Goal: Task Accomplishment & Management: Manage account settings

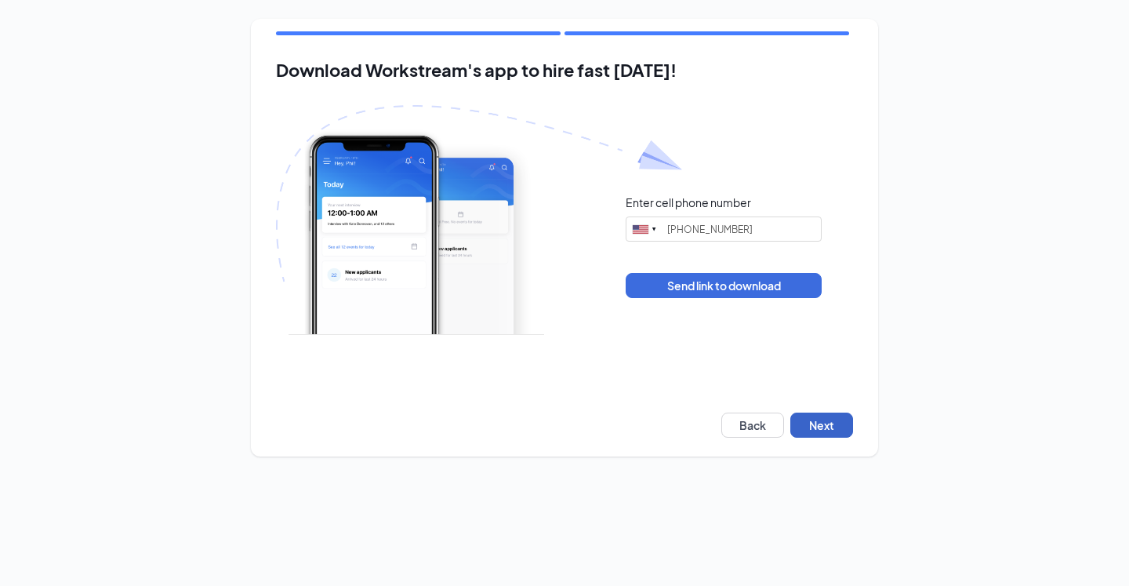
click at [822, 424] on button "Next" at bounding box center [821, 424] width 63 height 25
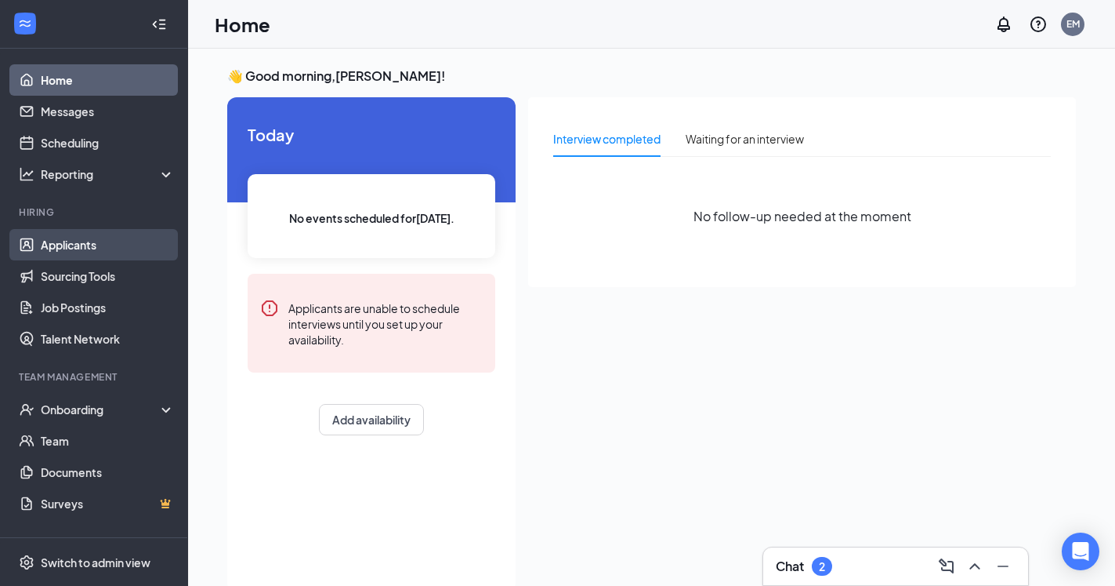
click at [73, 253] on link "Applicants" at bounding box center [108, 244] width 134 height 31
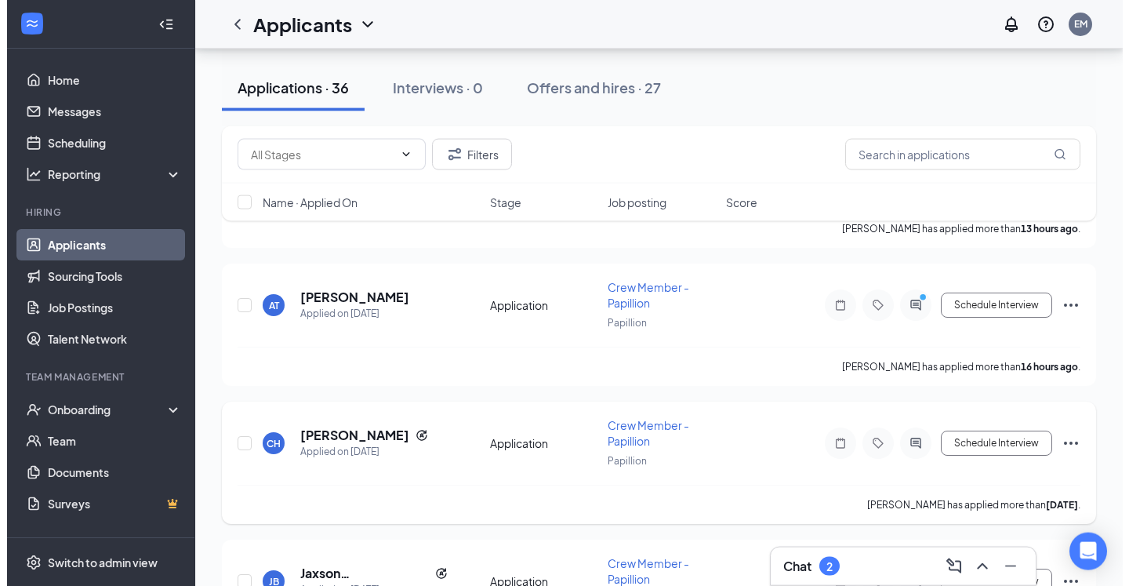
scroll to position [400, 0]
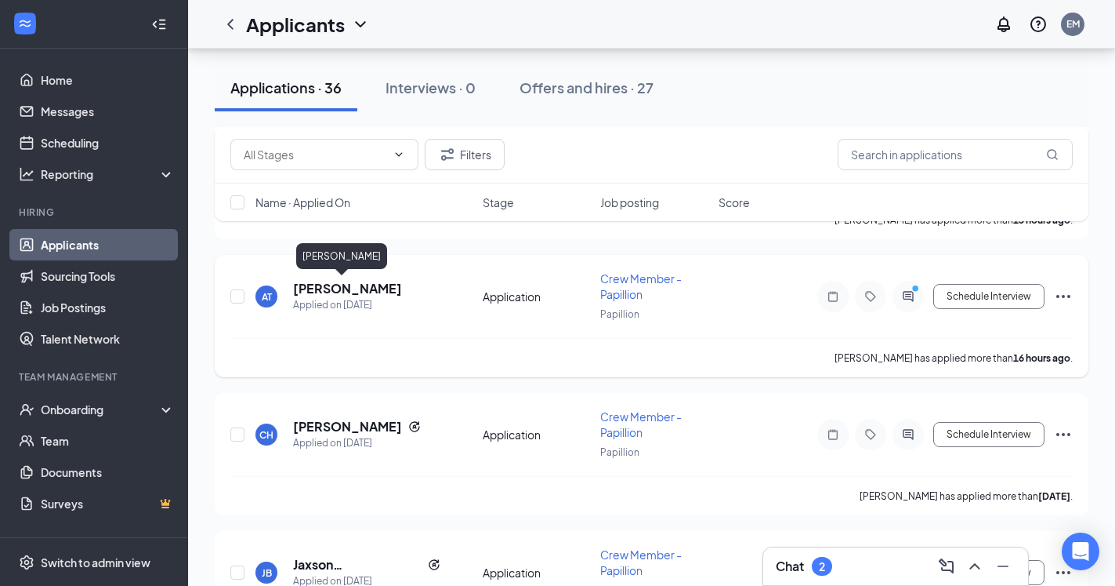
click at [331, 285] on h5 "Addy Tejral" at bounding box center [347, 288] width 109 height 17
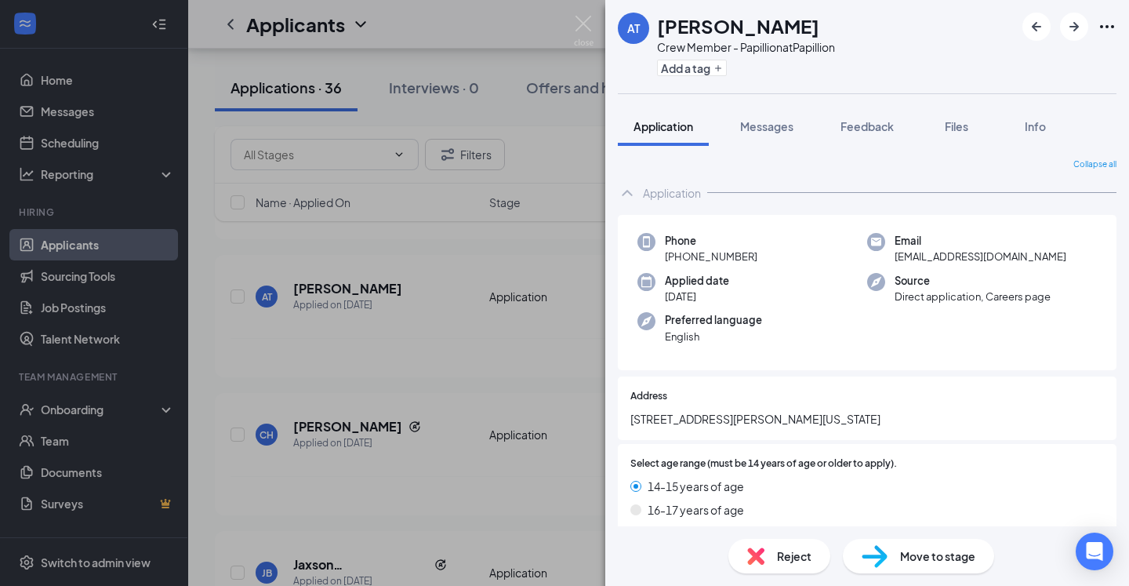
click at [1108, 25] on icon "Ellipses" at bounding box center [1106, 26] width 19 height 19
click at [834, 68] on div "Add a tag" at bounding box center [746, 68] width 178 height 26
click at [535, 259] on div "AT Addy Tejral Crew Member - Papillion at Papillion Add a tag Application Messa…" at bounding box center [564, 293] width 1129 height 586
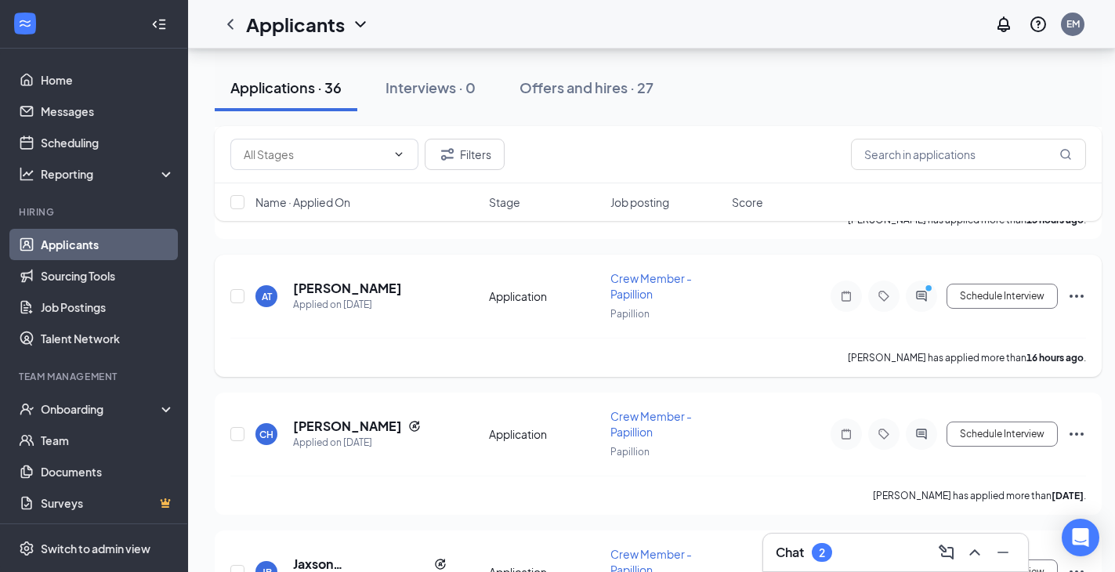
click at [1072, 297] on icon "Ellipses" at bounding box center [1077, 296] width 19 height 19
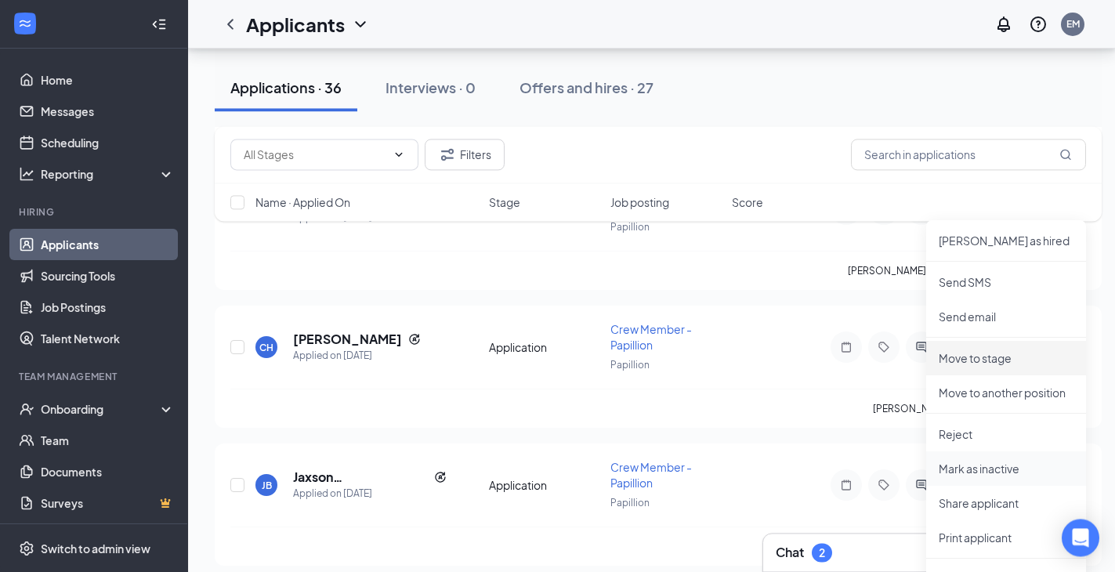
scroll to position [560, 0]
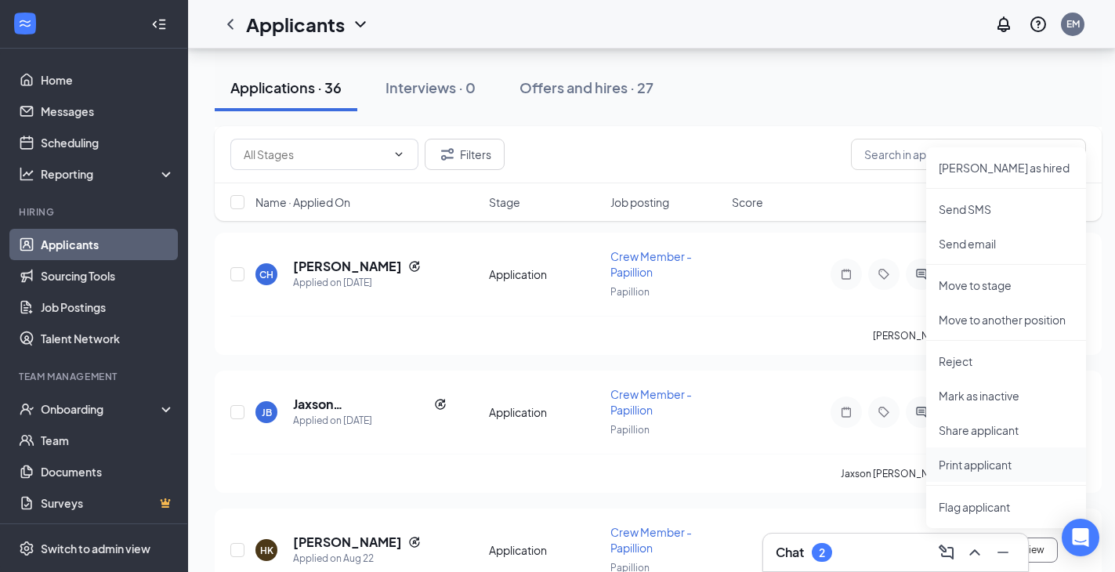
click at [985, 467] on p "Print applicant" at bounding box center [1006, 465] width 135 height 16
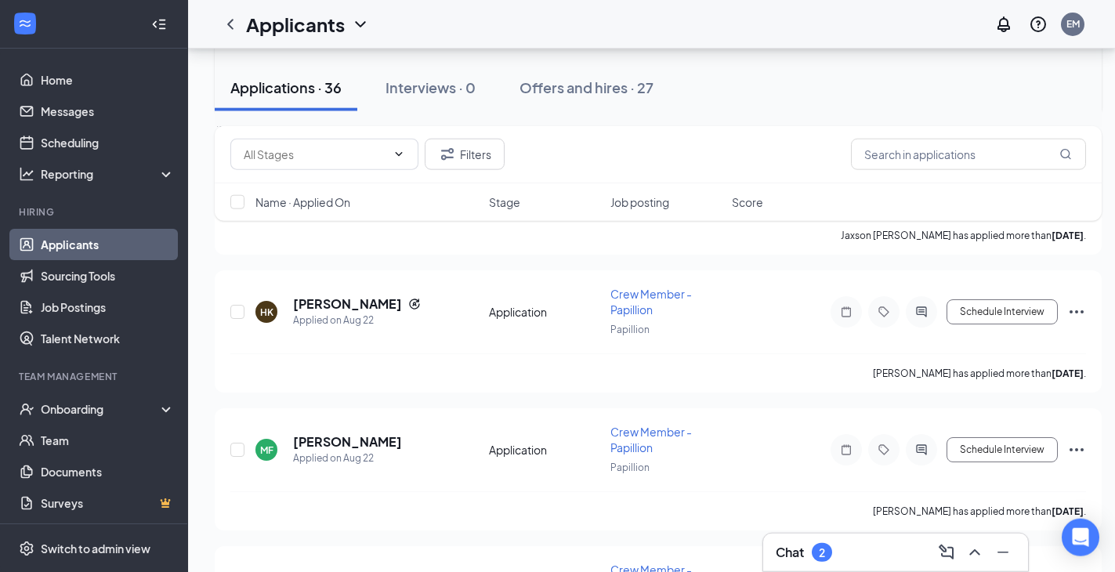
scroll to position [800, 0]
click at [939, 155] on input "text" at bounding box center [968, 154] width 235 height 31
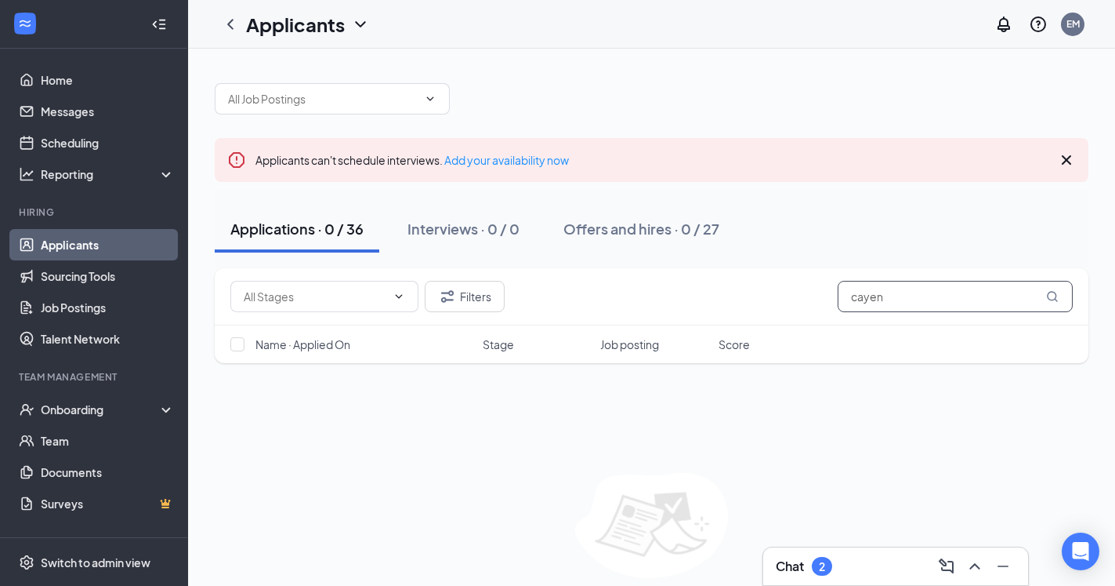
drag, startPoint x: 915, startPoint y: 304, endPoint x: 871, endPoint y: 303, distance: 43.9
click at [871, 303] on input "cayen" at bounding box center [955, 296] width 235 height 31
click at [464, 292] on button "Filters" at bounding box center [465, 296] width 80 height 31
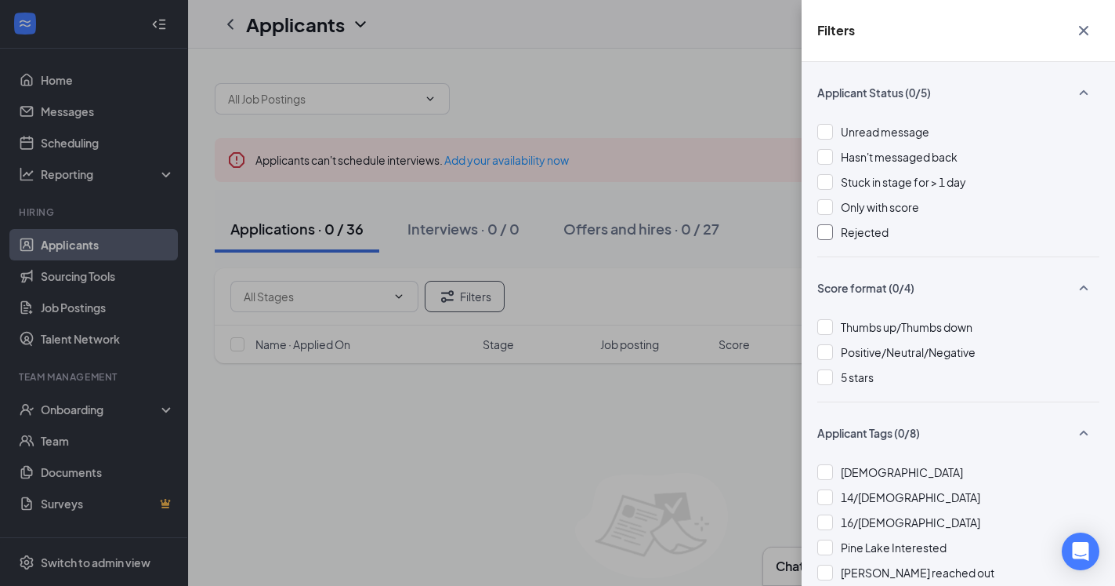
click at [828, 230] on div at bounding box center [826, 232] width 16 height 16
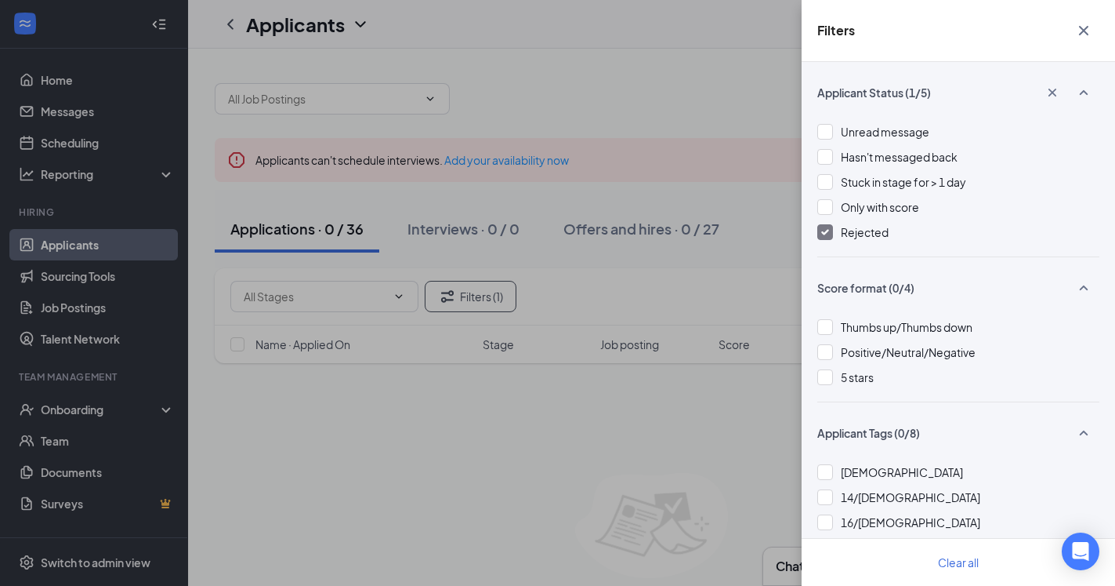
click at [660, 411] on div "Filters Applicant Status (1/5) Unread message Hasn't messaged back Stuck in sta…" at bounding box center [557, 293] width 1115 height 586
click at [1084, 29] on icon "Cross" at bounding box center [1084, 30] width 19 height 19
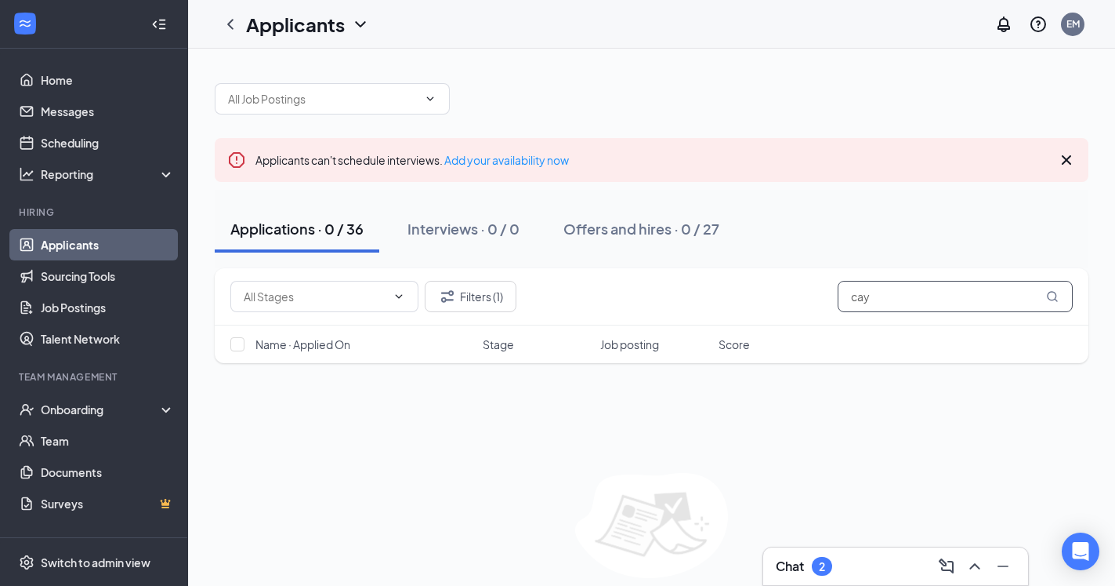
click at [887, 310] on input "cay" at bounding box center [955, 296] width 235 height 31
drag, startPoint x: 890, startPoint y: 293, endPoint x: 822, endPoint y: 292, distance: 67.4
click at [838, 292] on input "cay" at bounding box center [955, 296] width 235 height 31
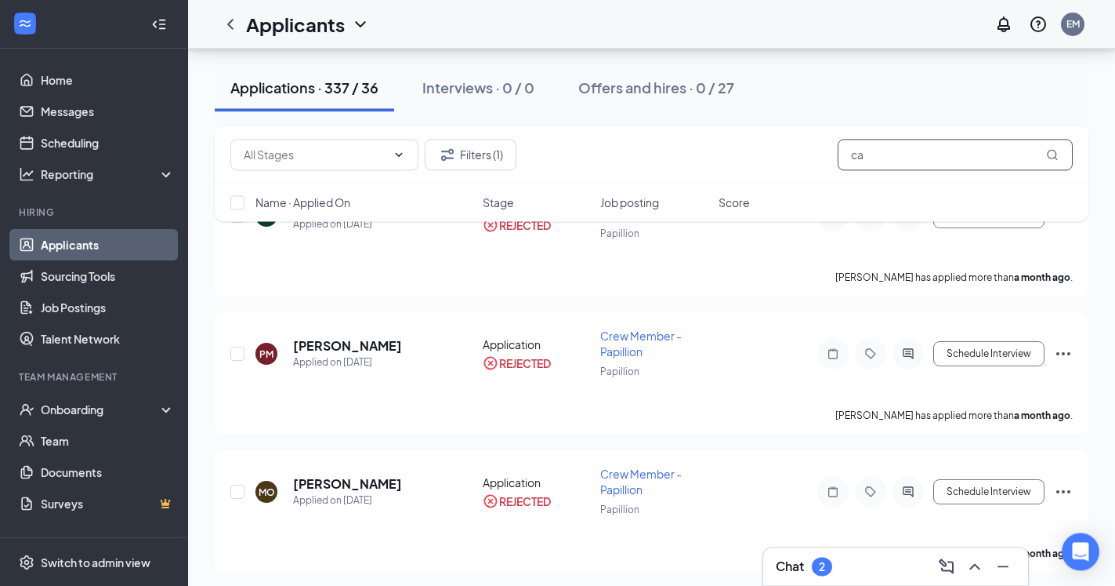
scroll to position [3998, 0]
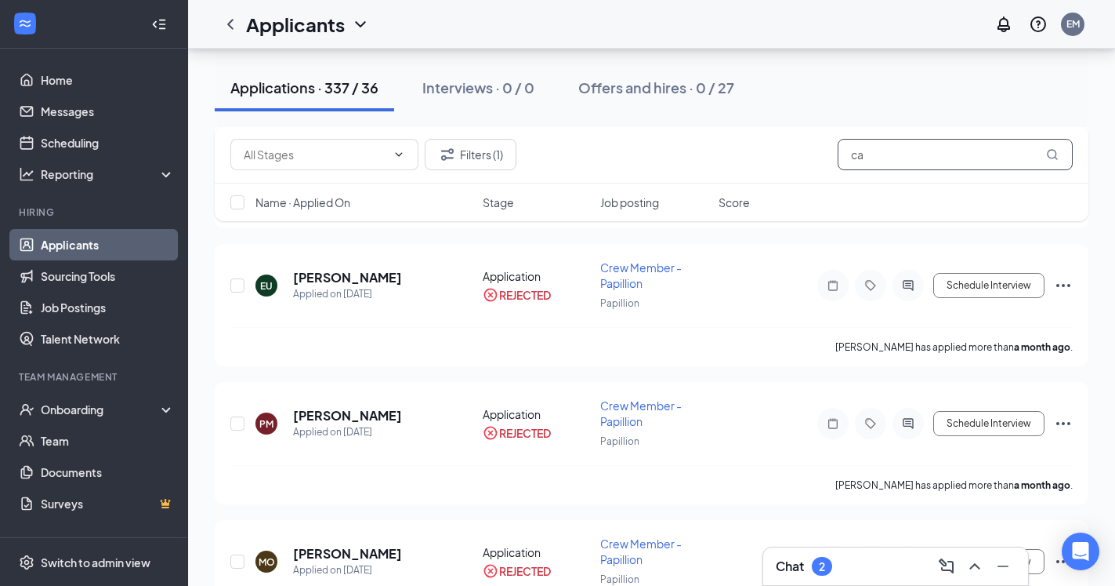
drag, startPoint x: 931, startPoint y: 152, endPoint x: 788, endPoint y: 151, distance: 143.5
click at [838, 151] on input "ca" at bounding box center [955, 154] width 235 height 31
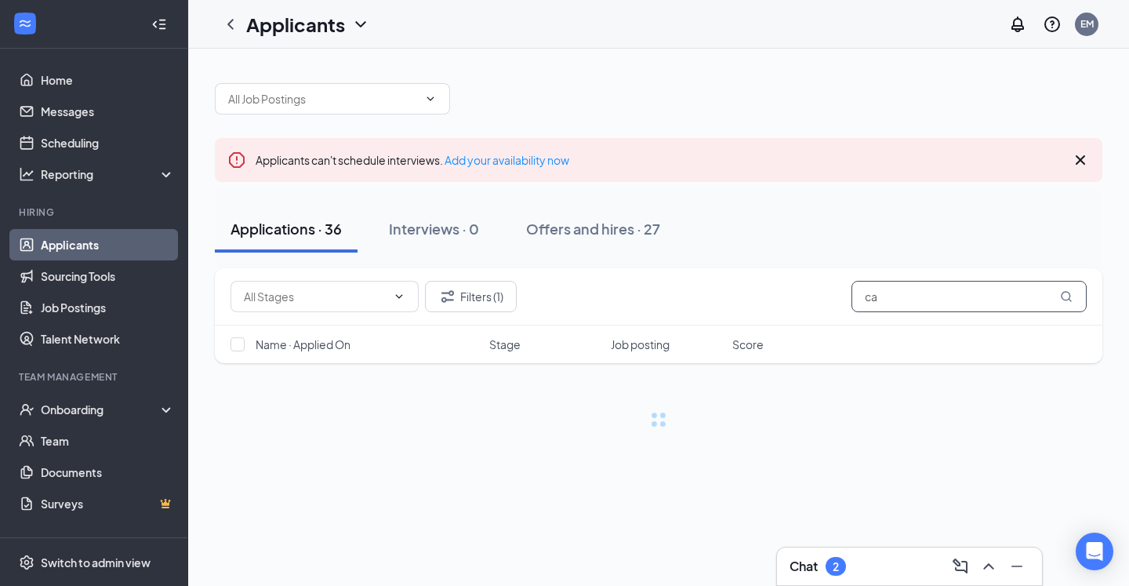
type input "c"
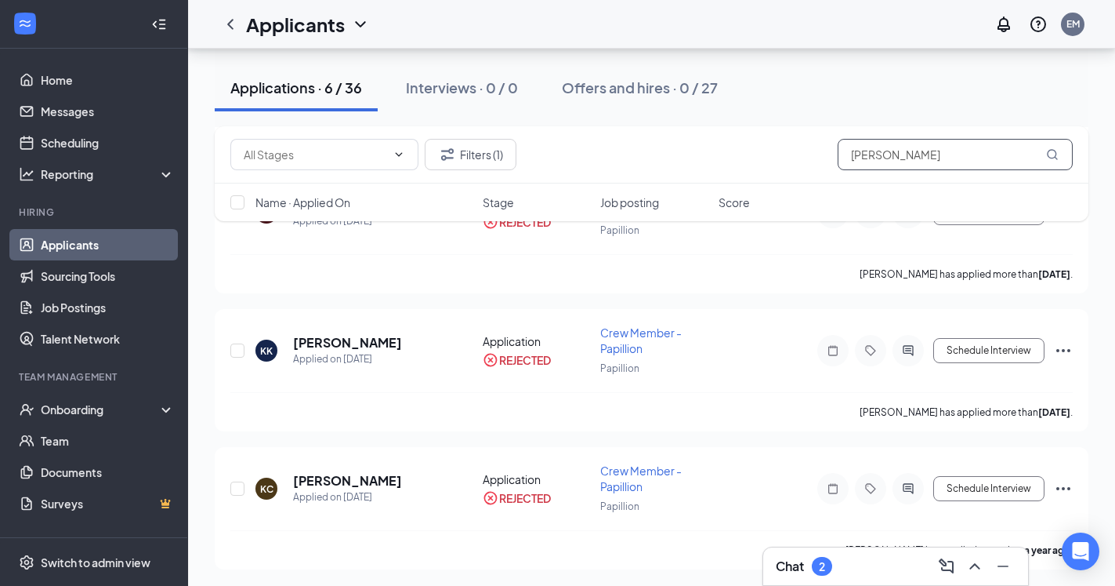
scroll to position [302, 0]
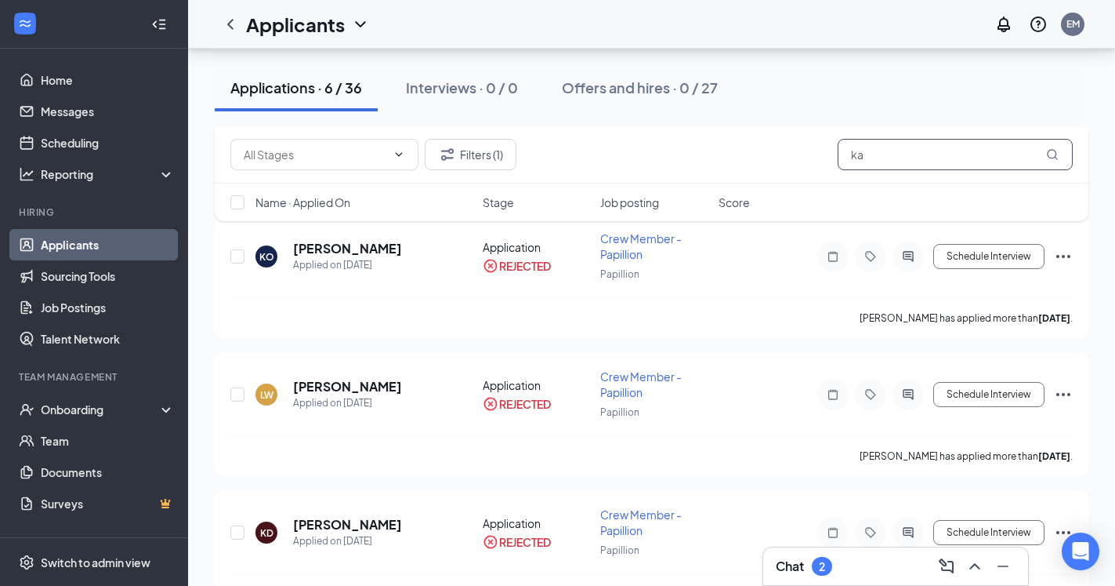
type input "k"
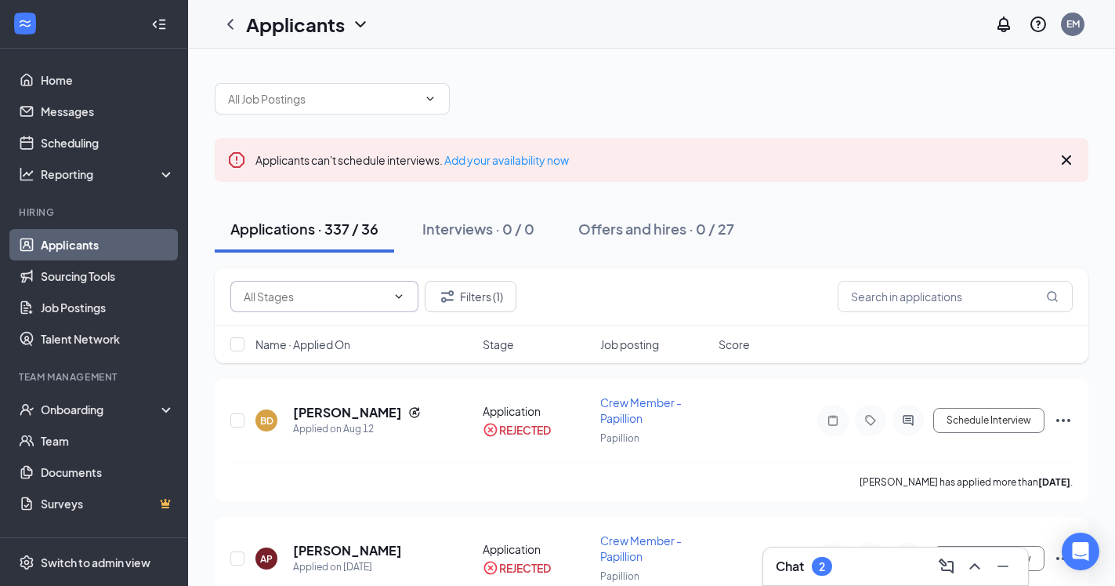
click at [404, 299] on icon "ChevronDown" at bounding box center [399, 296] width 13 height 13
click at [492, 303] on button "Filters (1)" at bounding box center [471, 296] width 92 height 31
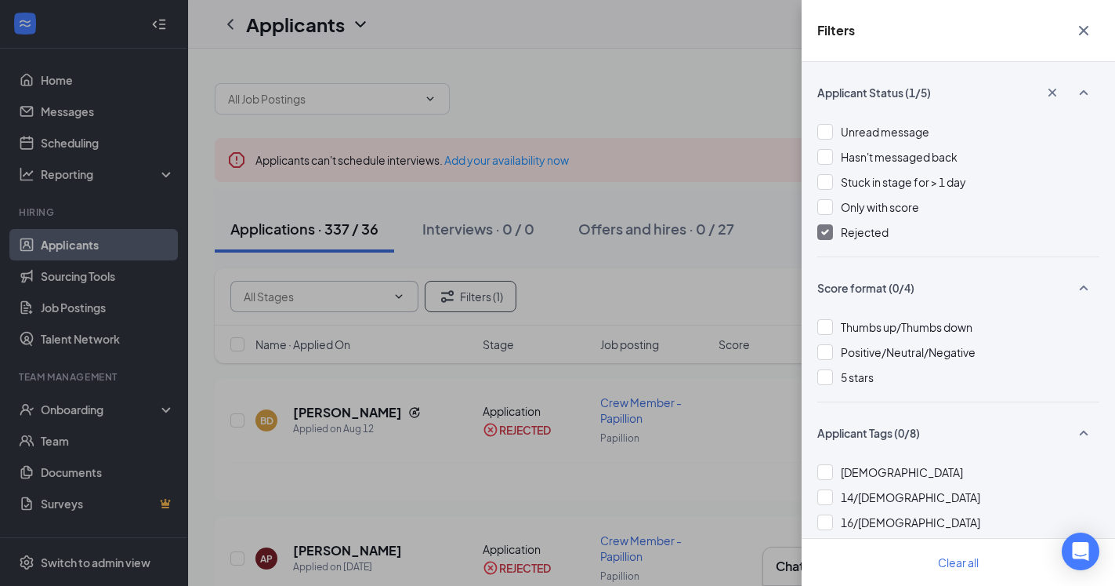
click at [833, 225] on div "Rejected" at bounding box center [959, 231] width 282 height 17
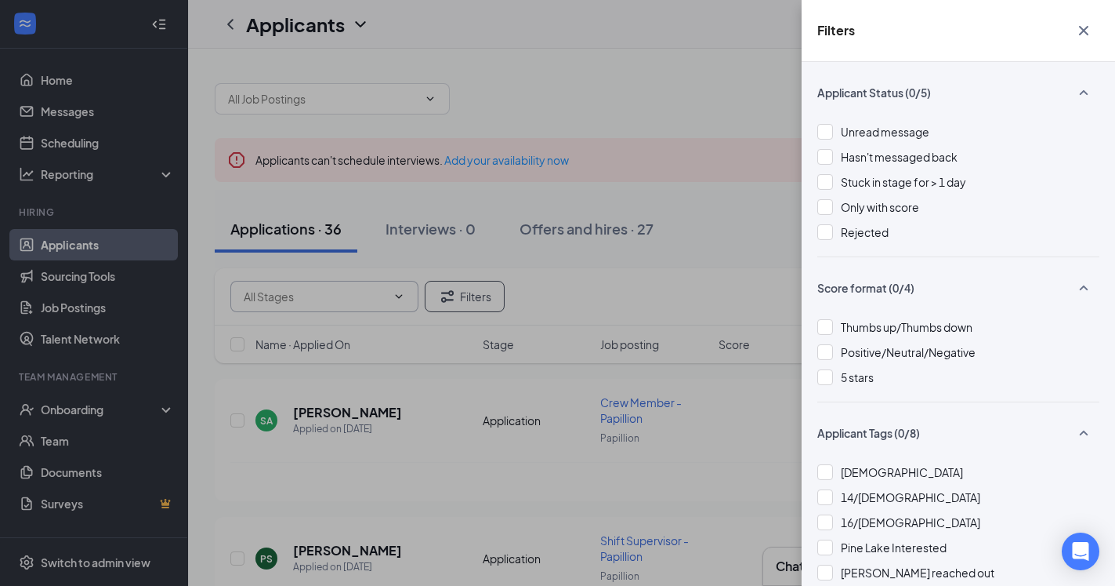
click at [681, 128] on div "Filters Applicant Status (0/5) Unread message Hasn't messaged back Stuck in sta…" at bounding box center [557, 293] width 1115 height 586
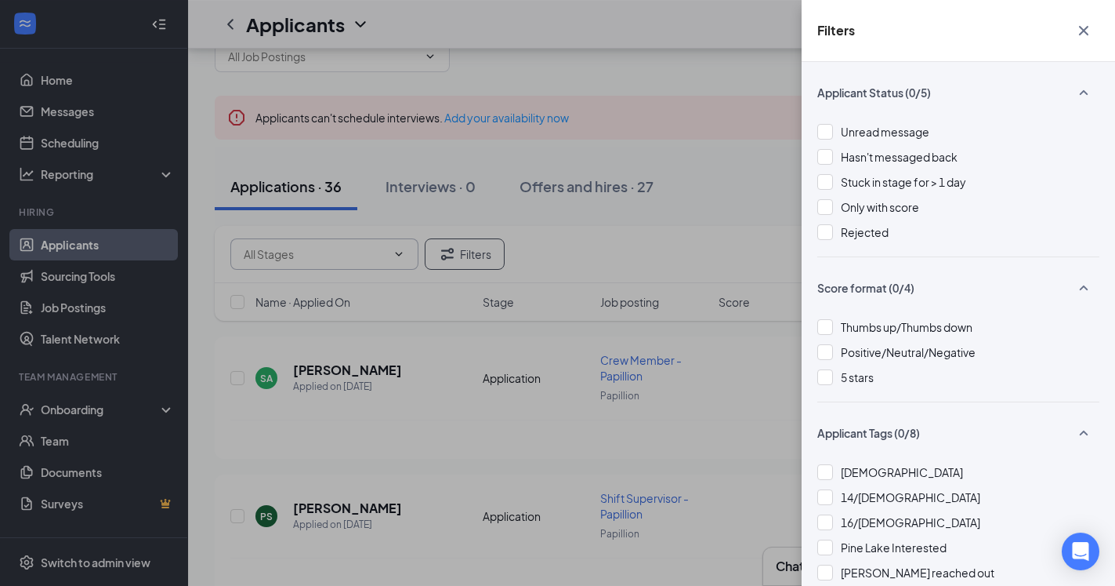
scroll to position [80, 0]
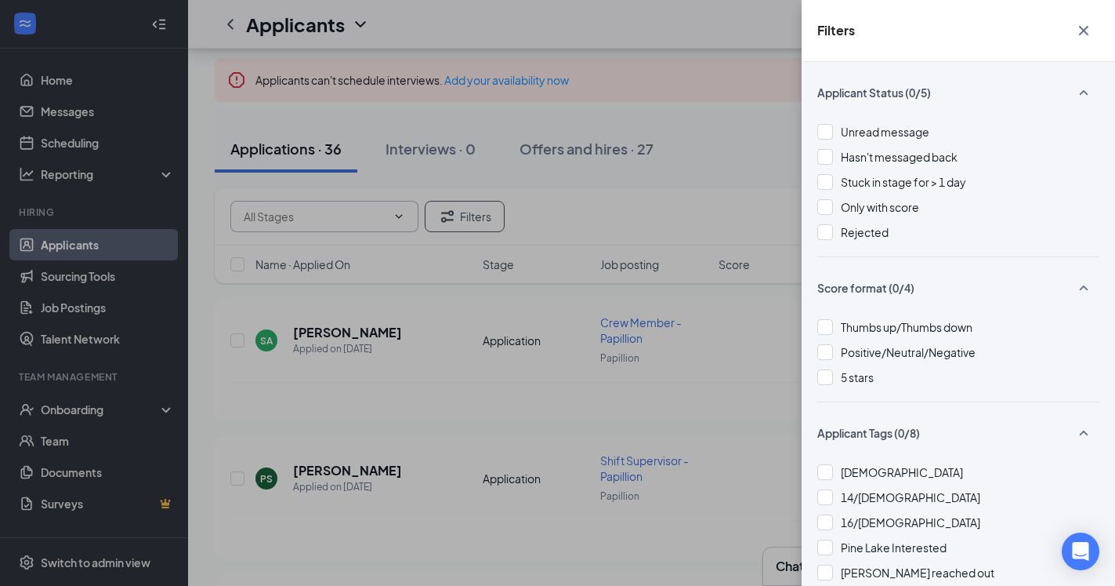
click at [1088, 33] on icon "Cross" at bounding box center [1084, 30] width 19 height 19
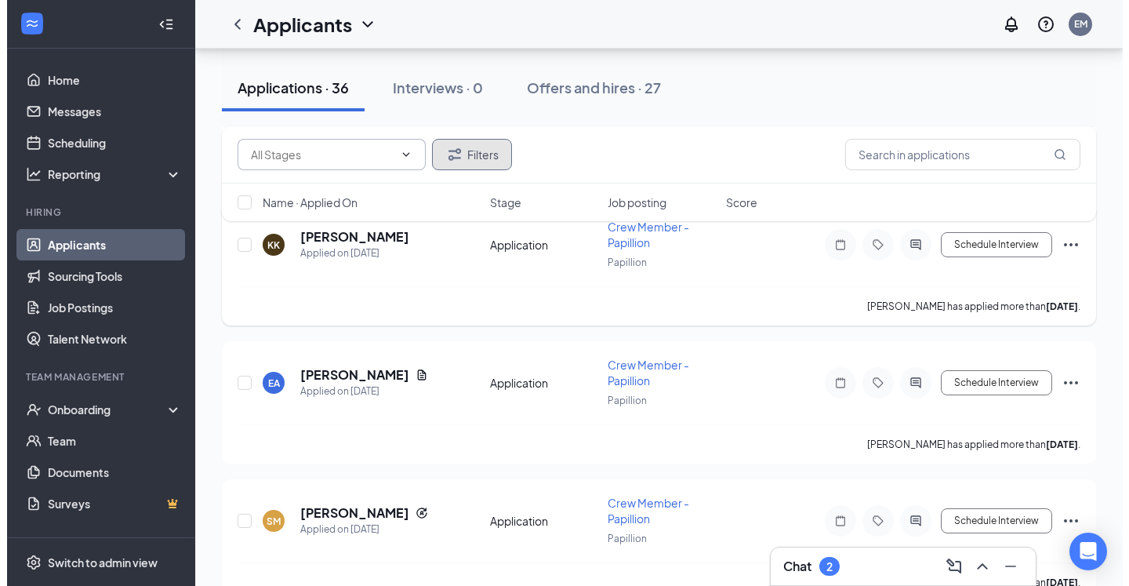
scroll to position [1199, 0]
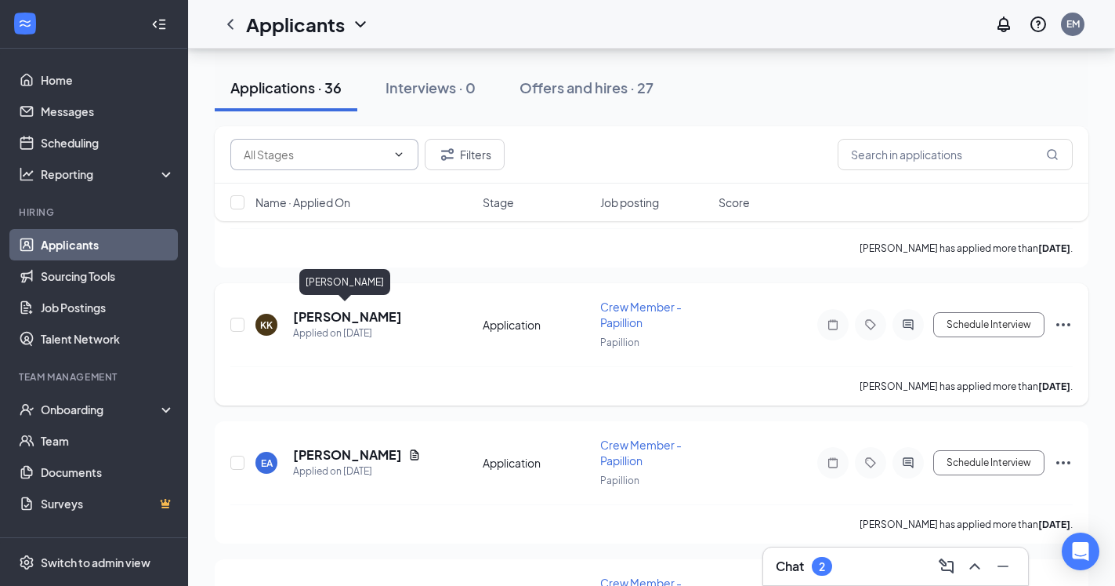
click at [341, 321] on h5 "Kyenne Kueper" at bounding box center [347, 316] width 109 height 17
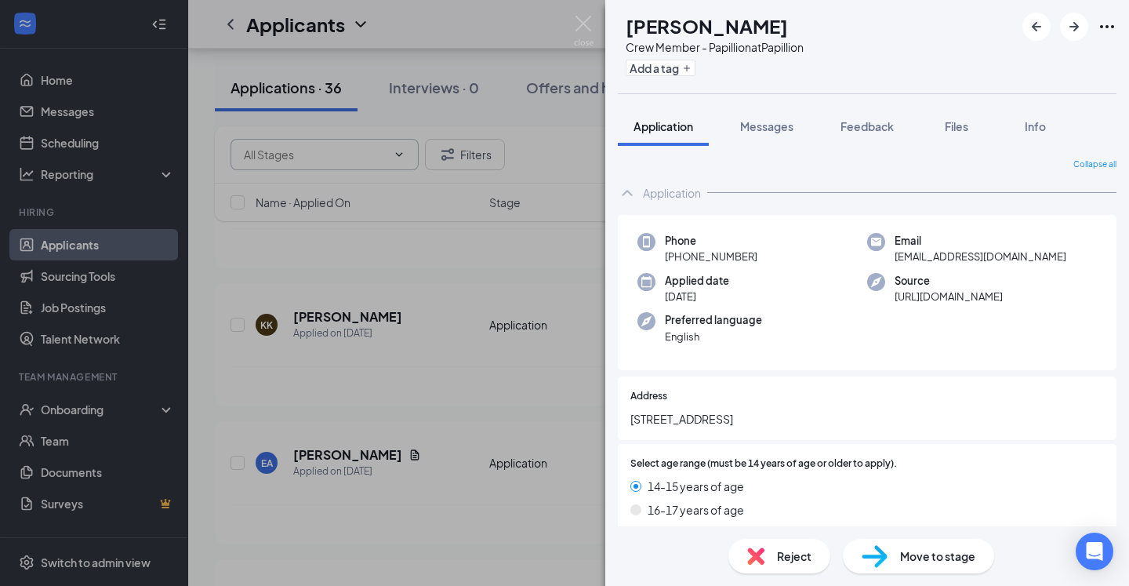
click at [507, 243] on div "KK Kyenne Kueper Crew Member - Papillion at Papillion Add a tag Application Mes…" at bounding box center [564, 293] width 1129 height 586
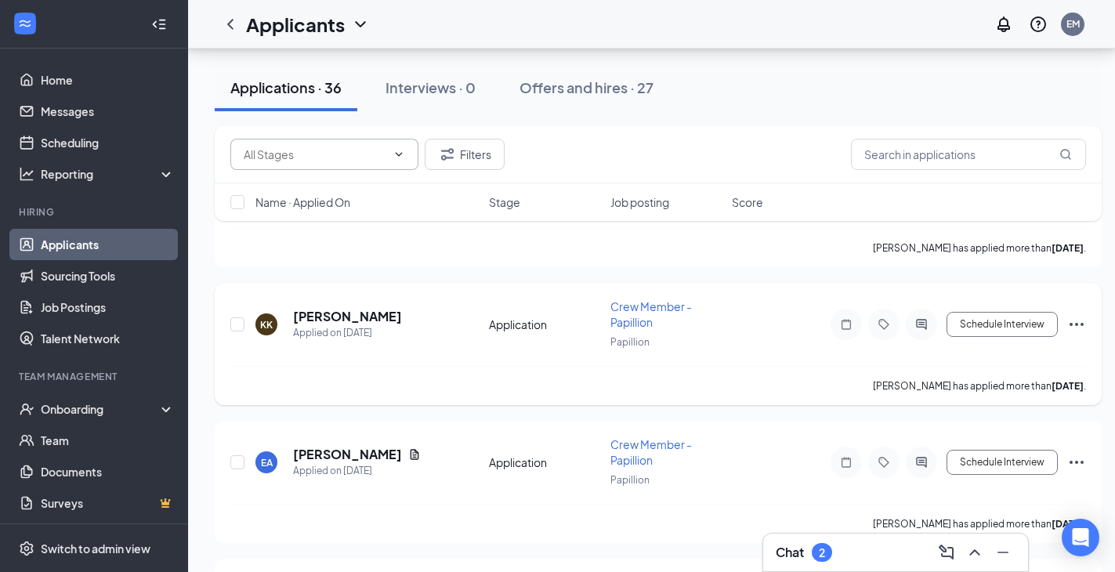
click at [1078, 317] on icon "Ellipses" at bounding box center [1077, 324] width 19 height 19
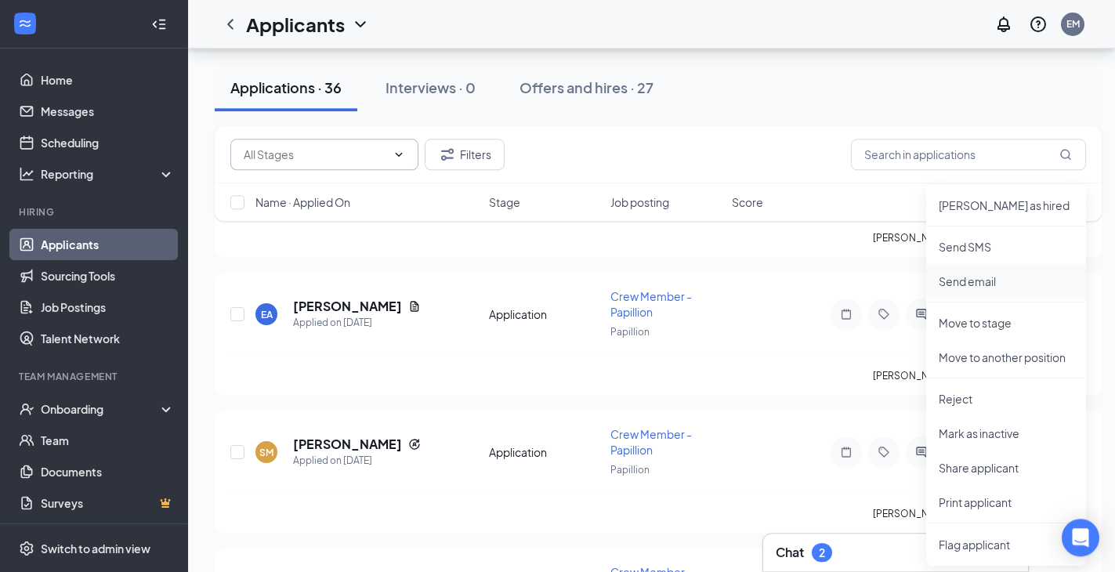
scroll to position [1439, 0]
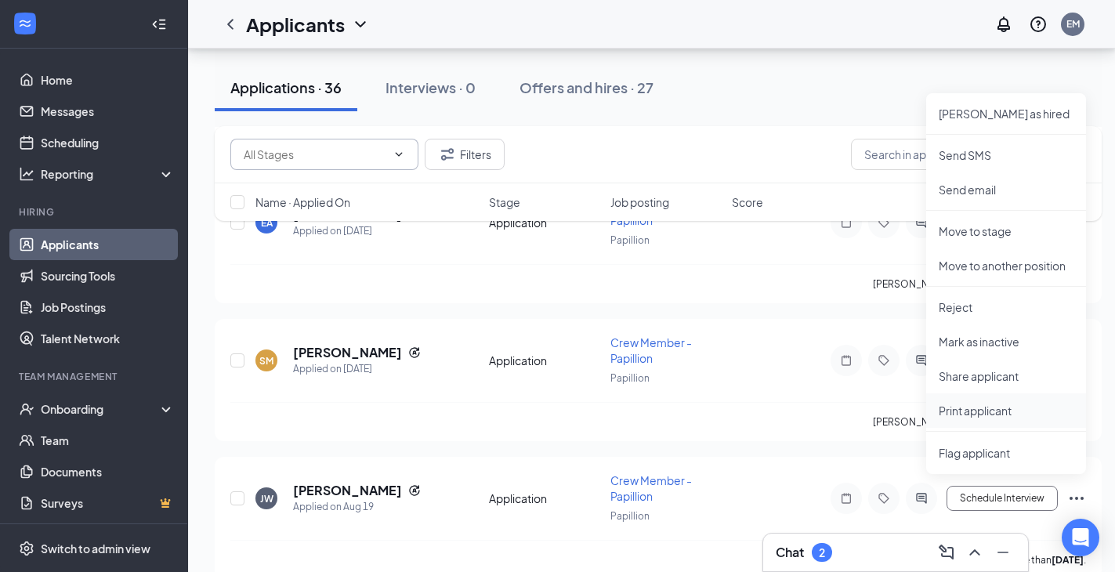
click at [992, 422] on li "Print applicant" at bounding box center [1007, 411] width 160 height 34
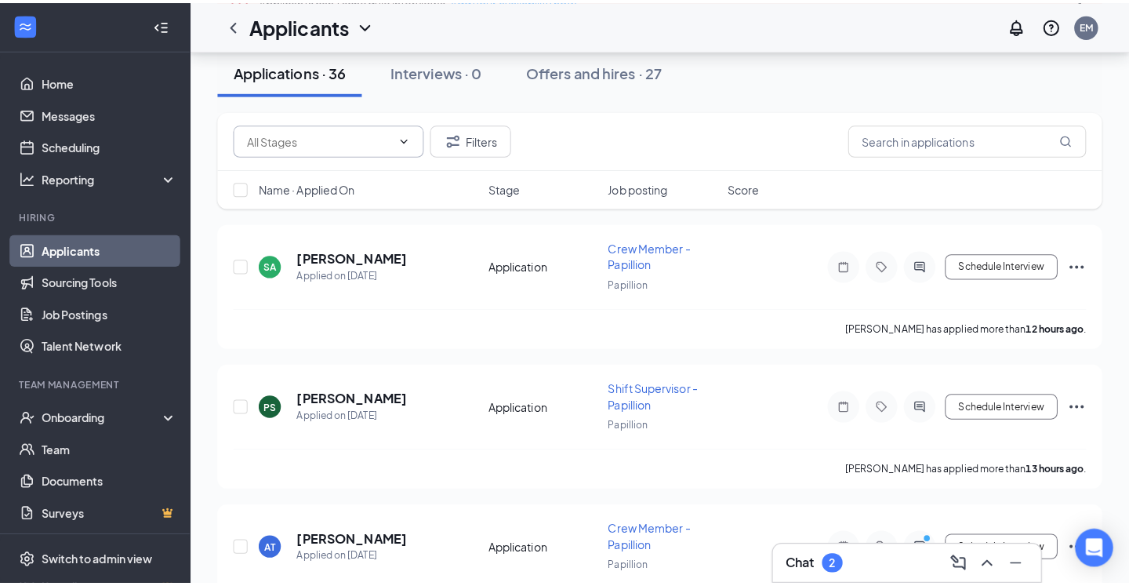
scroll to position [0, 0]
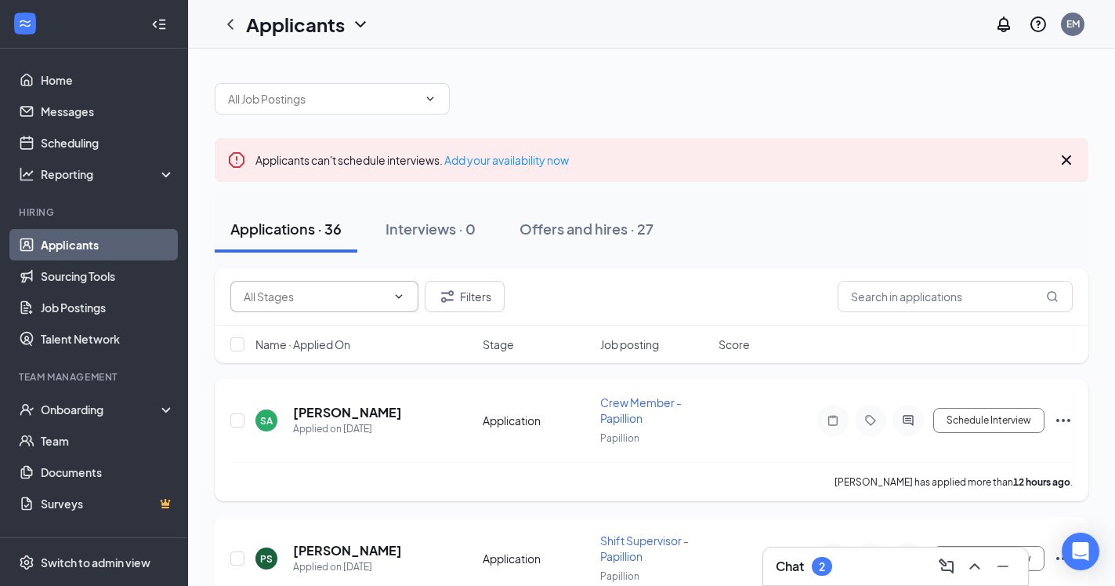
click at [325, 415] on h5 "Savannah Adkison" at bounding box center [347, 412] width 109 height 17
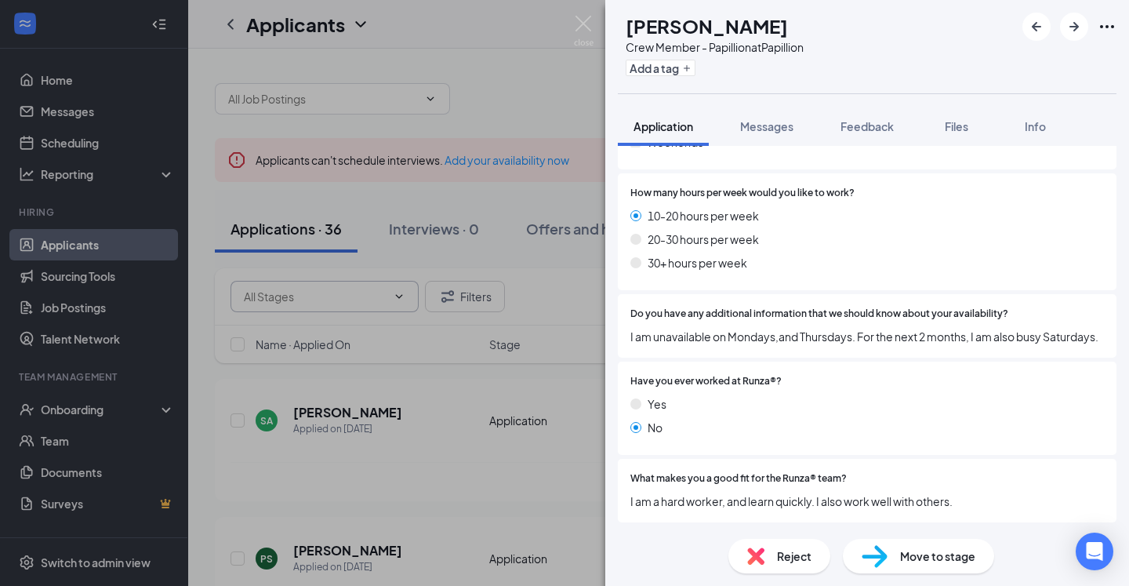
scroll to position [1019, 0]
click at [764, 553] on img at bounding box center [755, 555] width 17 height 17
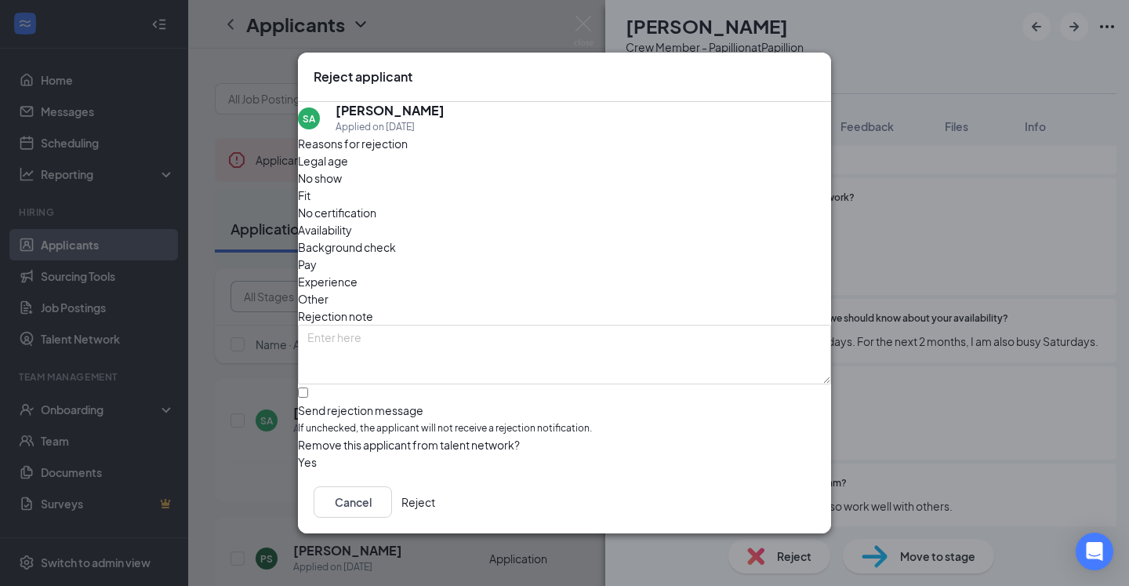
click at [435, 506] on button "Reject" at bounding box center [418, 501] width 34 height 31
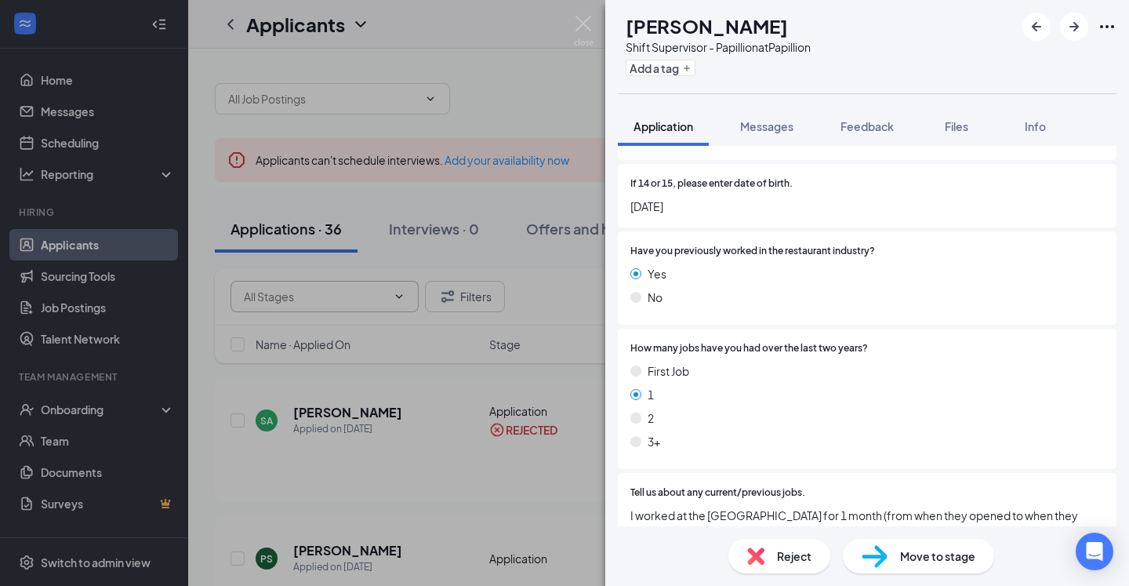
scroll to position [423, 0]
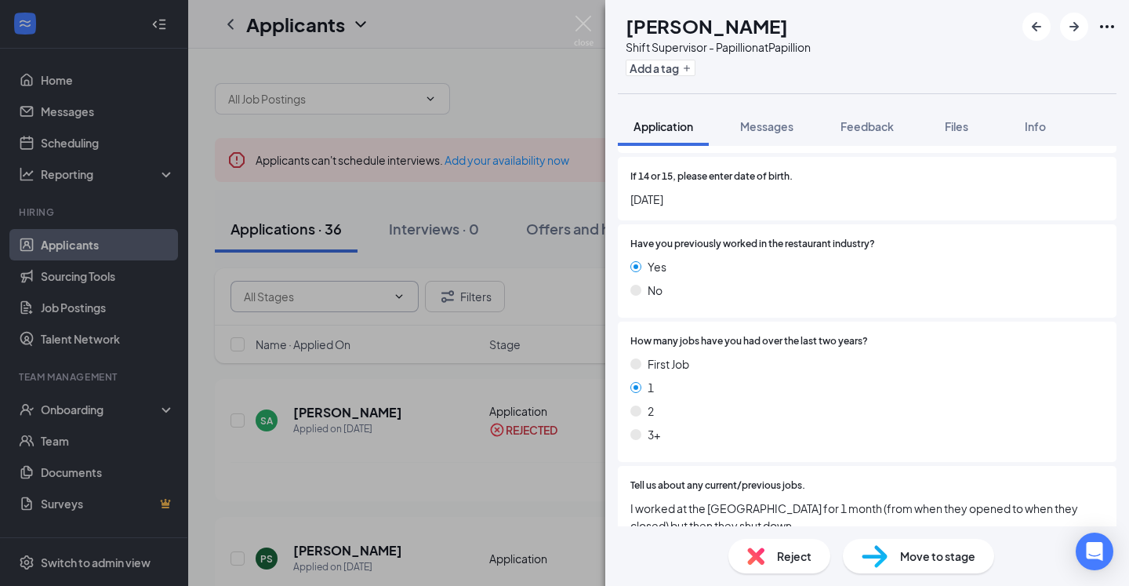
click at [759, 552] on img at bounding box center [755, 555] width 17 height 17
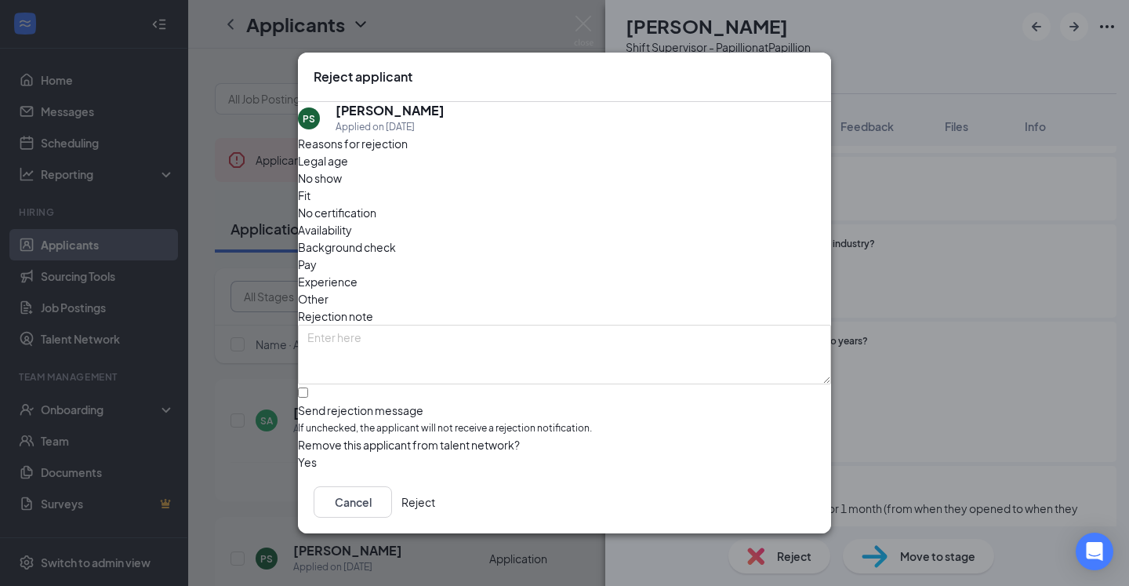
click at [435, 500] on button "Reject" at bounding box center [418, 501] width 34 height 31
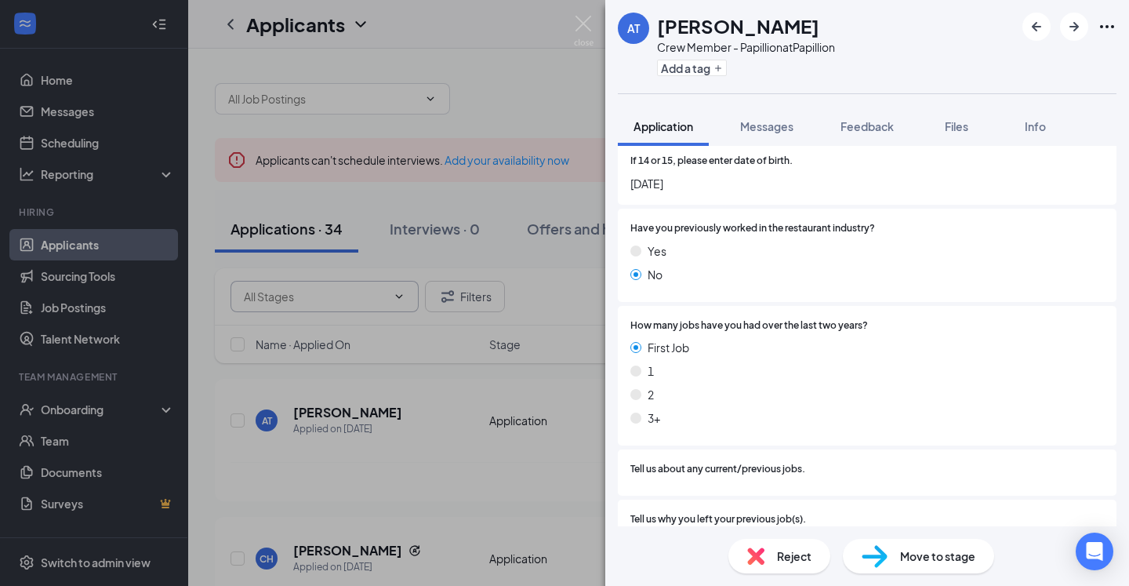
click at [477, 433] on div "AT Addy Tejral Crew Member - Papillion at Papillion Add a tag Application Messa…" at bounding box center [564, 293] width 1129 height 586
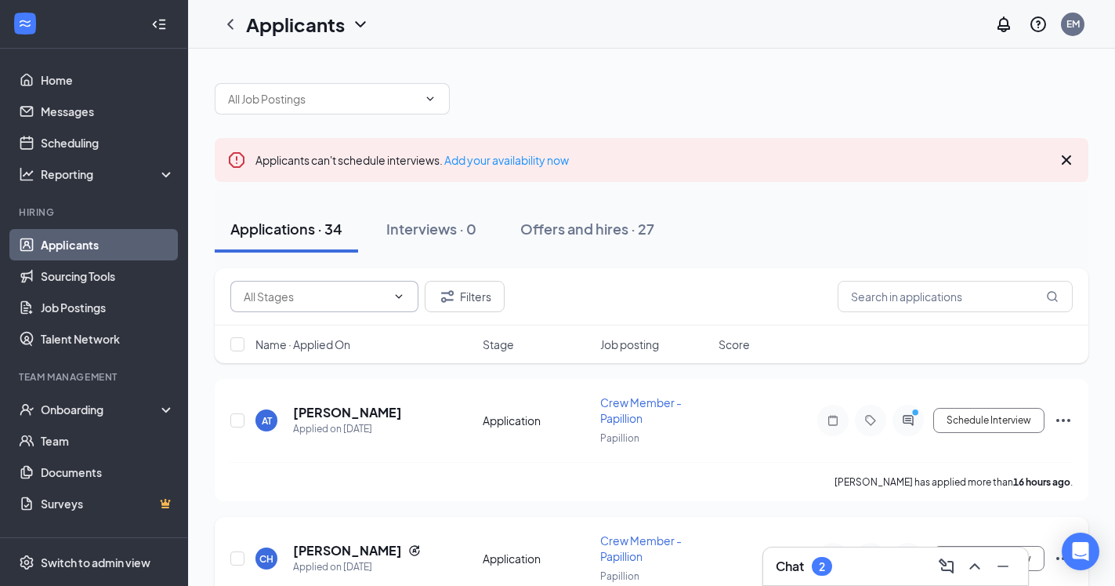
click at [325, 551] on h5 "Coy Hartin" at bounding box center [347, 550] width 109 height 17
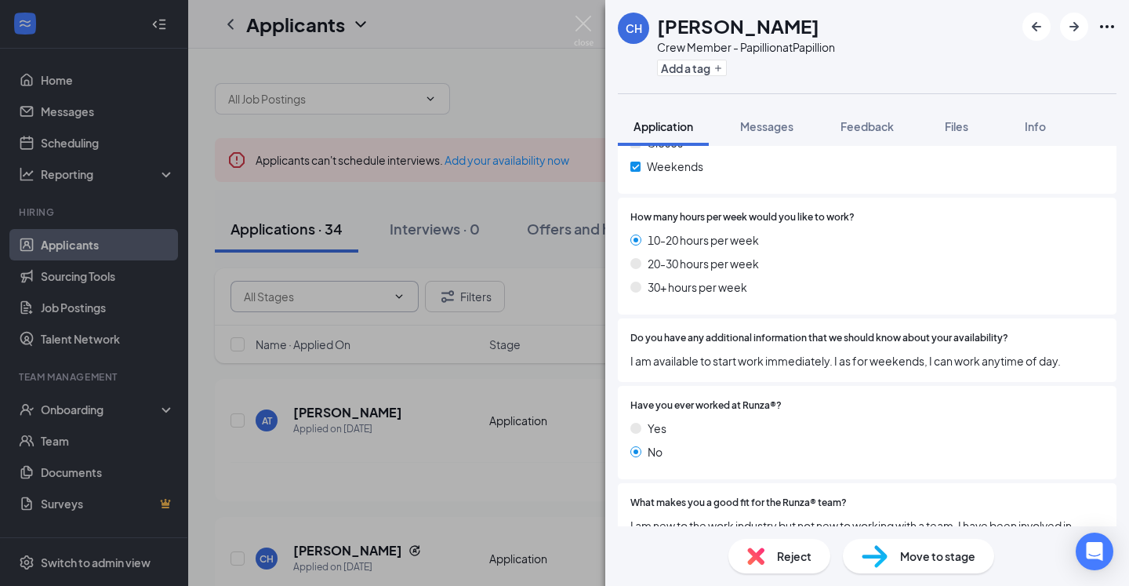
scroll to position [996, 0]
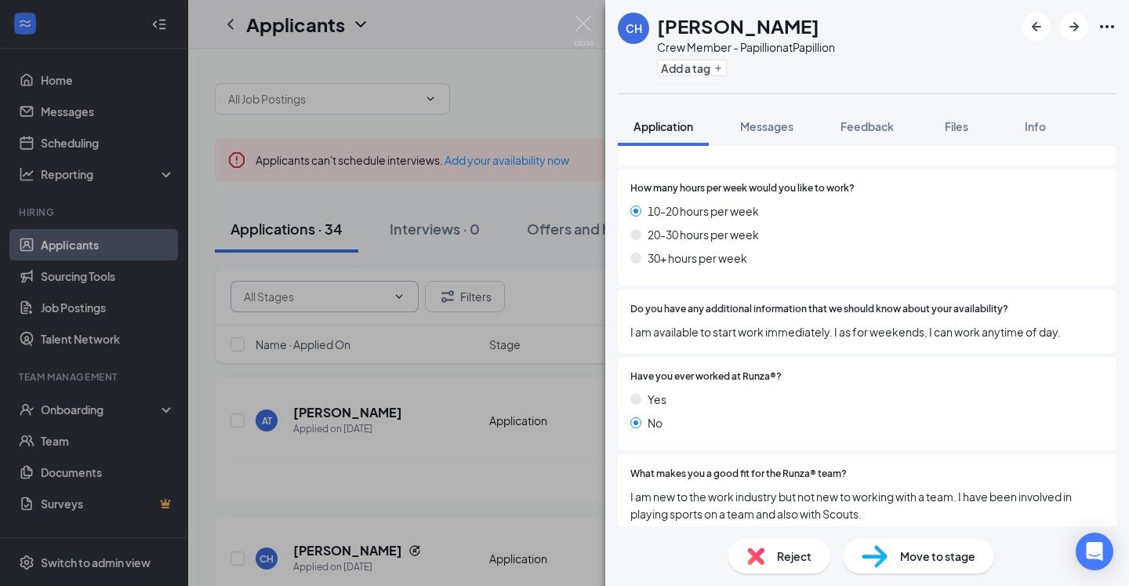
click at [379, 434] on div "CH Coy Hartin Crew Member - Papillion at Papillion Add a tag Application Messag…" at bounding box center [564, 293] width 1129 height 586
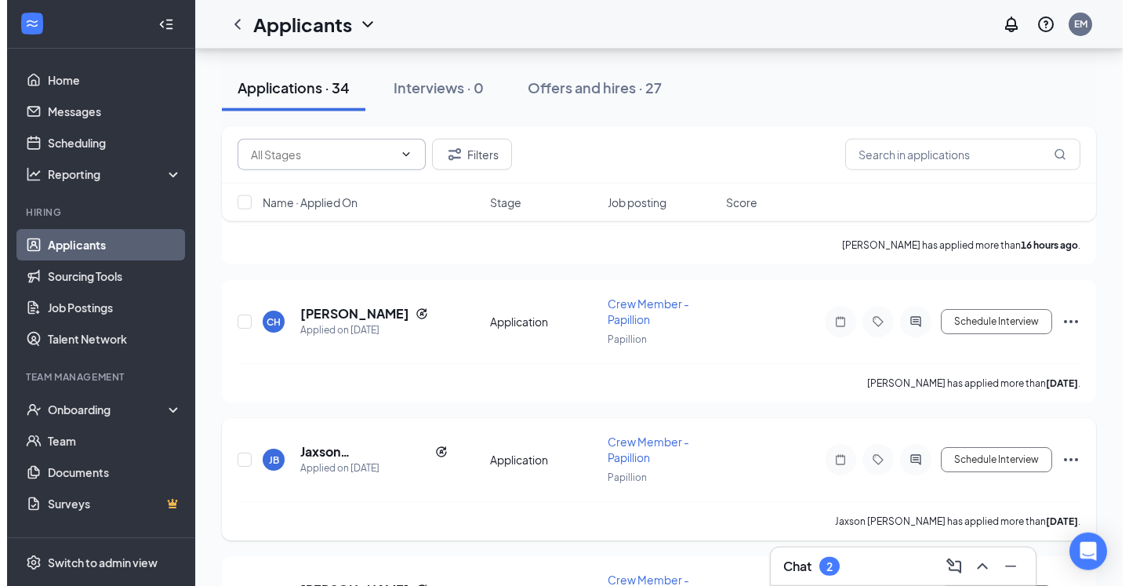
scroll to position [320, 0]
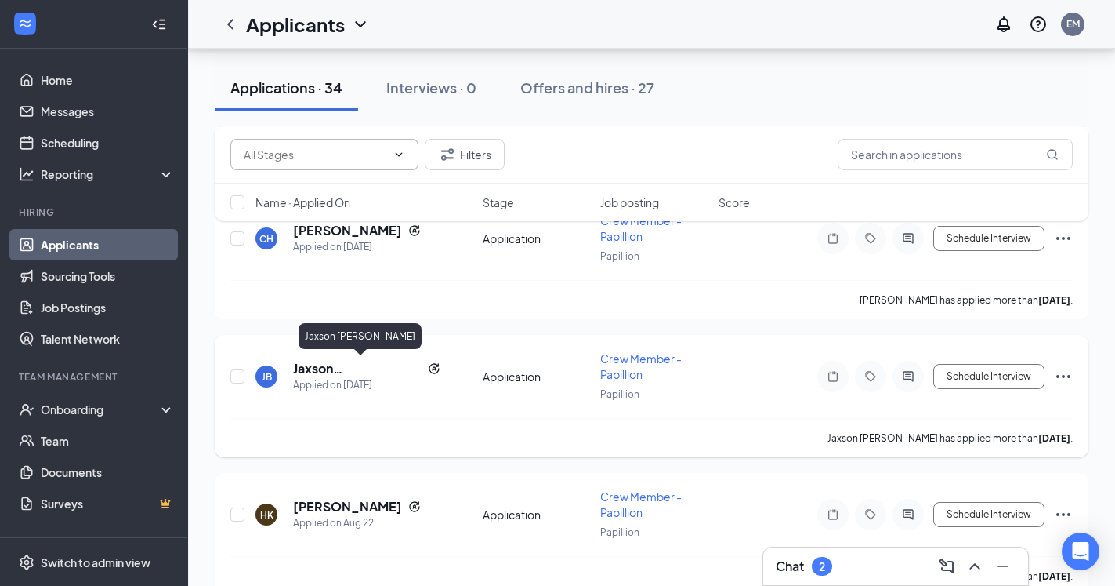
click at [362, 367] on h5 "Jaxson Branco" at bounding box center [357, 368] width 129 height 17
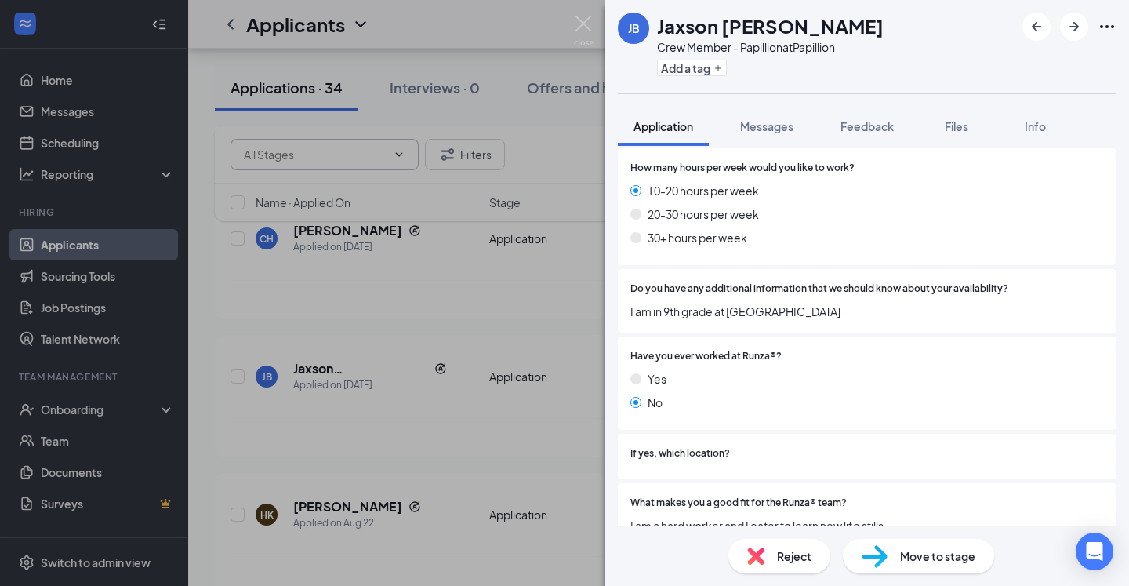
scroll to position [1061, 0]
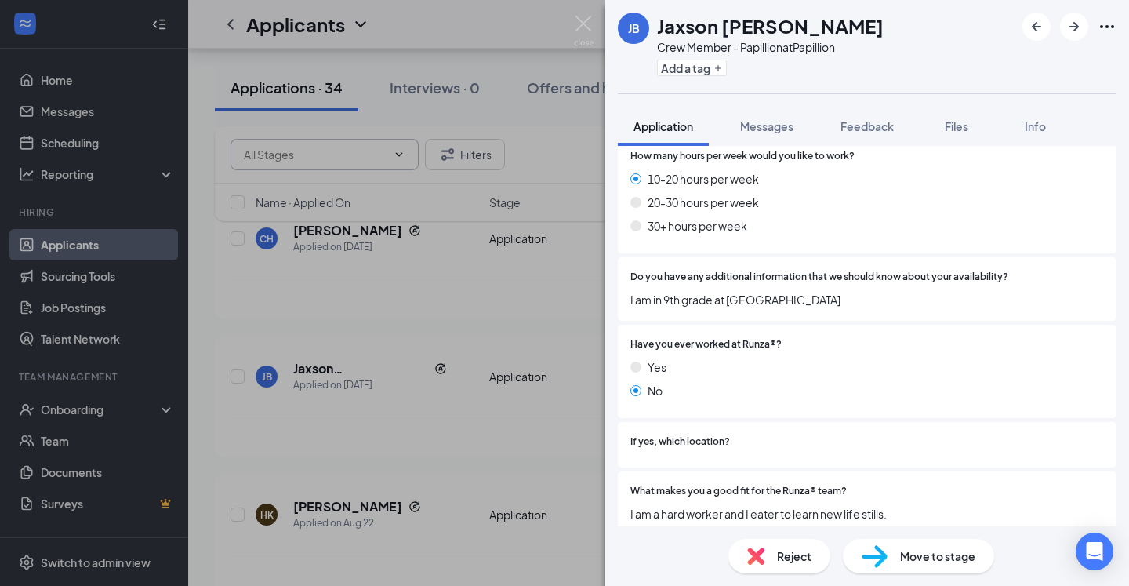
click at [755, 553] on img at bounding box center [755, 555] width 17 height 17
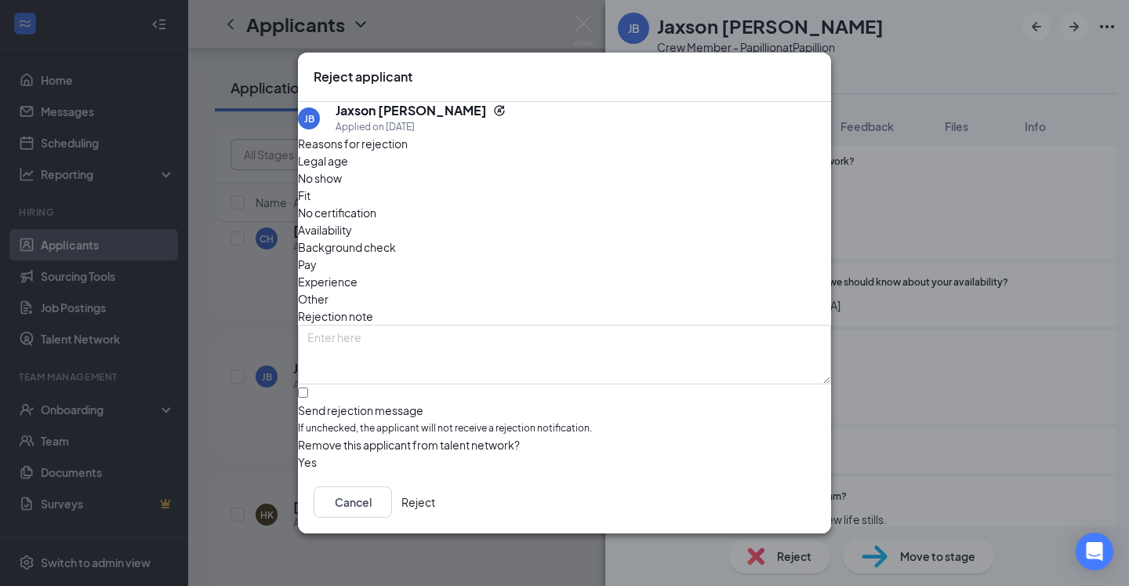
click at [435, 498] on button "Reject" at bounding box center [418, 501] width 34 height 31
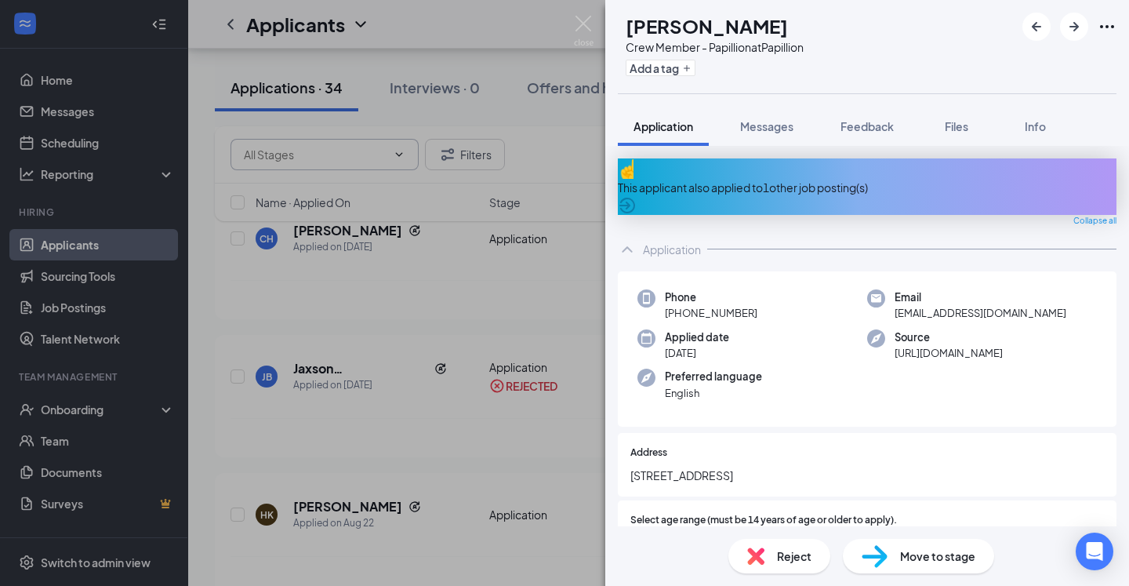
click at [437, 435] on div "HK Hunter Kelly Crew Member - Papillion at Papillion Add a tag Application Mess…" at bounding box center [564, 293] width 1129 height 586
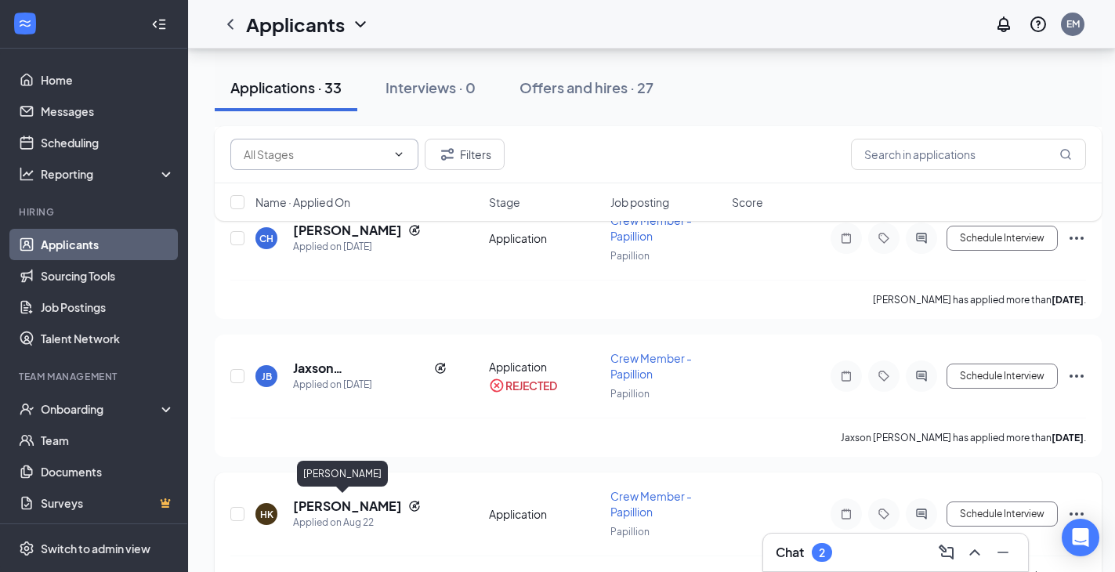
click at [335, 502] on h5 "Hunter Kelly" at bounding box center [347, 506] width 109 height 17
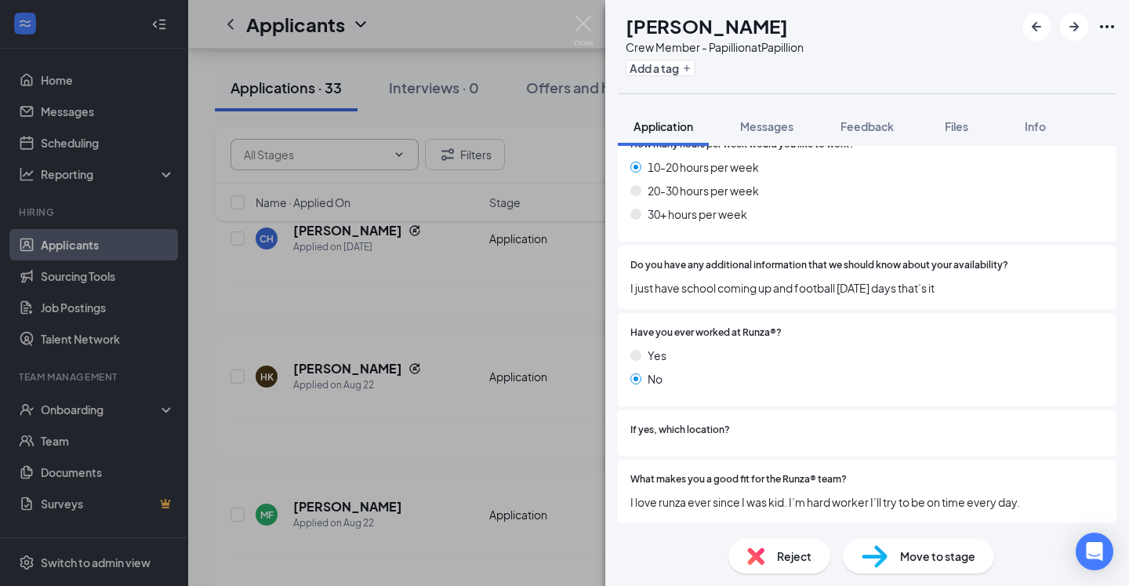
scroll to position [1017, 0]
click at [767, 555] on div "Reject" at bounding box center [779, 556] width 102 height 34
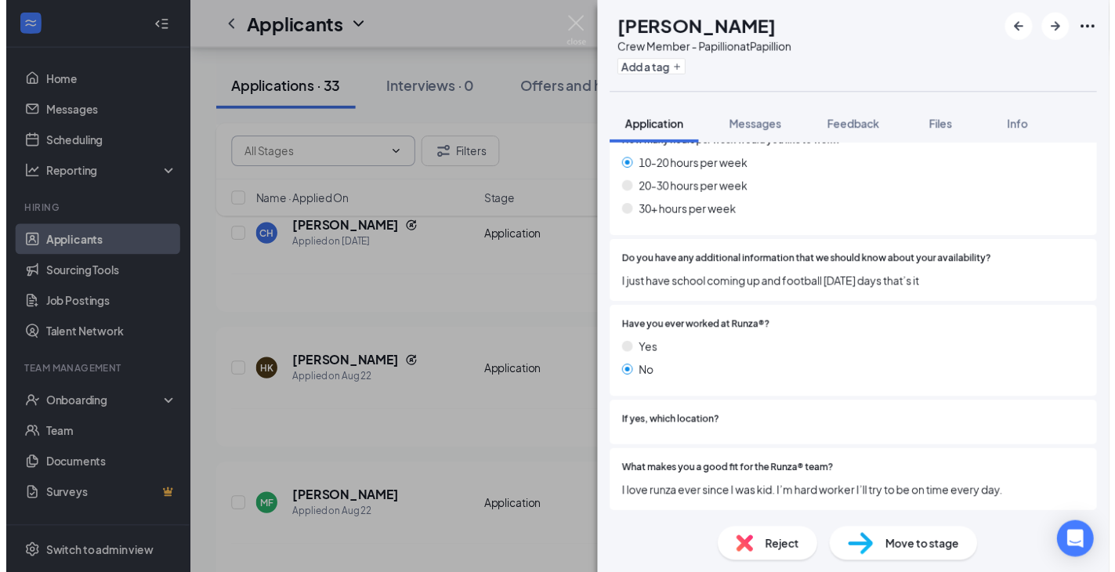
scroll to position [1011, 0]
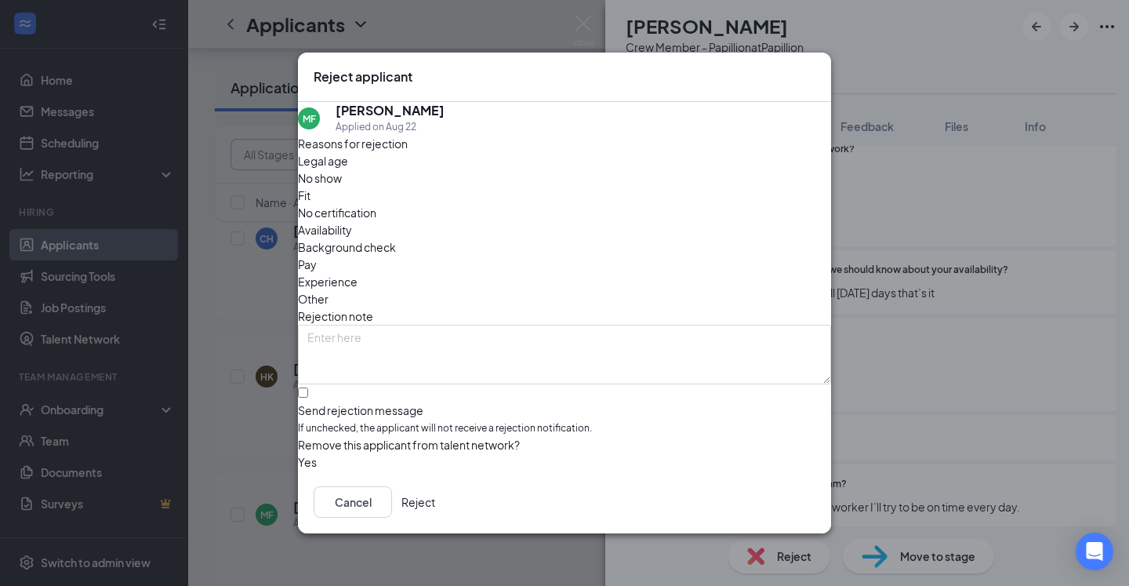
click at [435, 503] on button "Reject" at bounding box center [418, 501] width 34 height 31
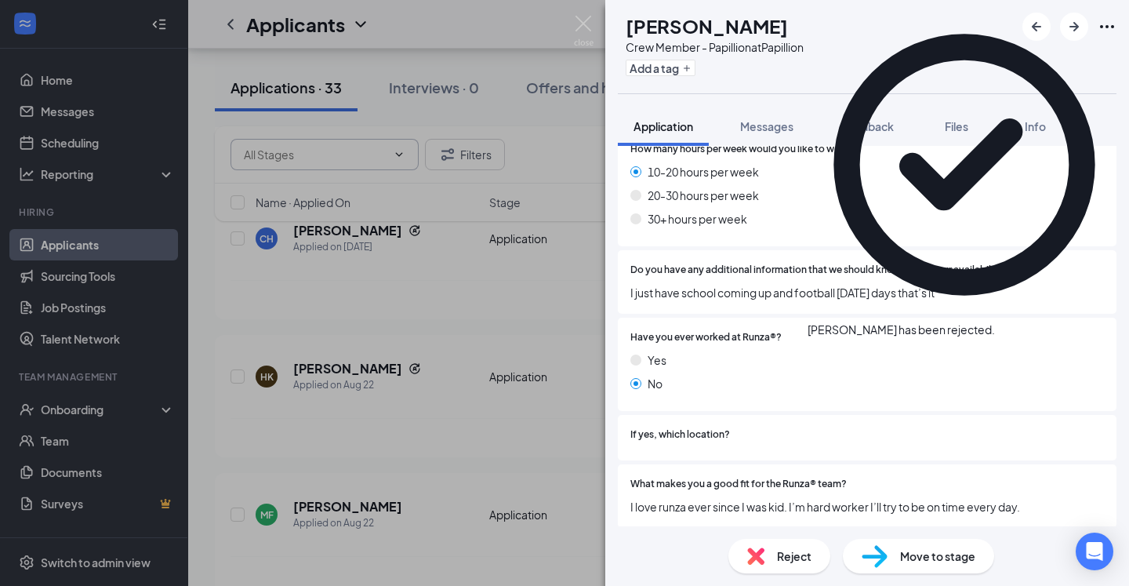
click at [471, 426] on div "MF Malachi Frazier Crew Member - Papillion at Papillion Add a tag Application M…" at bounding box center [564, 293] width 1129 height 586
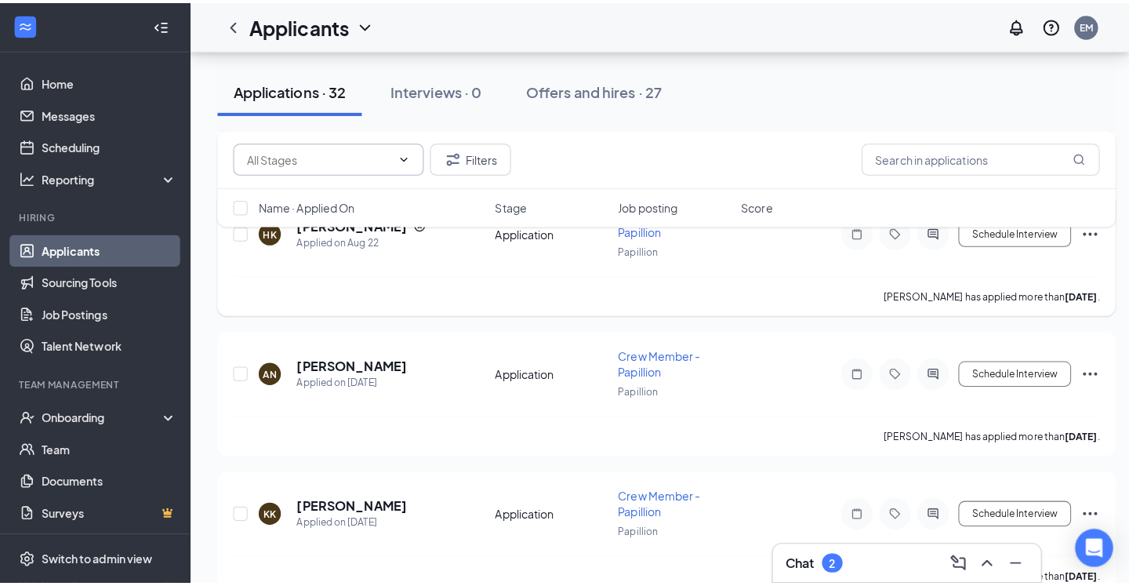
scroll to position [480, 0]
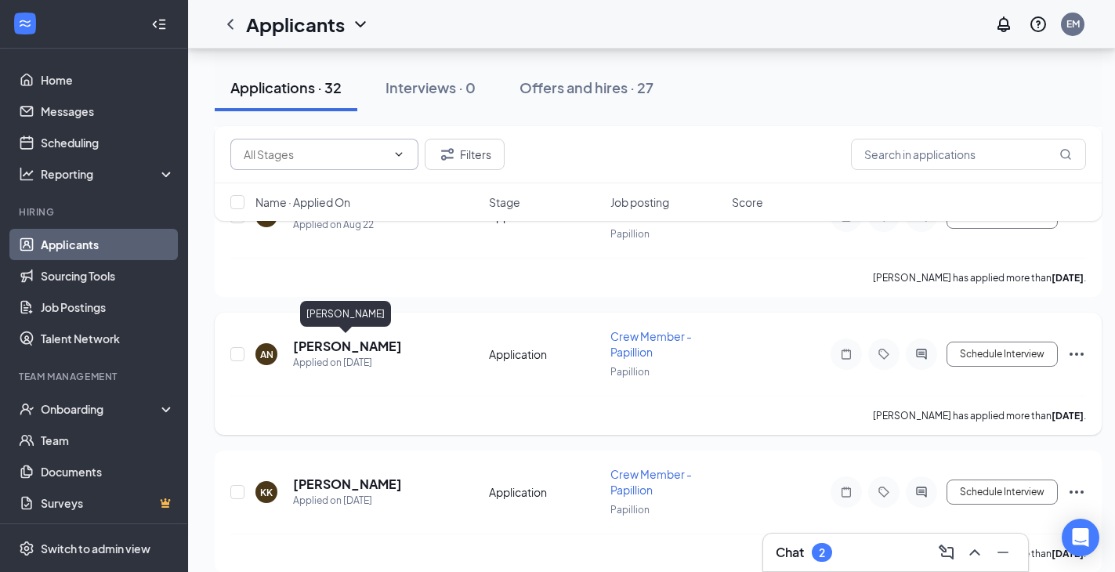
click at [357, 346] on h5 "Aspen Newman" at bounding box center [347, 346] width 109 height 17
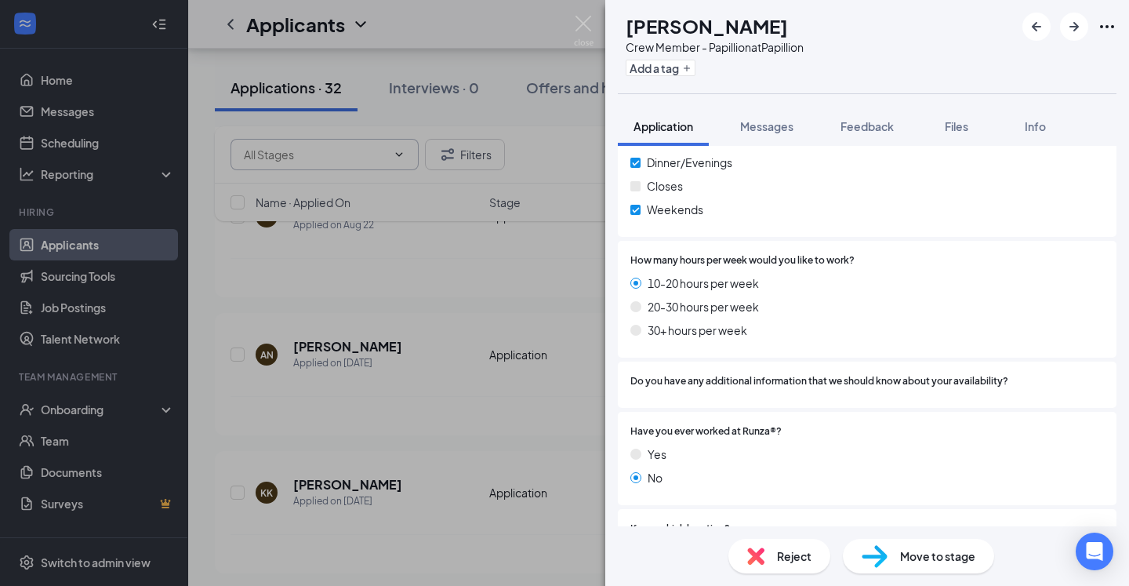
scroll to position [1061, 0]
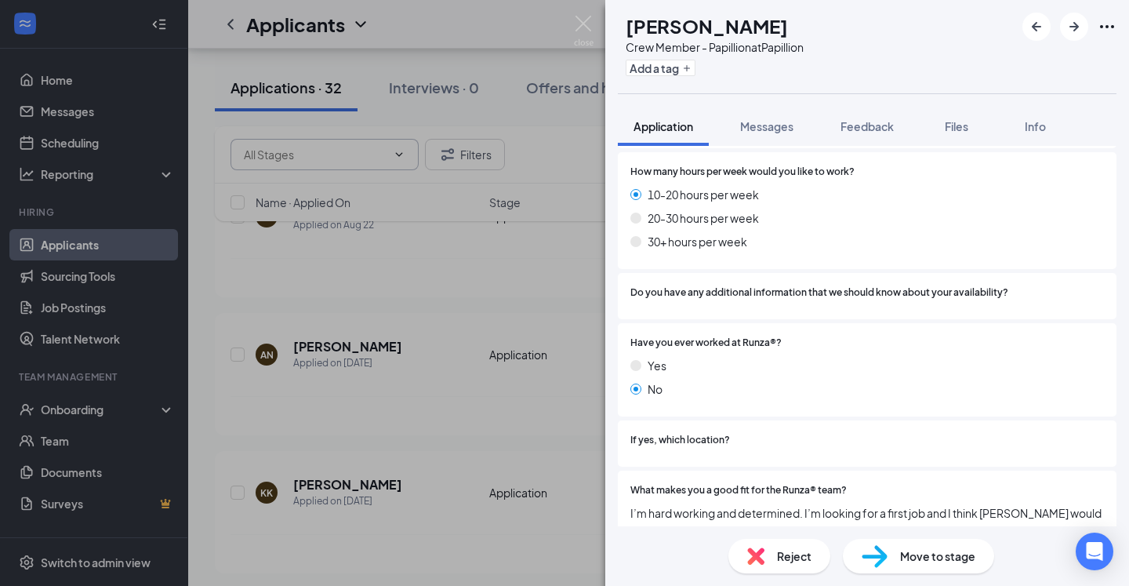
click at [761, 550] on img at bounding box center [755, 555] width 17 height 17
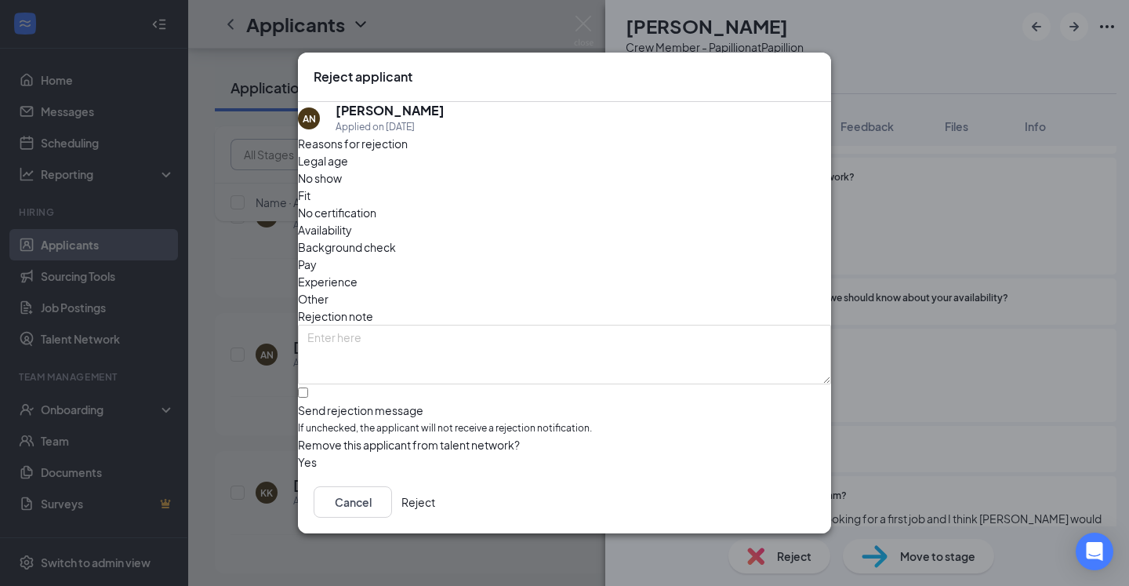
click at [435, 510] on button "Reject" at bounding box center [418, 501] width 34 height 31
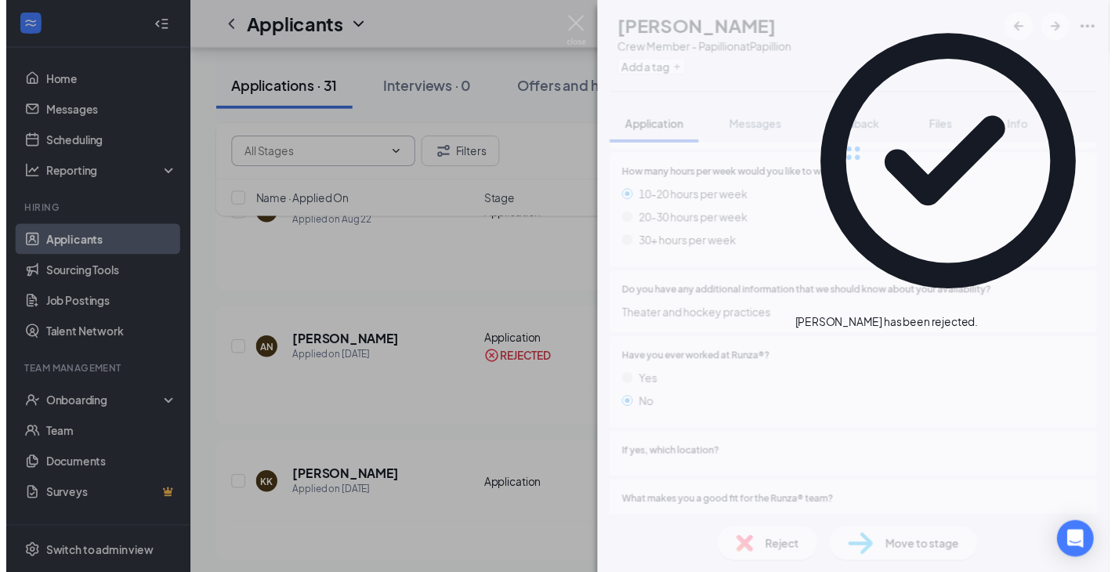
scroll to position [1011, 0]
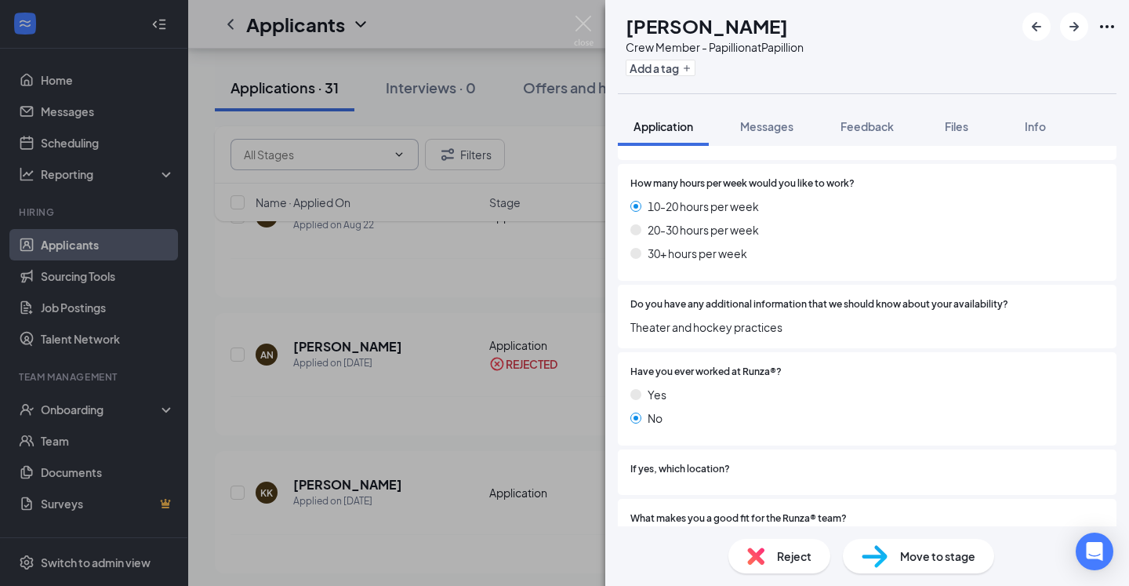
click at [469, 419] on div "KK Kyenne Kueper Crew Member - Papillion at Papillion Add a tag Application Mes…" at bounding box center [564, 293] width 1129 height 586
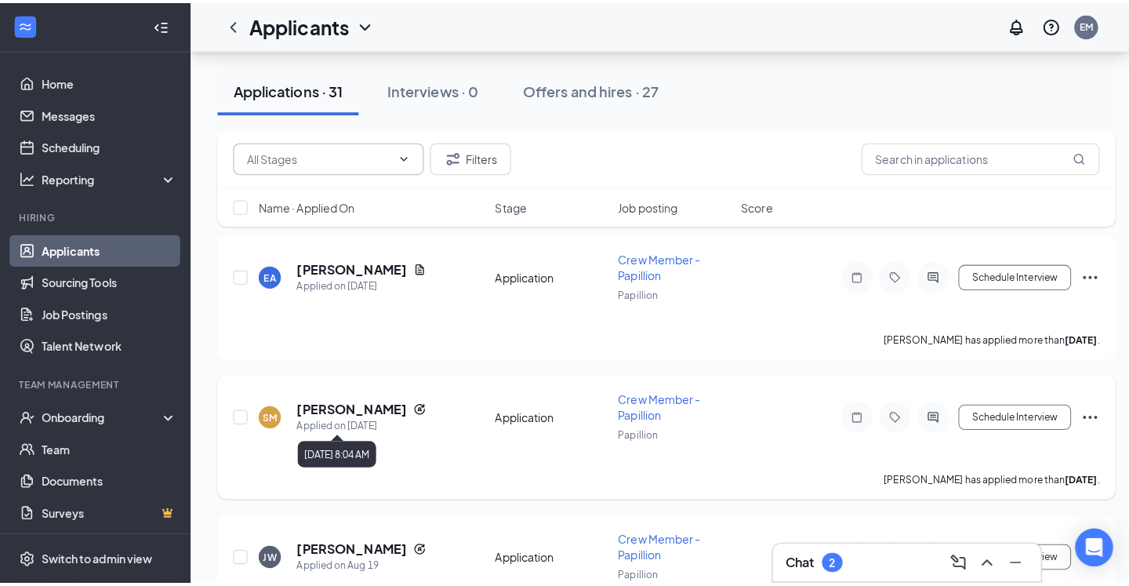
scroll to position [640, 0]
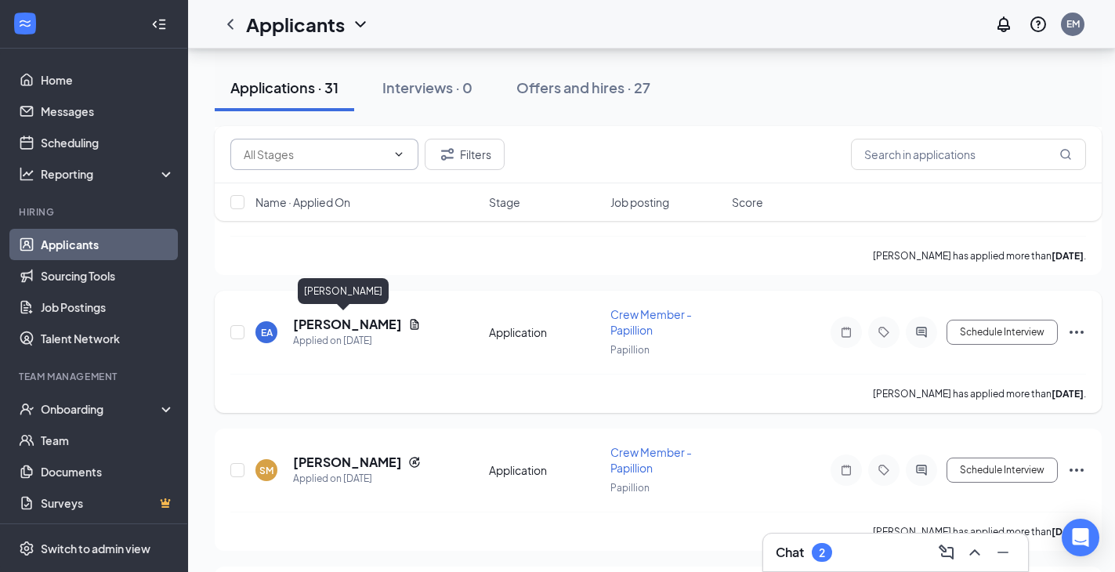
click at [365, 324] on h5 "Elijah Adams" at bounding box center [347, 324] width 109 height 17
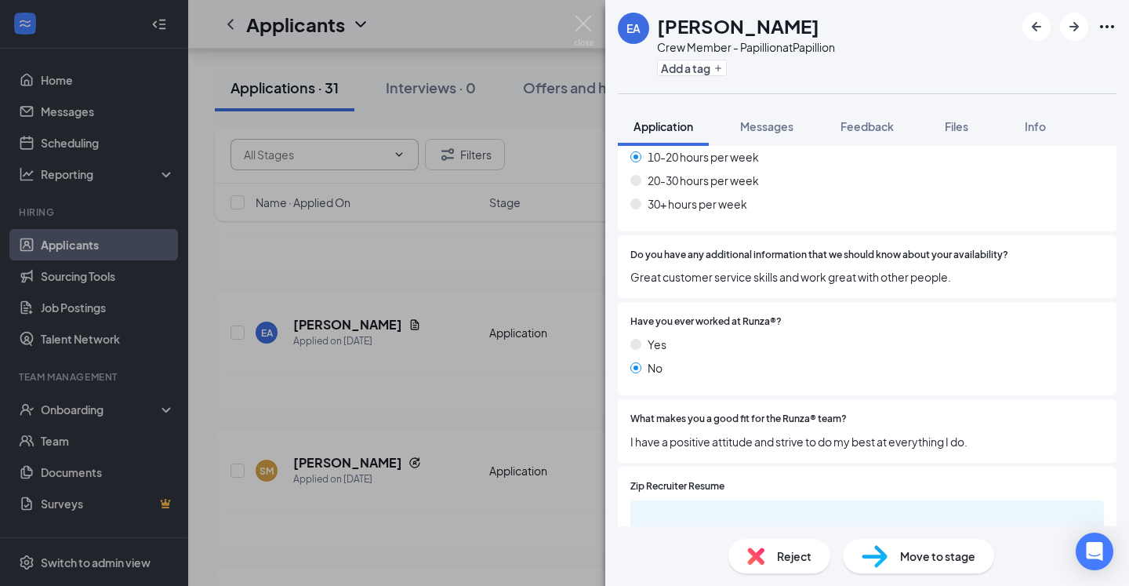
scroll to position [952, 0]
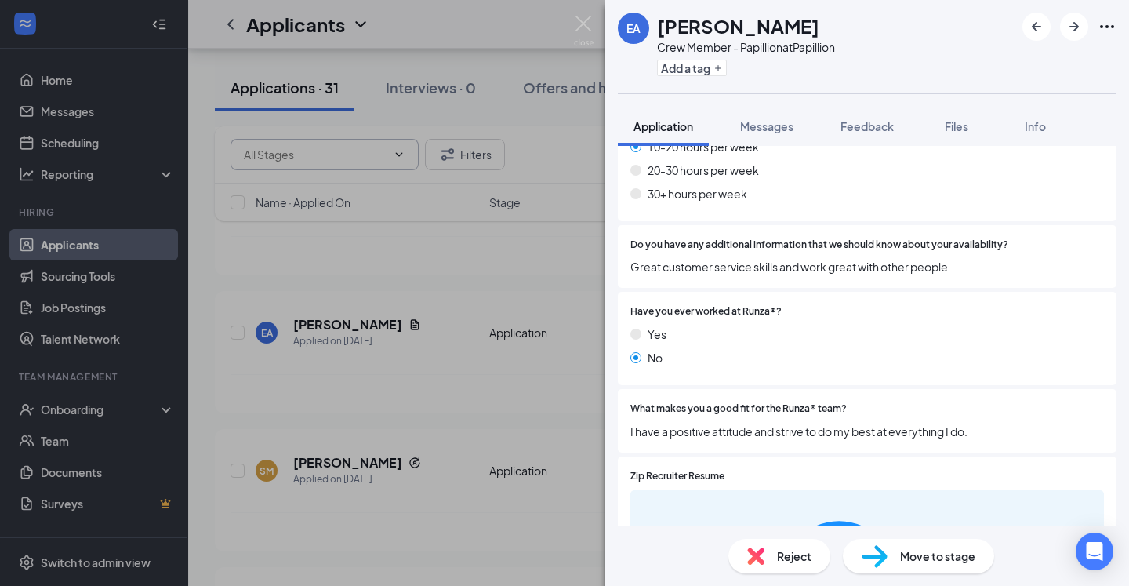
click at [757, 557] on img at bounding box center [755, 555] width 17 height 17
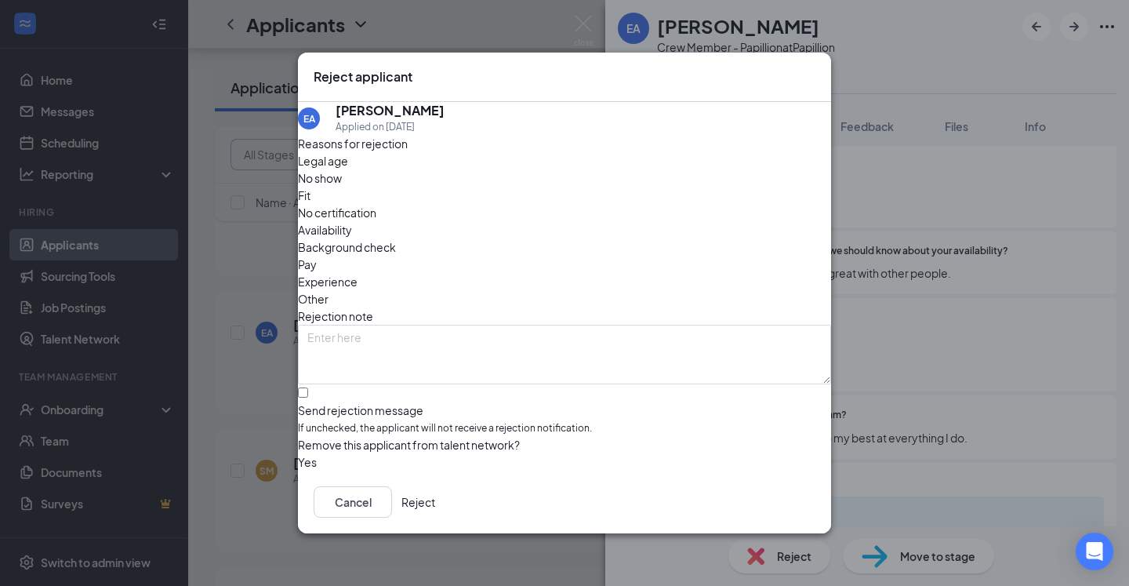
click at [435, 506] on button "Reject" at bounding box center [418, 501] width 34 height 31
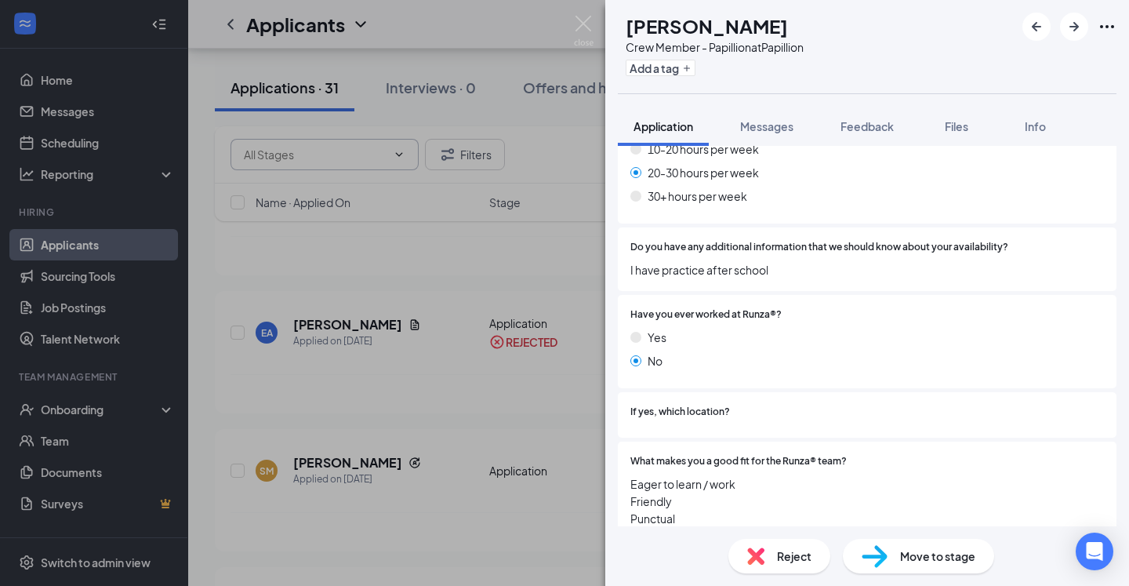
scroll to position [1147, 0]
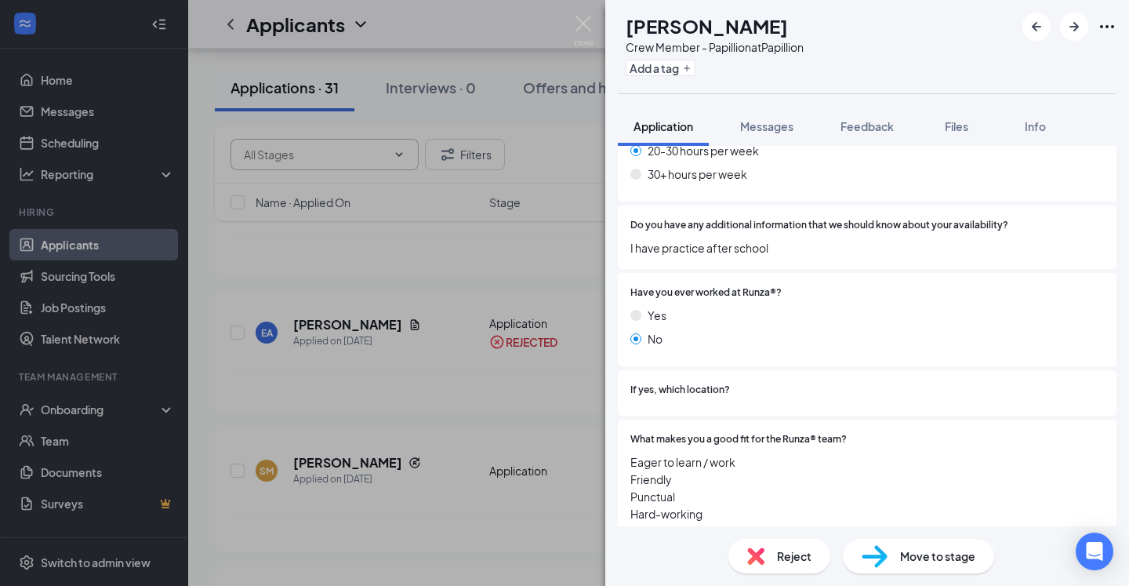
click at [758, 559] on img at bounding box center [755, 555] width 17 height 17
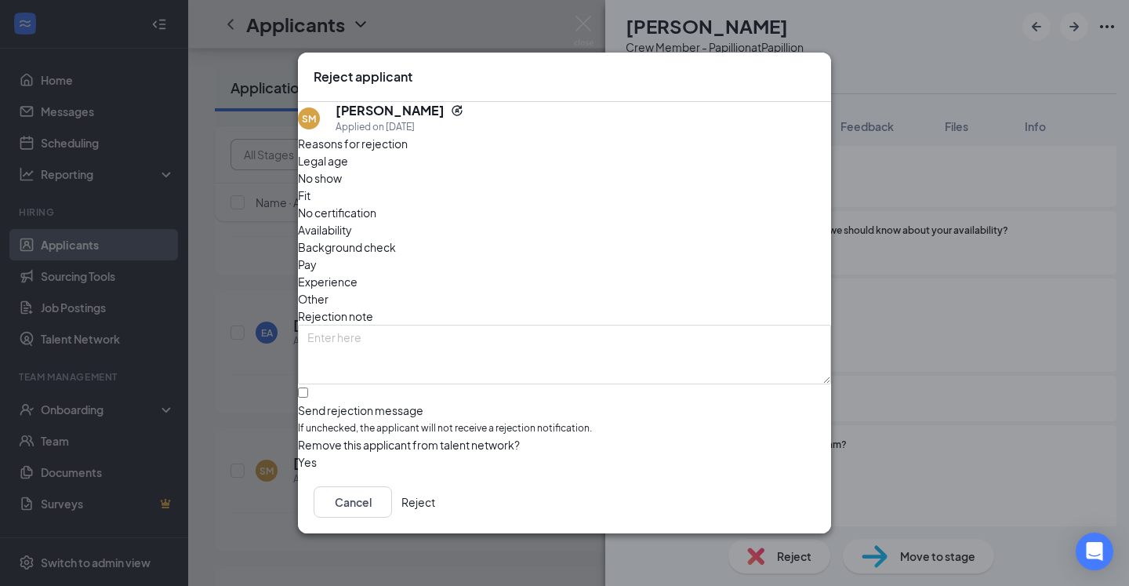
click at [435, 505] on button "Reject" at bounding box center [418, 501] width 34 height 31
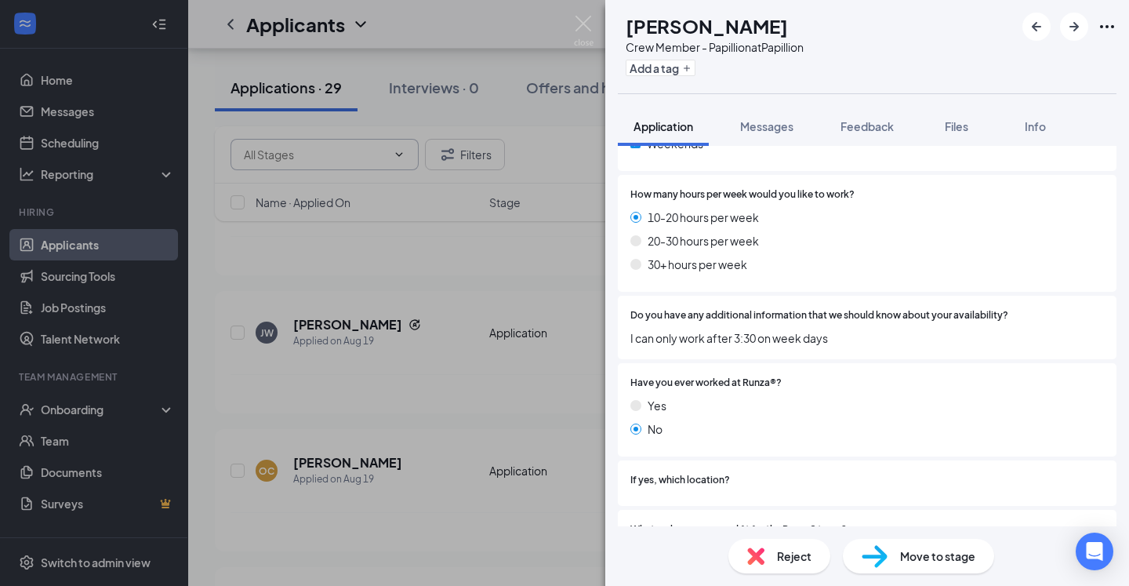
scroll to position [1164, 0]
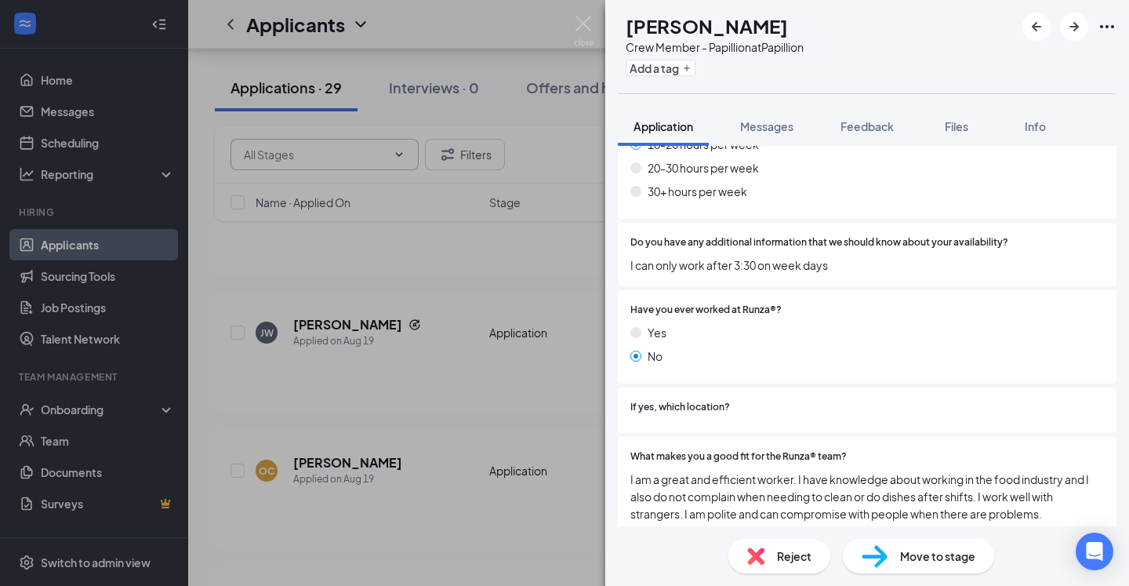
click at [750, 551] on img at bounding box center [755, 555] width 17 height 17
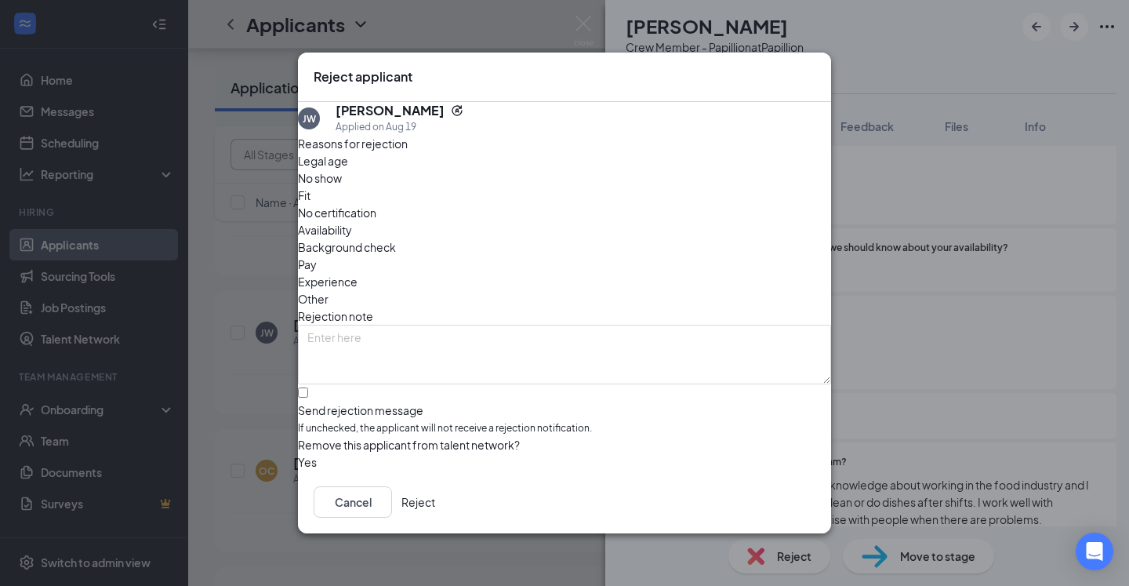
click at [435, 510] on button "Reject" at bounding box center [418, 501] width 34 height 31
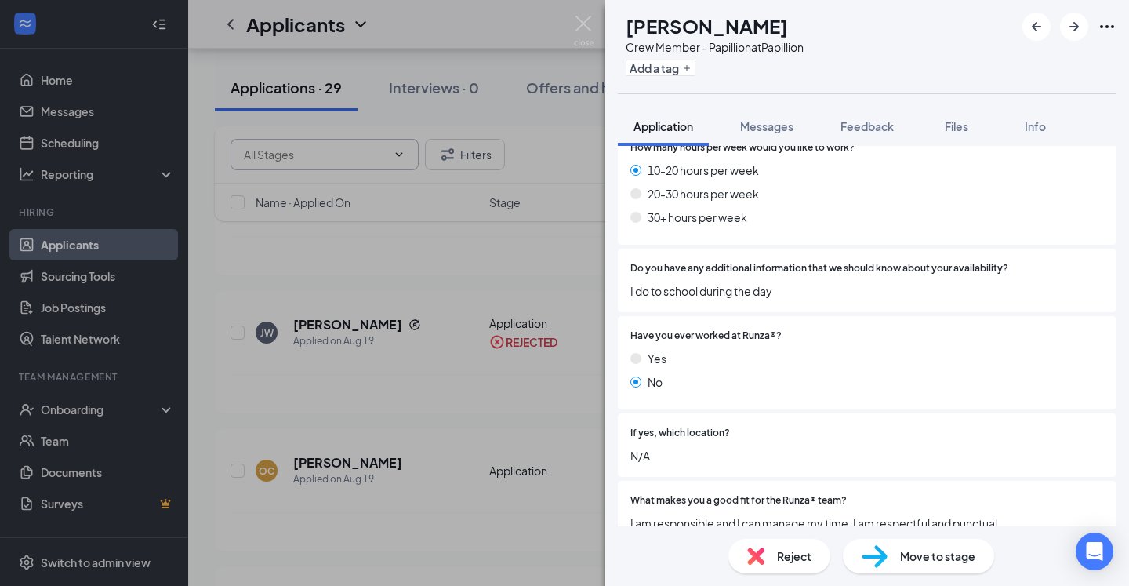
scroll to position [1068, 0]
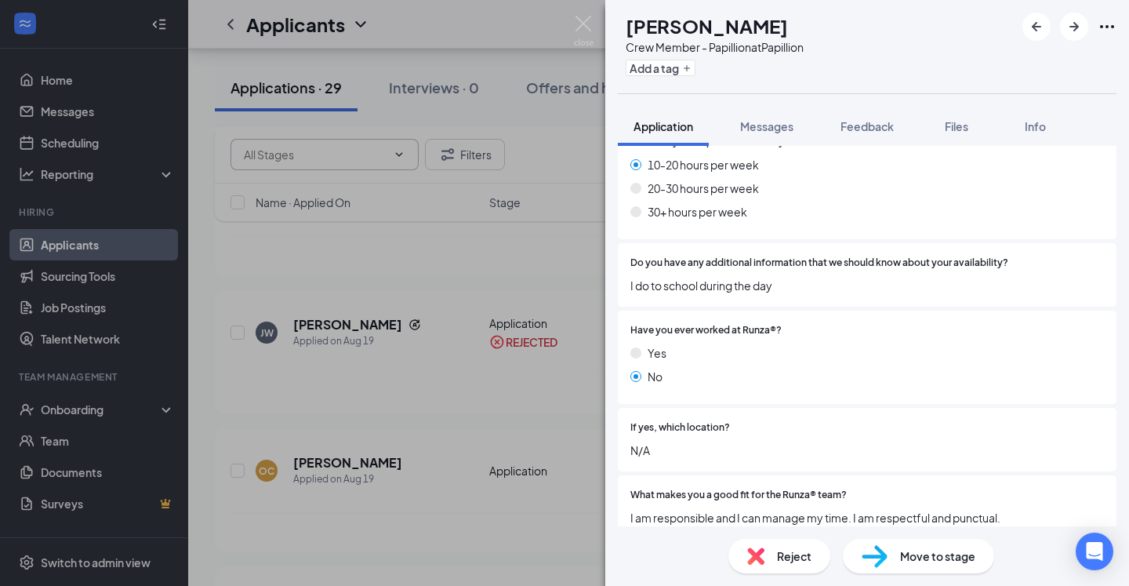
click at [760, 553] on img at bounding box center [755, 555] width 17 height 17
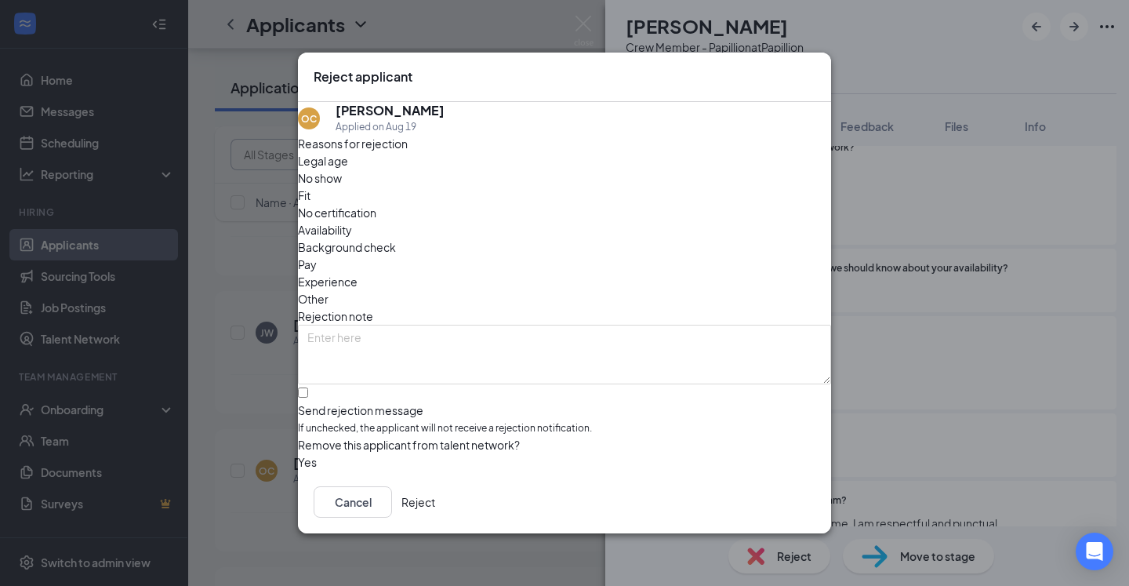
click at [435, 495] on button "Reject" at bounding box center [418, 501] width 34 height 31
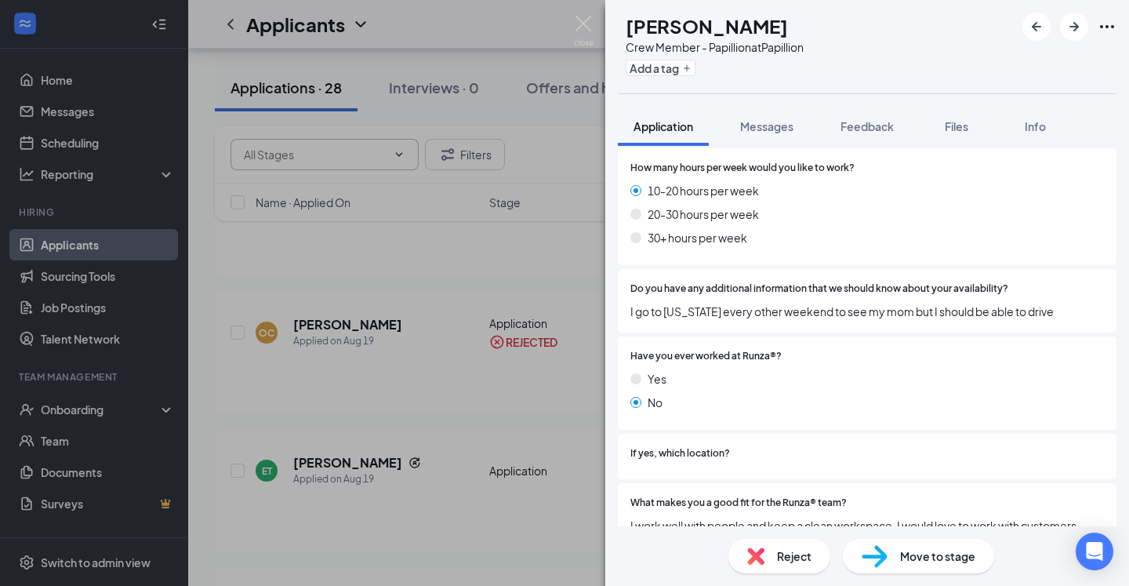
scroll to position [1112, 0]
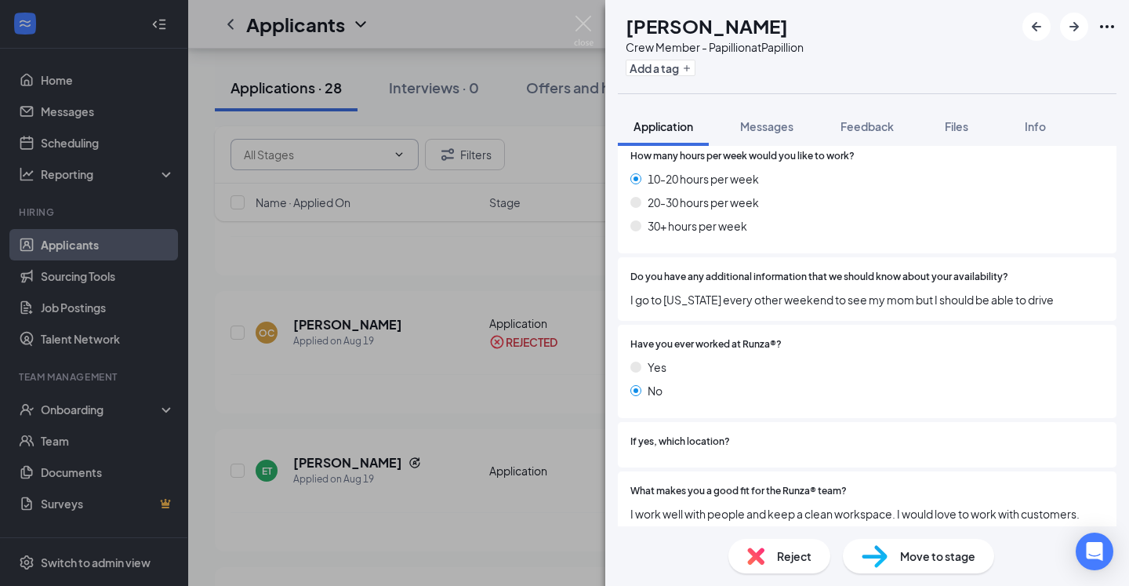
click at [755, 557] on img at bounding box center [755, 555] width 17 height 17
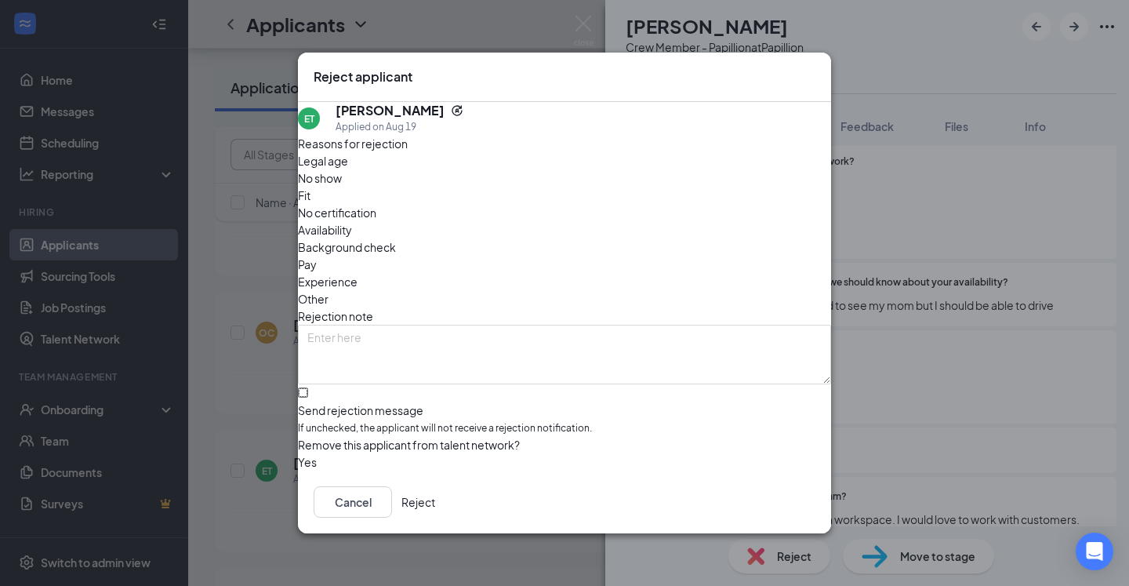
click at [308, 387] on input "Send rejection message If unchecked, the applicant will not receive a rejection…" at bounding box center [303, 392] width 10 height 10
checkbox input "true"
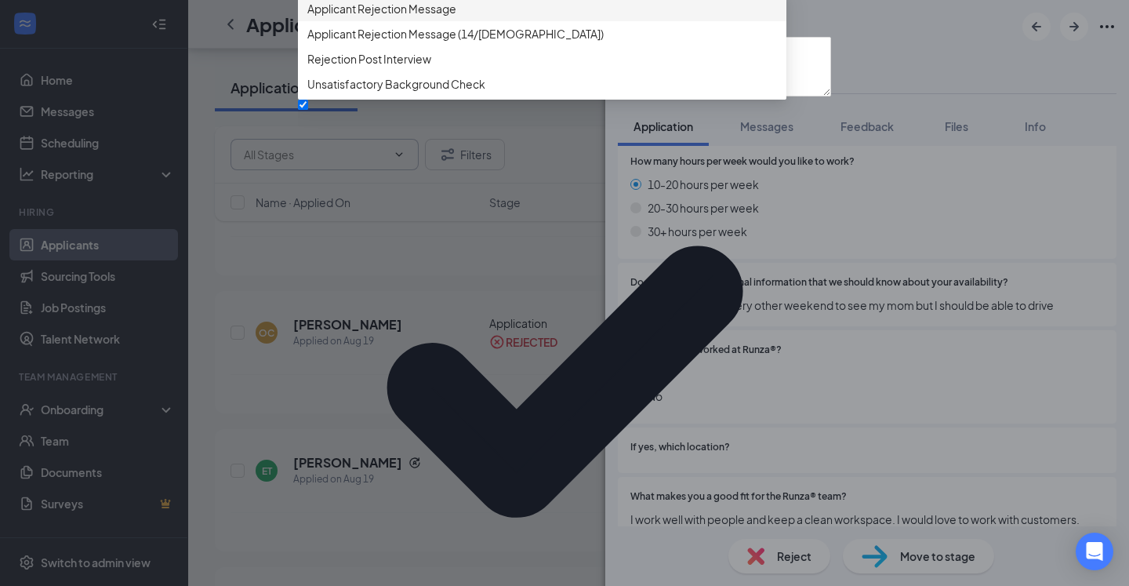
click at [447, 21] on div "Applicant Rejection Message" at bounding box center [542, 8] width 488 height 25
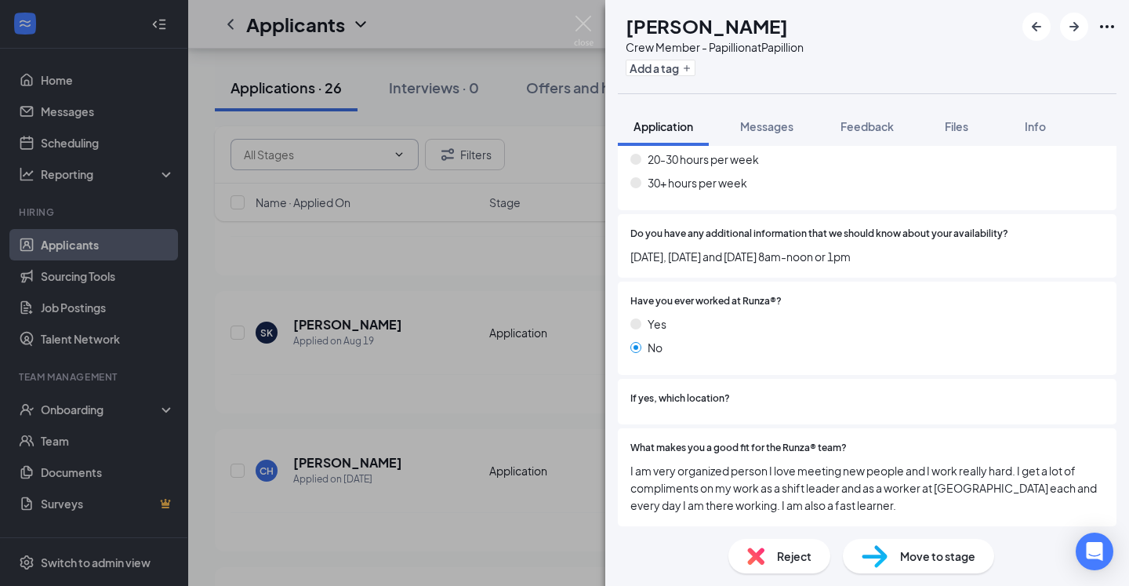
scroll to position [1103, 0]
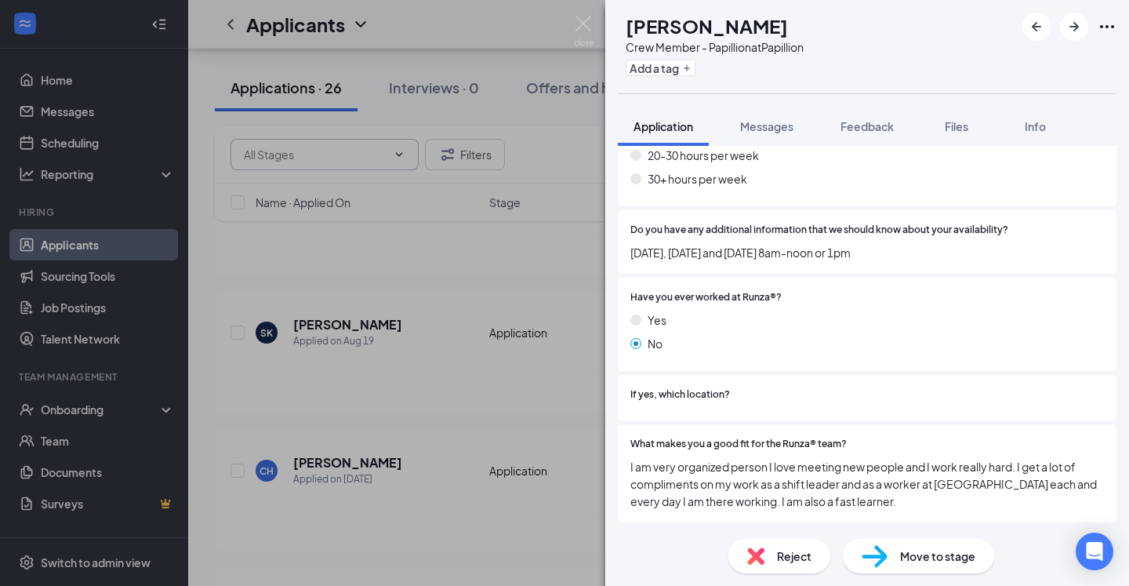
click at [750, 552] on img at bounding box center [755, 555] width 17 height 17
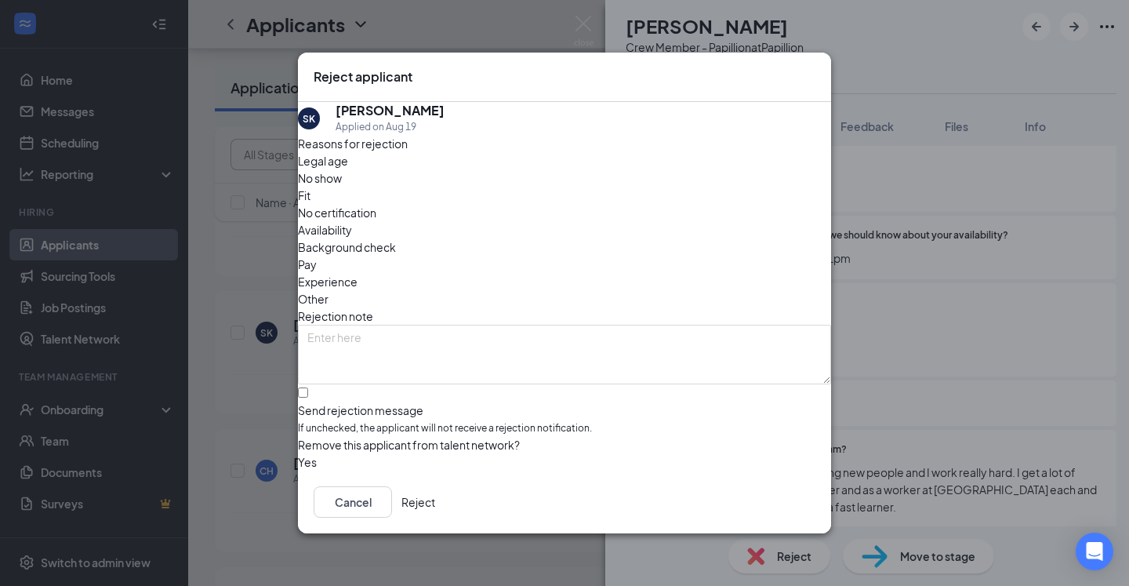
click at [435, 506] on button "Reject" at bounding box center [418, 501] width 34 height 31
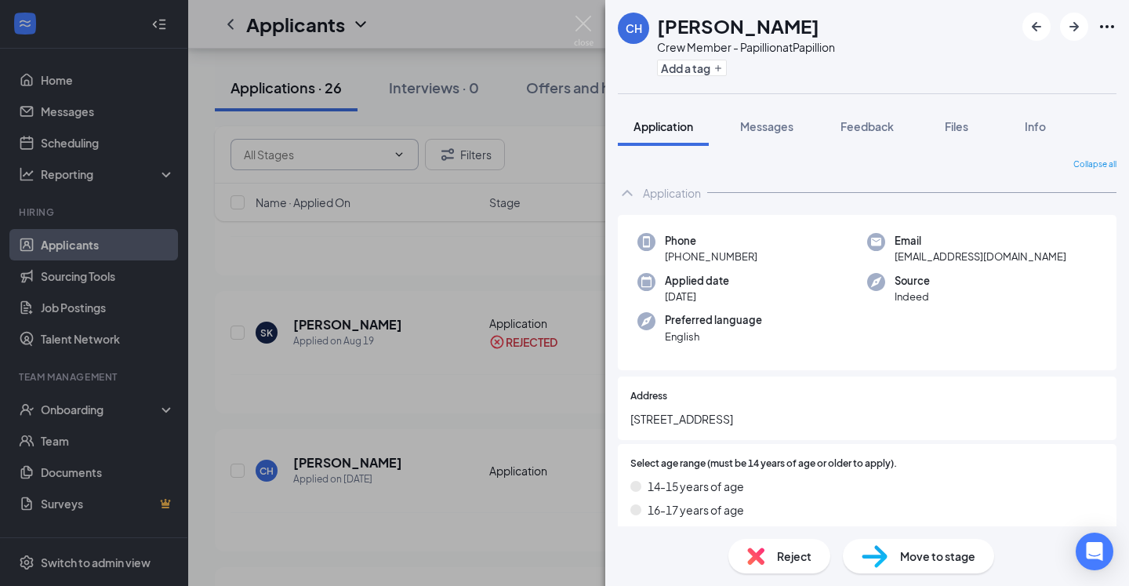
click at [551, 181] on div "CH Cherish Hoaglund Crew Member - Papillion at Papillion Add a tag Application …" at bounding box center [564, 293] width 1129 height 586
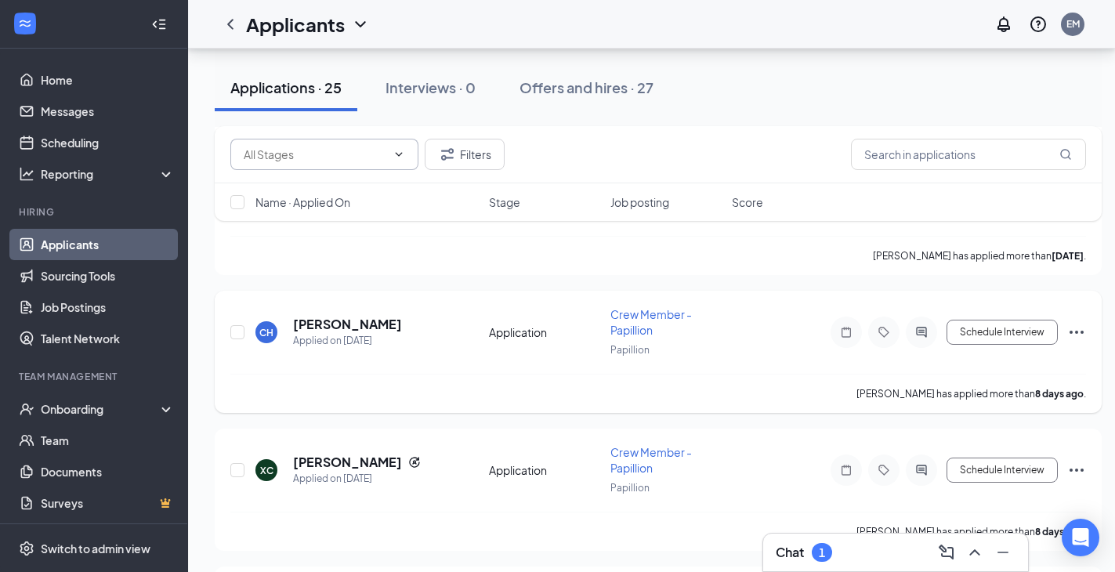
click at [1075, 332] on icon "Ellipses" at bounding box center [1077, 332] width 19 height 19
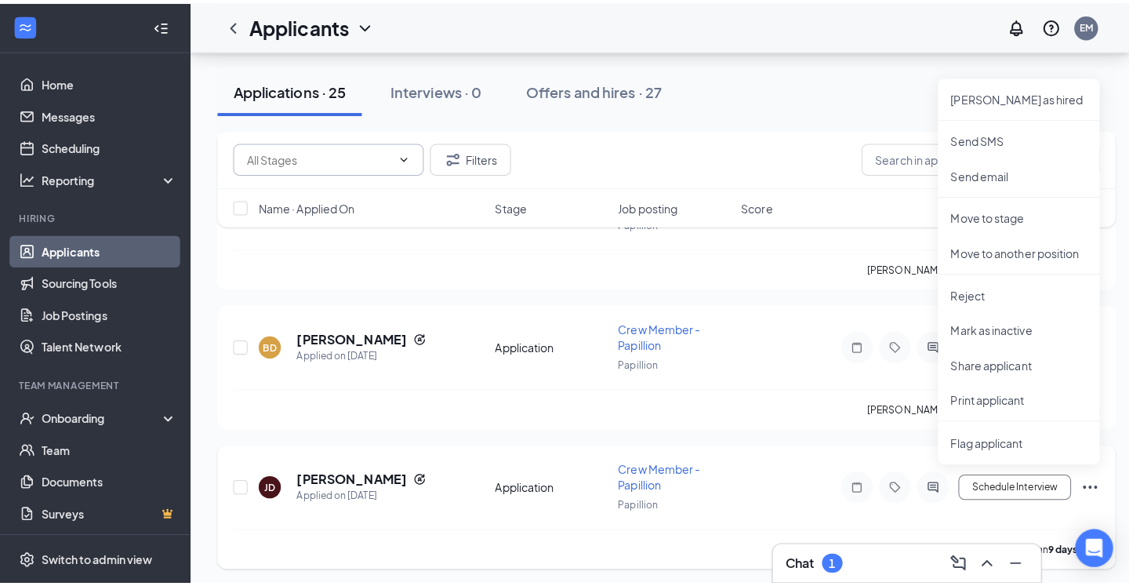
scroll to position [959, 0]
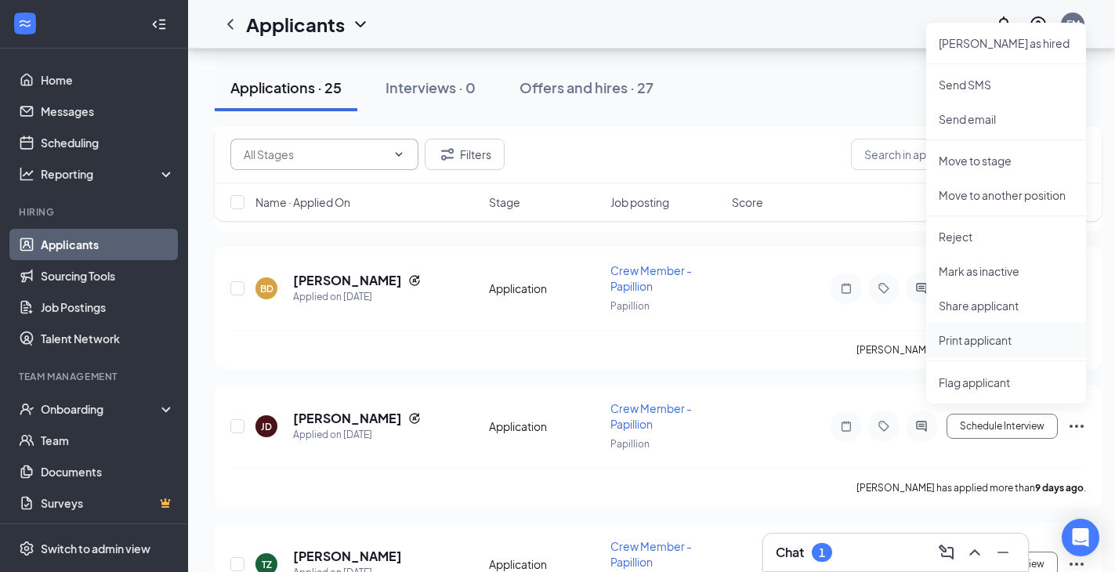
click at [974, 339] on p "Print applicant" at bounding box center [1006, 340] width 135 height 16
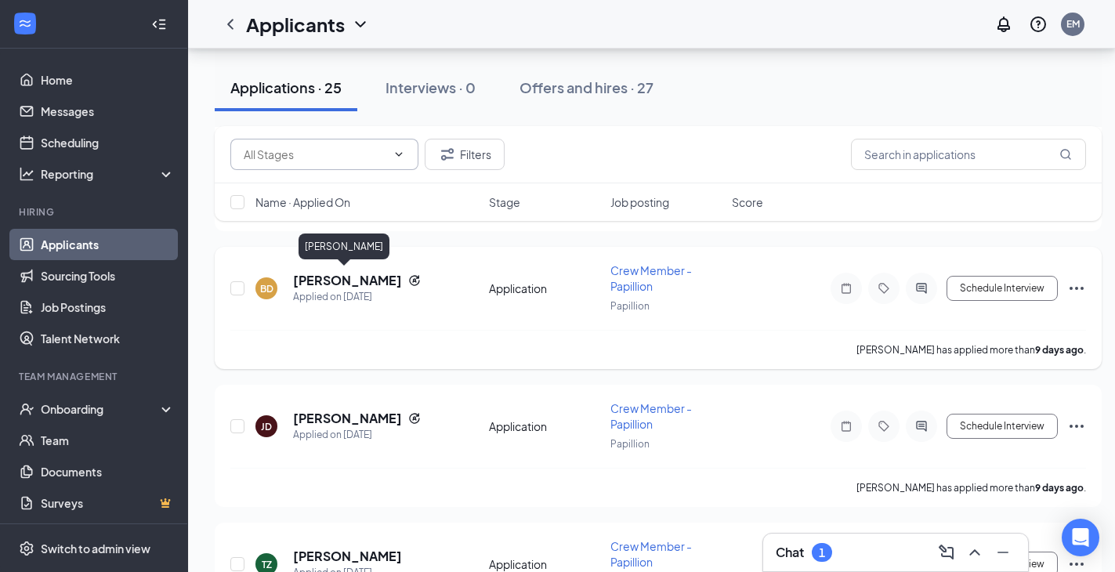
click at [341, 276] on h5 "Benjamin Duhs" at bounding box center [347, 280] width 109 height 17
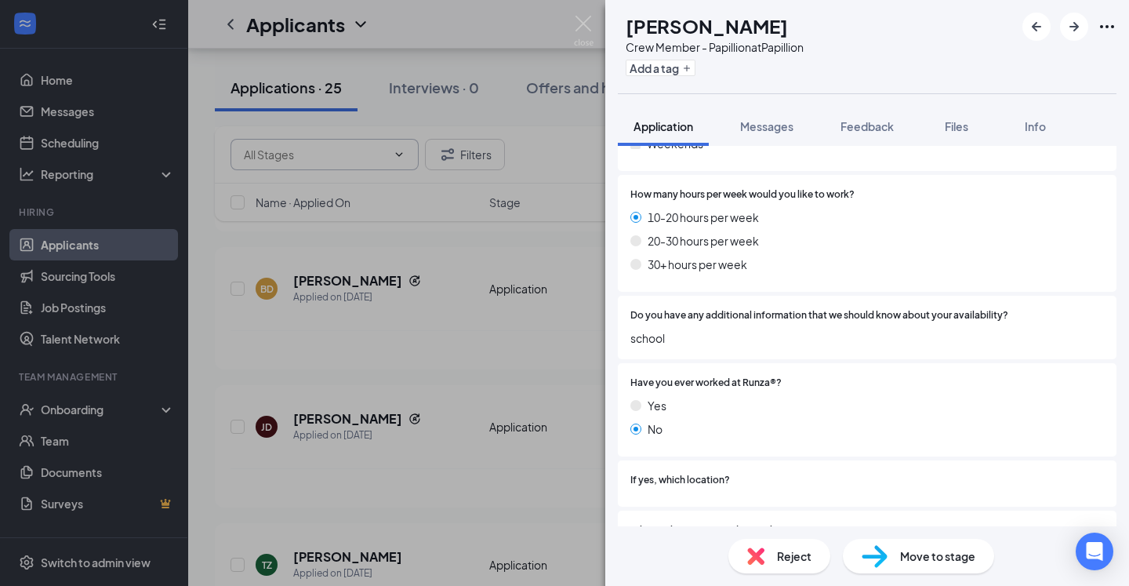
scroll to position [1095, 0]
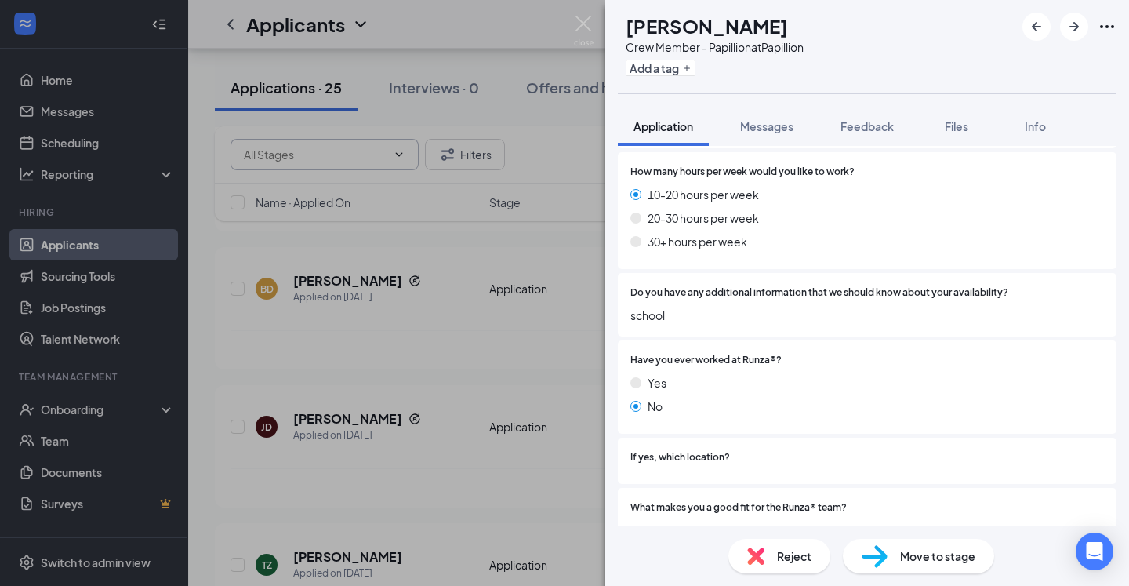
click at [759, 553] on img at bounding box center [755, 555] width 17 height 17
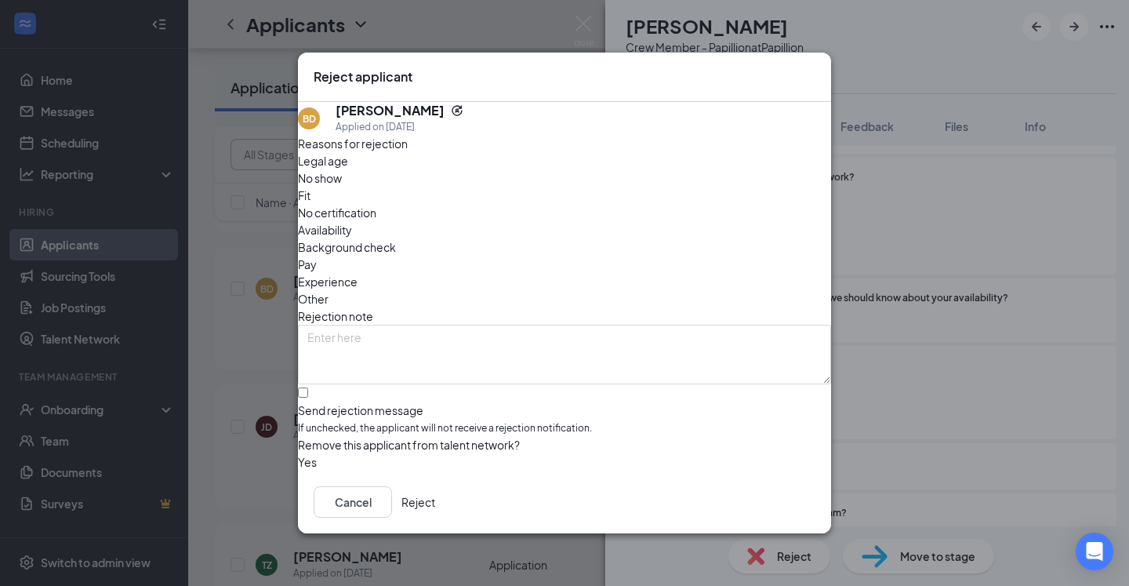
click at [435, 503] on button "Reject" at bounding box center [418, 501] width 34 height 31
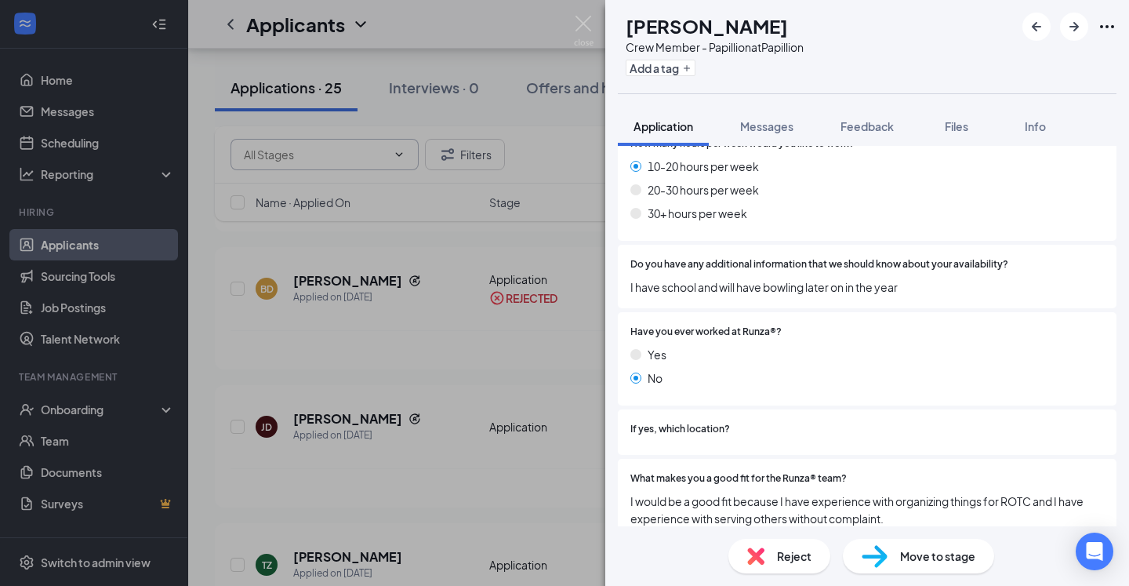
scroll to position [1061, 0]
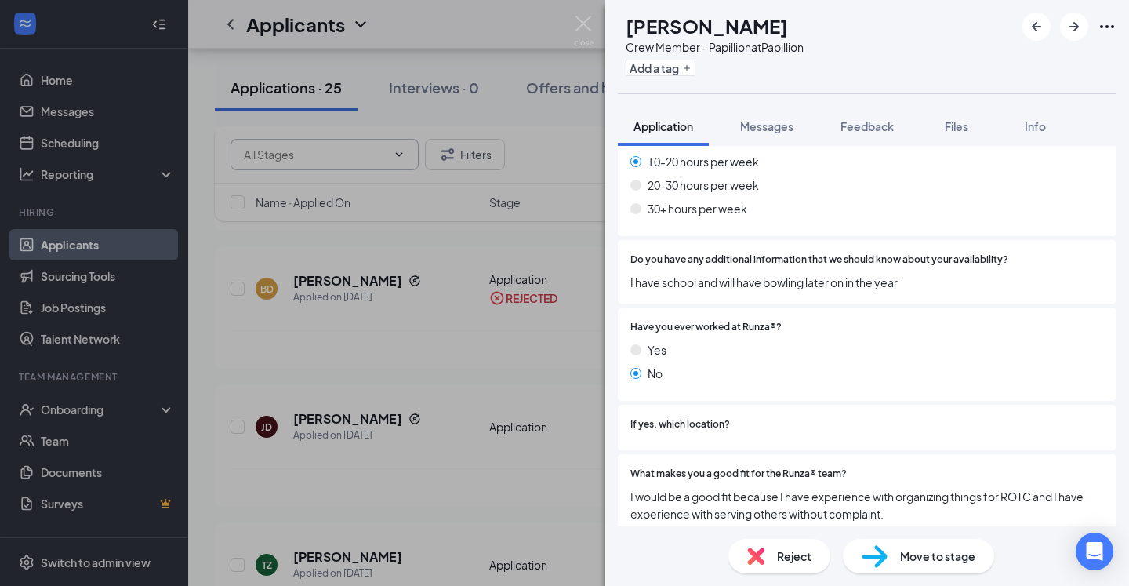
click at [755, 553] on img at bounding box center [755, 555] width 17 height 17
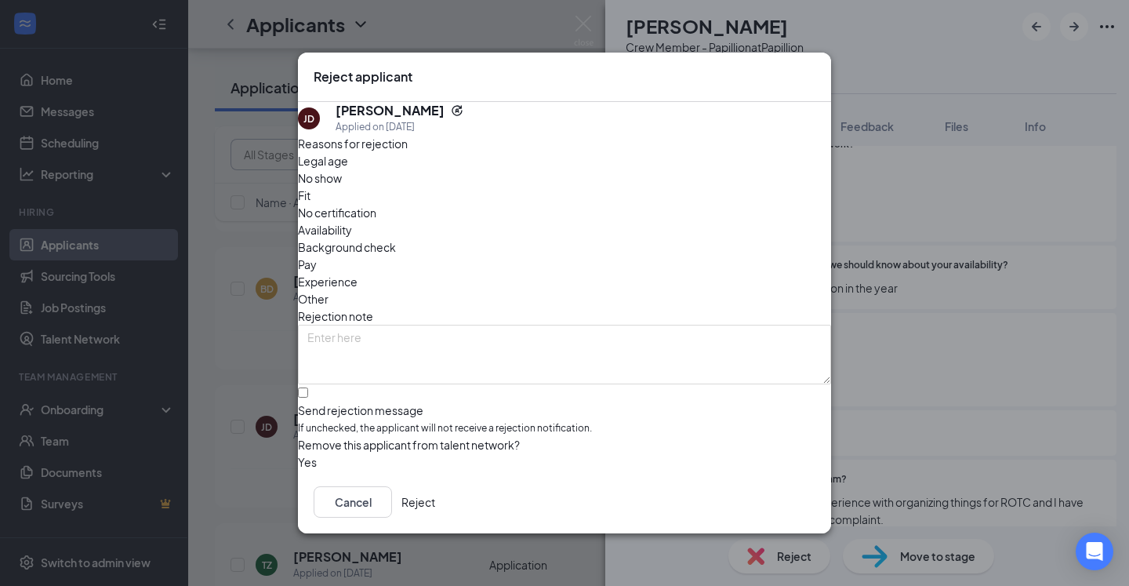
click at [435, 513] on button "Reject" at bounding box center [418, 501] width 34 height 31
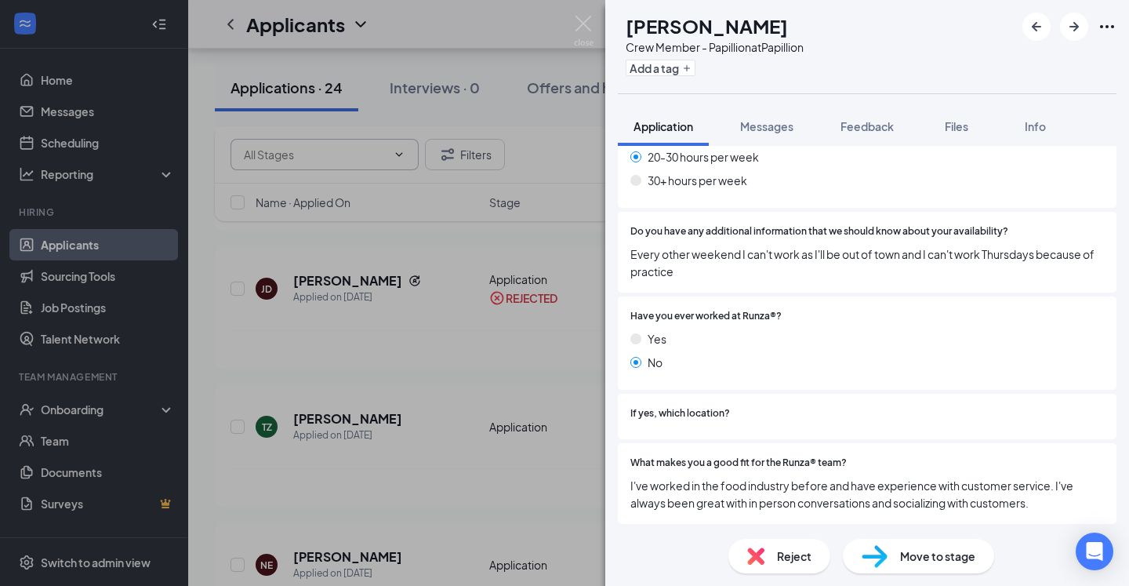
scroll to position [1086, 0]
click at [761, 550] on img at bounding box center [755, 555] width 17 height 17
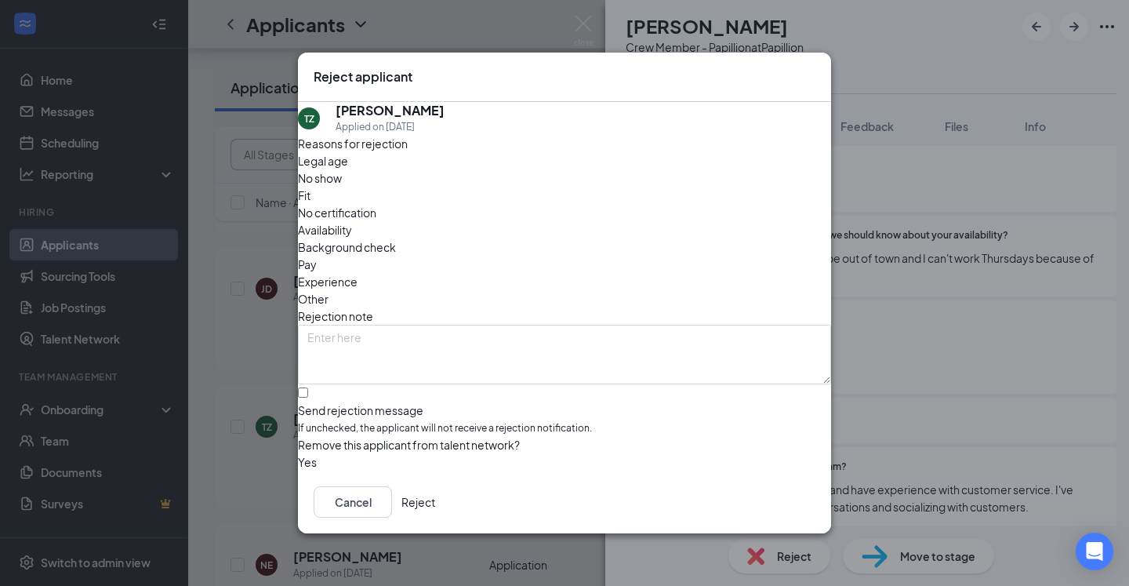
click at [435, 509] on button "Reject" at bounding box center [418, 501] width 34 height 31
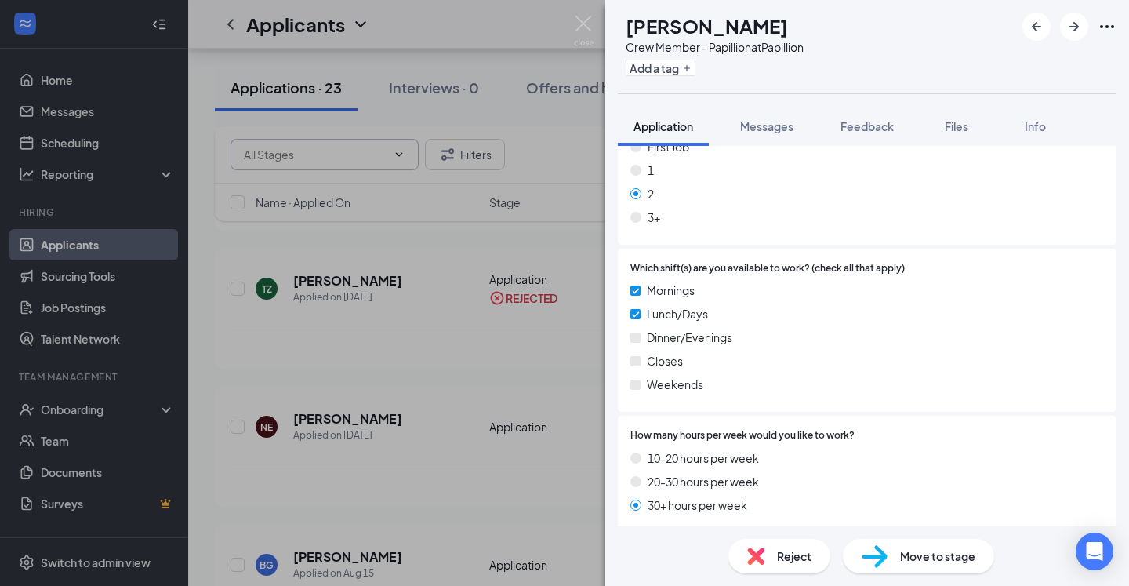
scroll to position [709, 0]
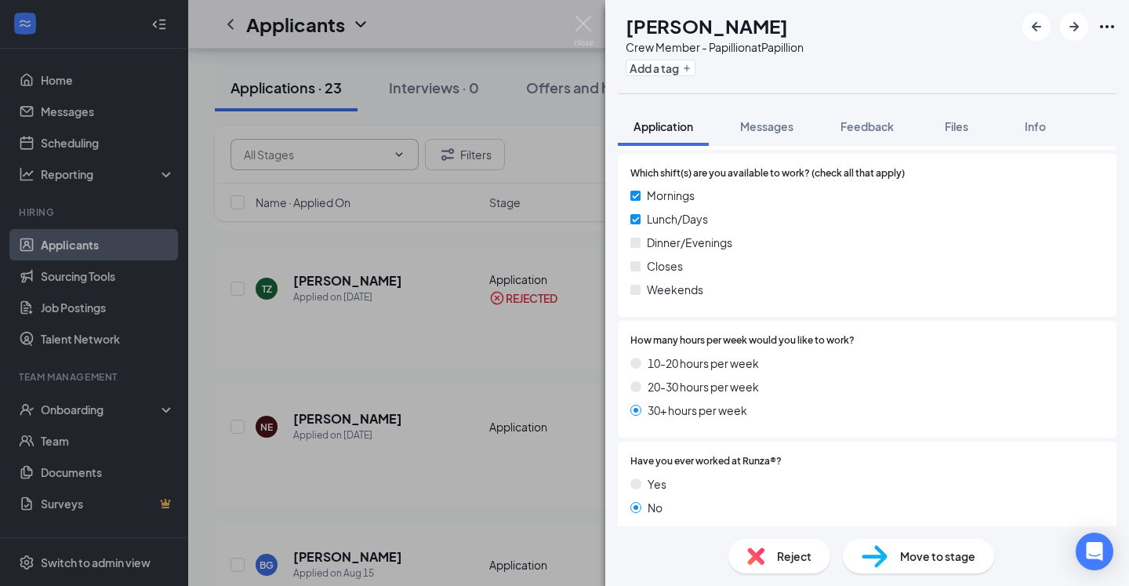
click at [769, 551] on div "Reject" at bounding box center [779, 556] width 102 height 34
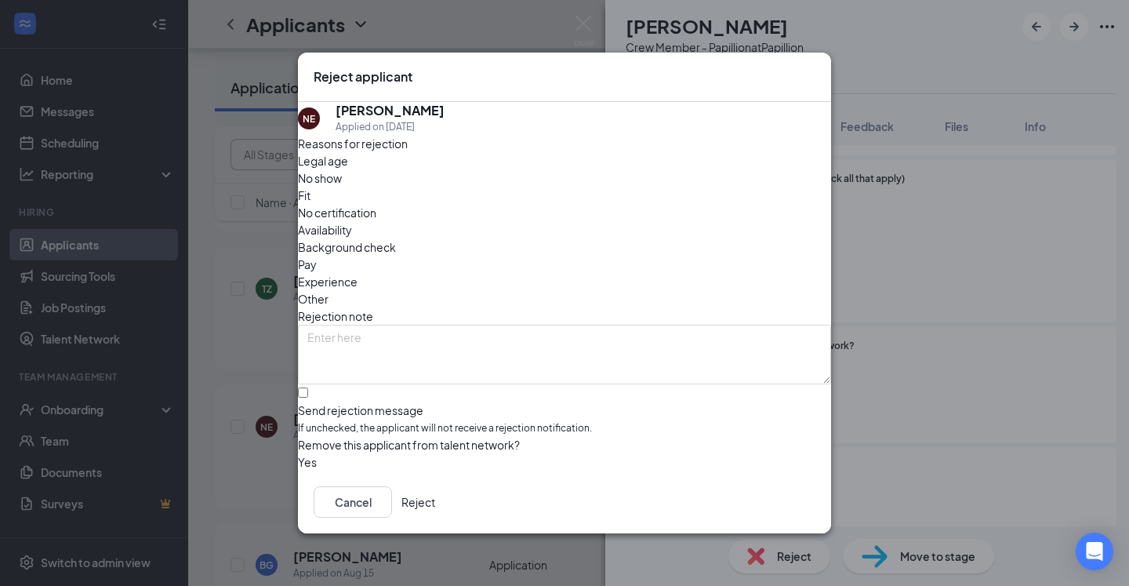
click at [435, 510] on button "Reject" at bounding box center [418, 501] width 34 height 31
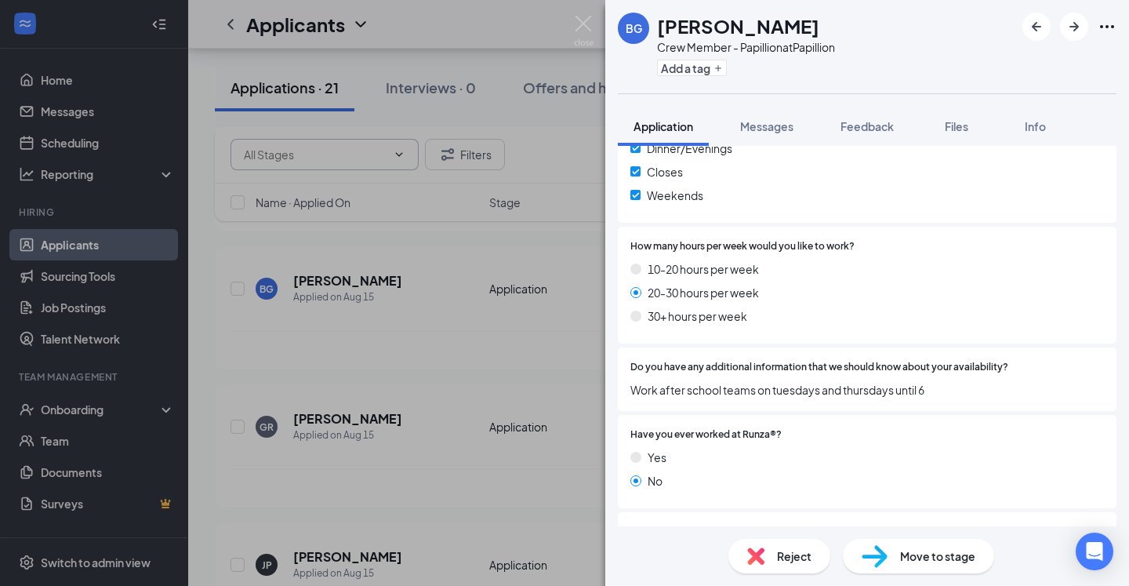
scroll to position [1034, 0]
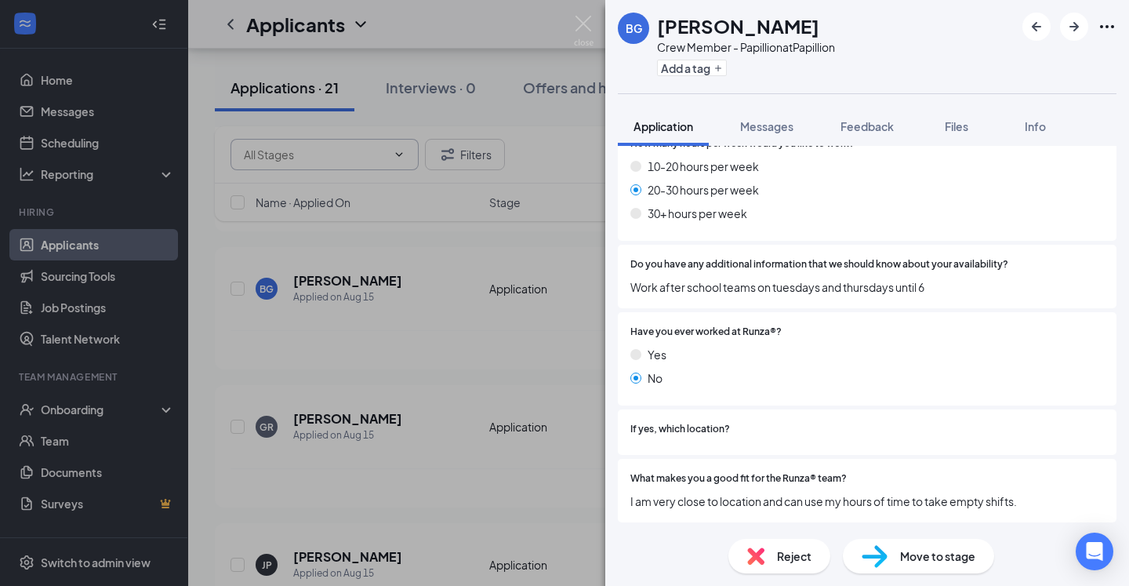
click at [759, 547] on img at bounding box center [755, 555] width 17 height 17
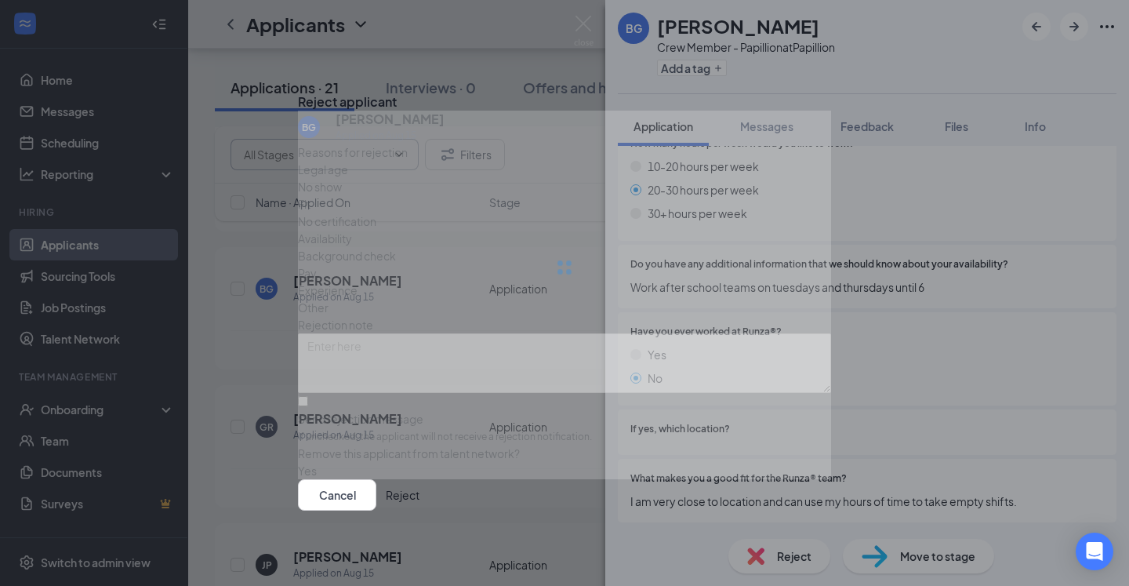
scroll to position [1028, 0]
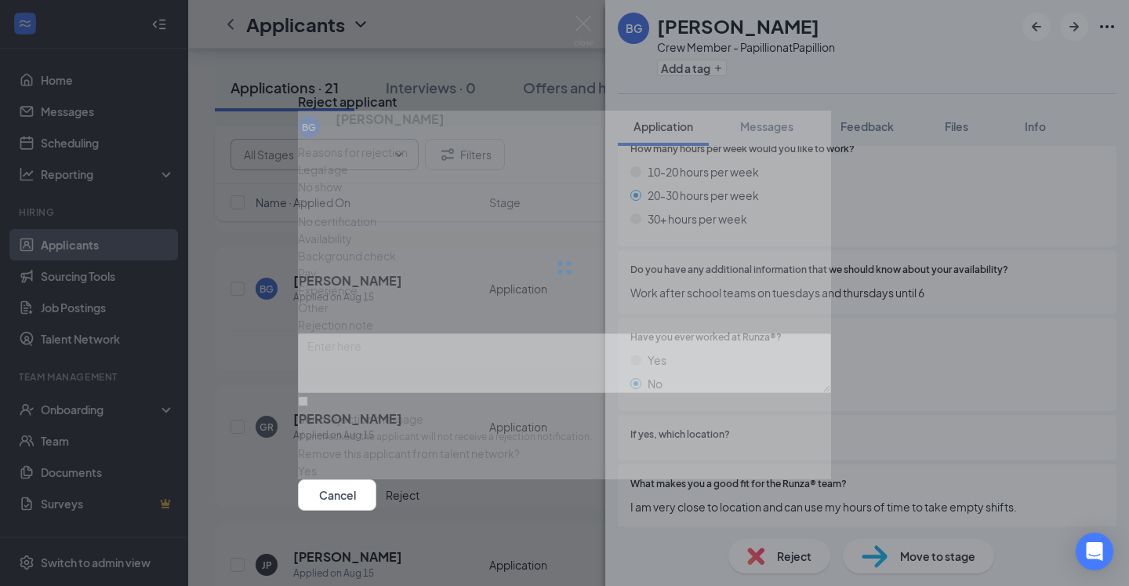
click at [790, 505] on div "Cancel Reject" at bounding box center [564, 493] width 533 height 31
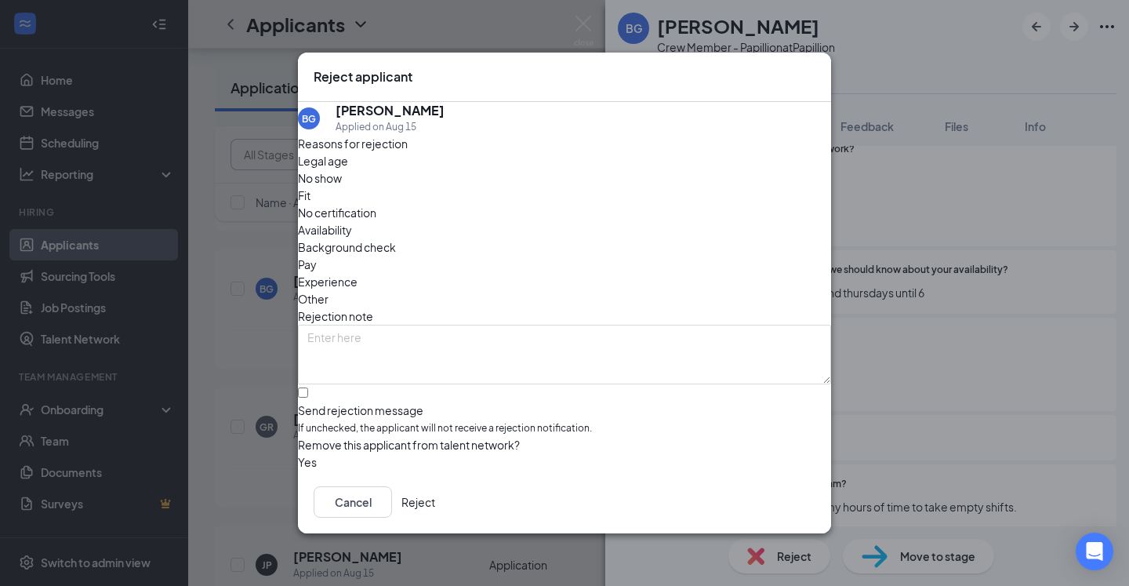
click at [435, 506] on button "Reject" at bounding box center [418, 501] width 34 height 31
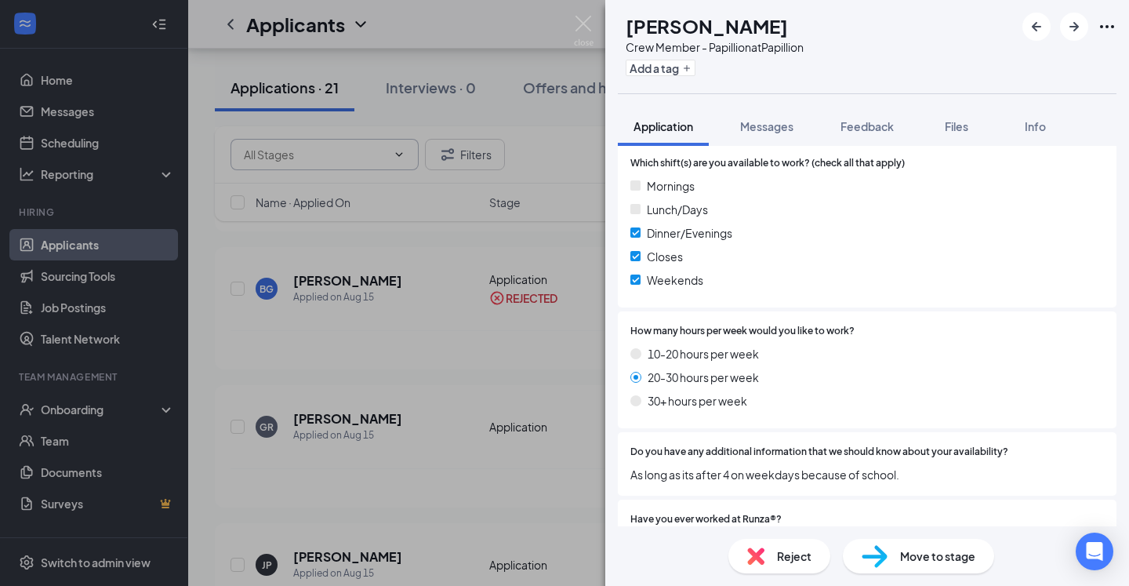
scroll to position [1051, 0]
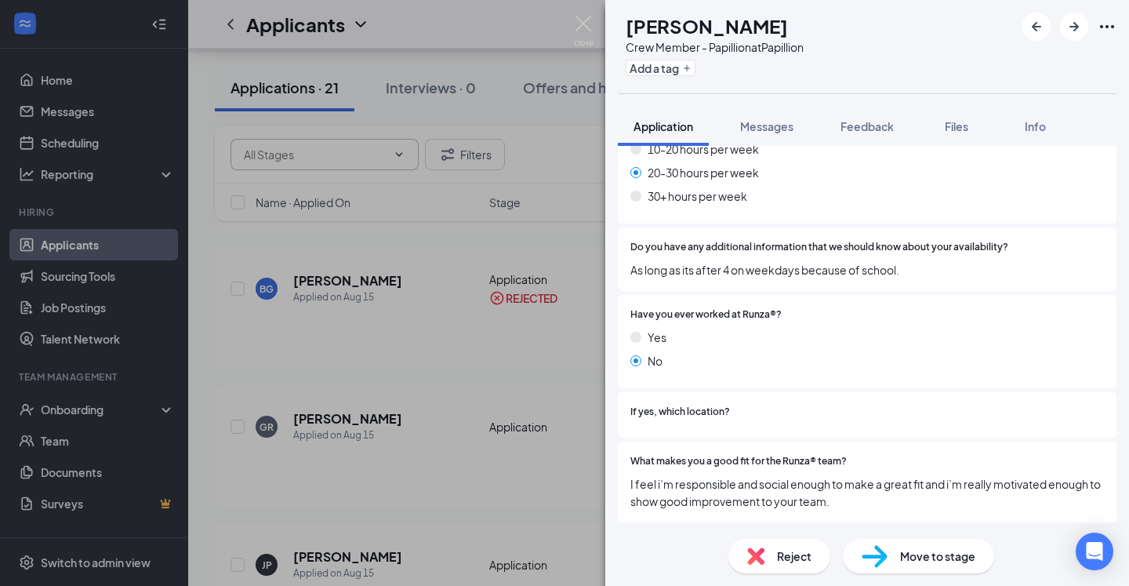
click at [750, 559] on img at bounding box center [755, 555] width 17 height 17
click at [756, 553] on div "Reject applicant GR Gabriel Risse Applied on Aug 15 Reasons for rejection Legal…" at bounding box center [564, 293] width 1129 height 586
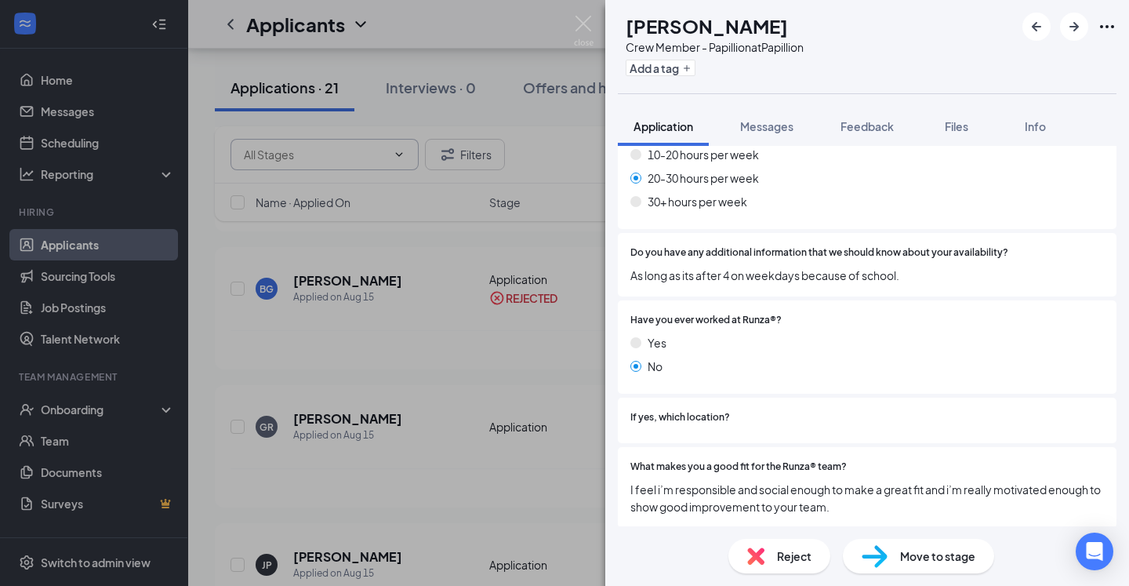
click at [757, 550] on img at bounding box center [755, 555] width 17 height 17
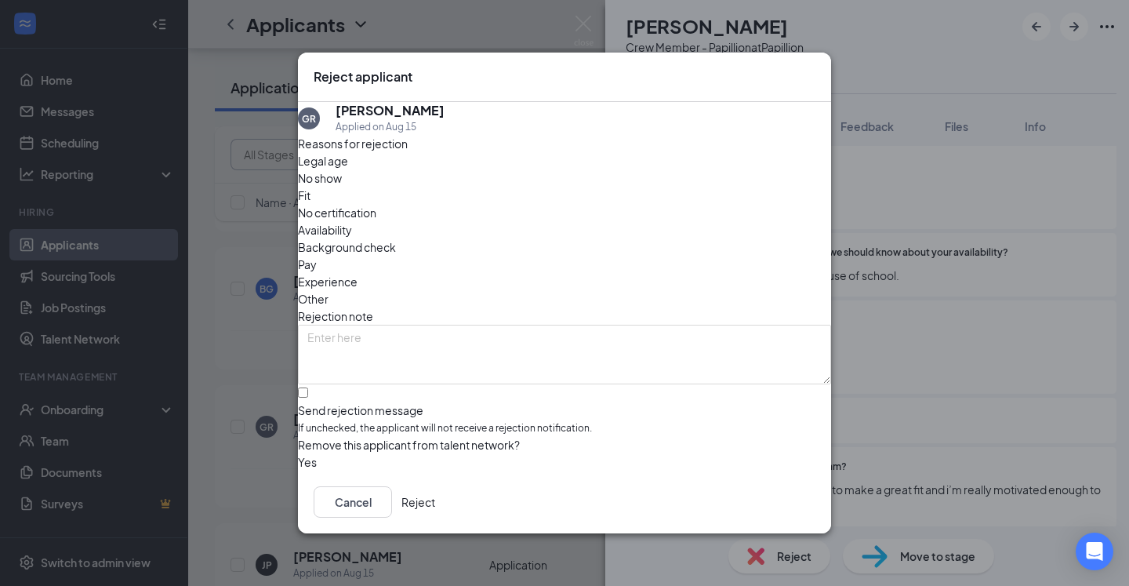
click at [435, 493] on button "Reject" at bounding box center [418, 501] width 34 height 31
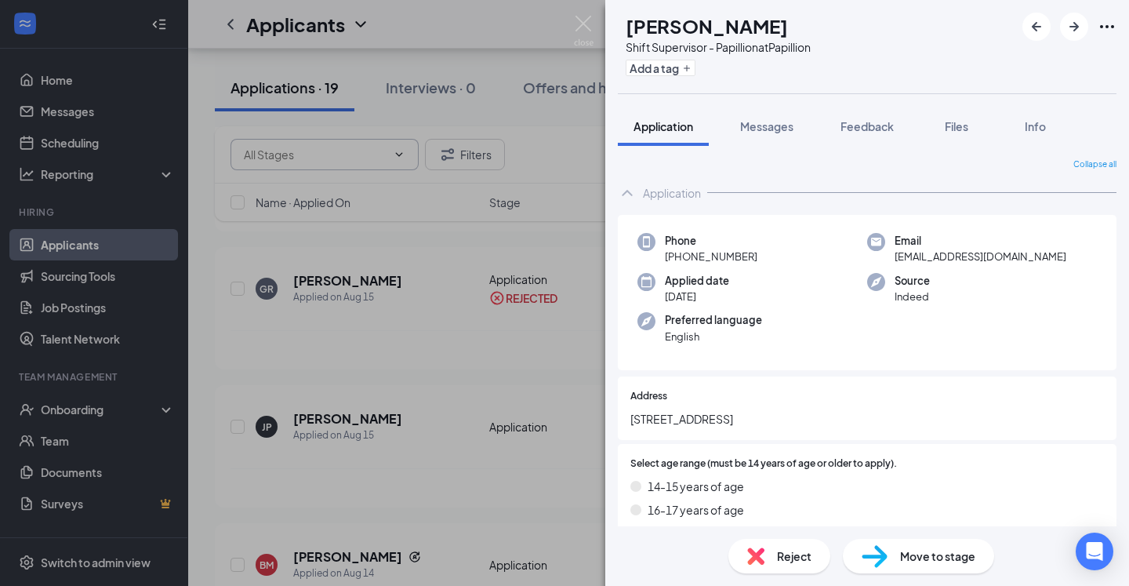
click at [494, 176] on div "JP John Purdy Shift Supervisor - Papillion at Papillion Add a tag Application M…" at bounding box center [564, 293] width 1129 height 586
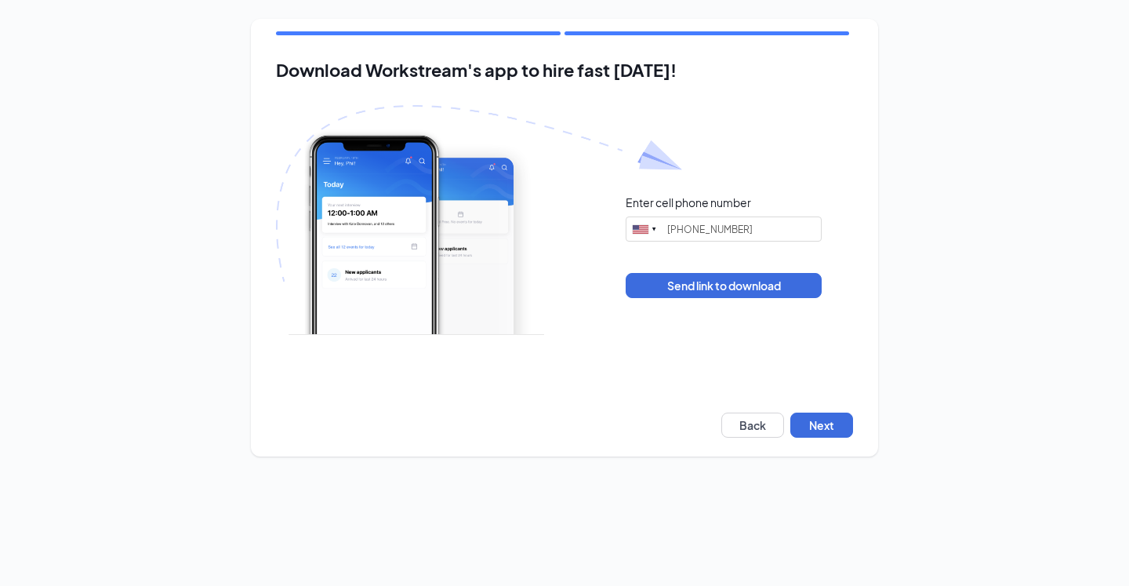
type input "(402) 383-7484"
click at [838, 421] on button "Next" at bounding box center [821, 424] width 63 height 25
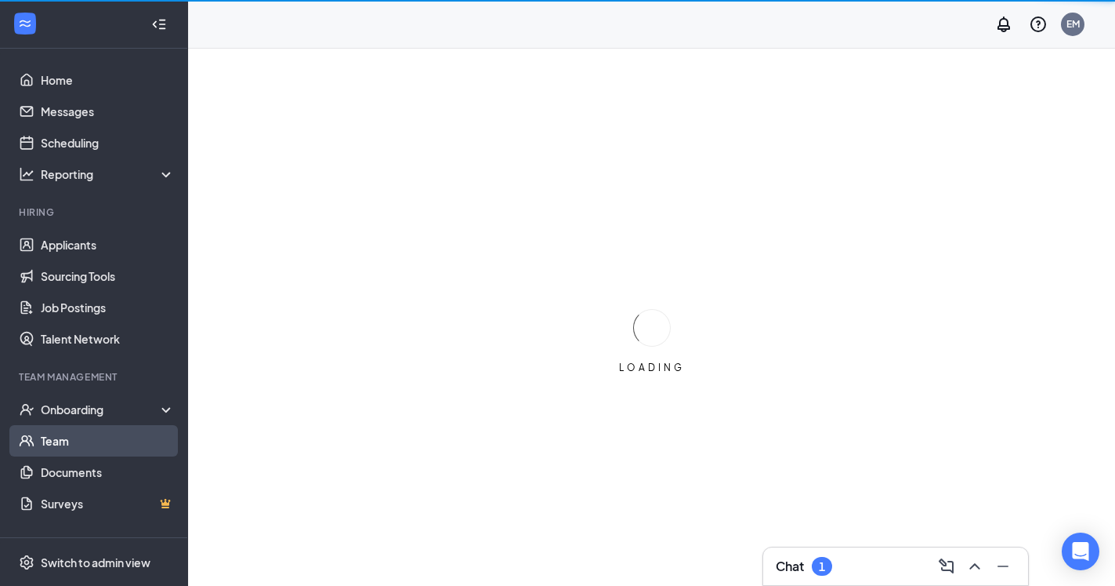
click at [106, 444] on link "Team" at bounding box center [108, 440] width 134 height 31
